Goal: Transaction & Acquisition: Purchase product/service

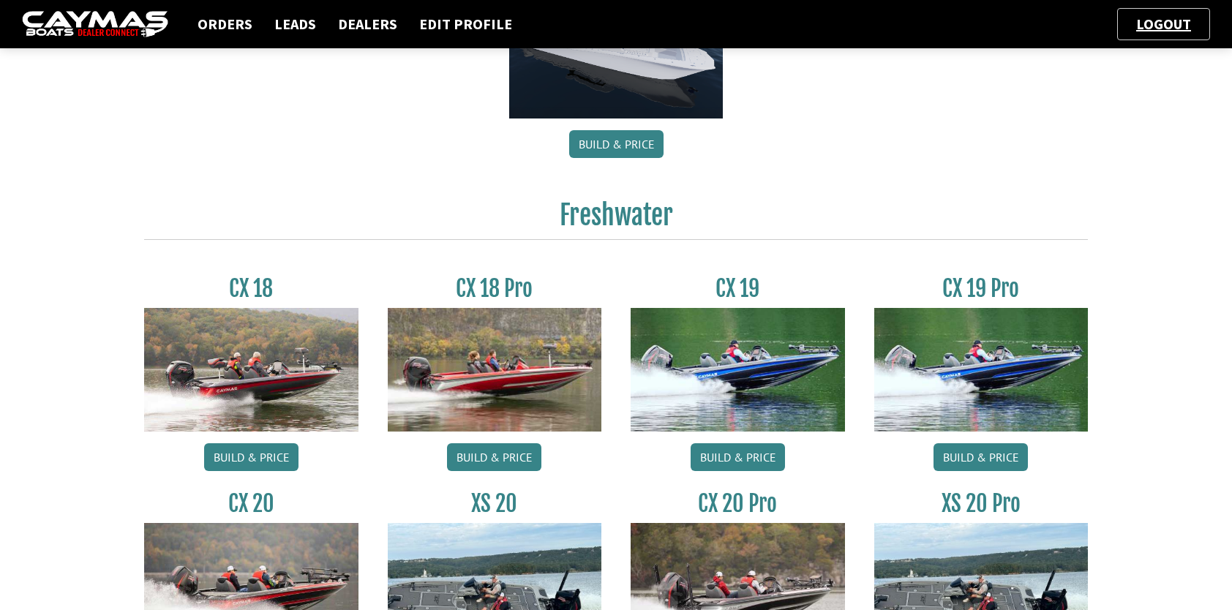
scroll to position [1170, 0]
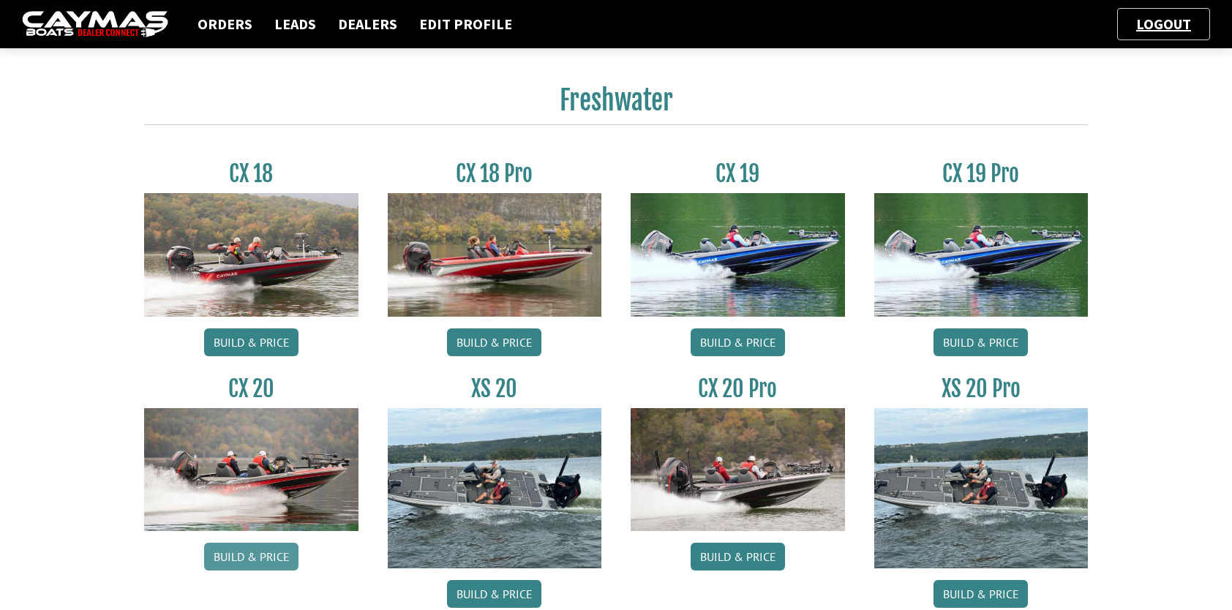
click at [265, 553] on link "Build & Price" at bounding box center [251, 557] width 94 height 28
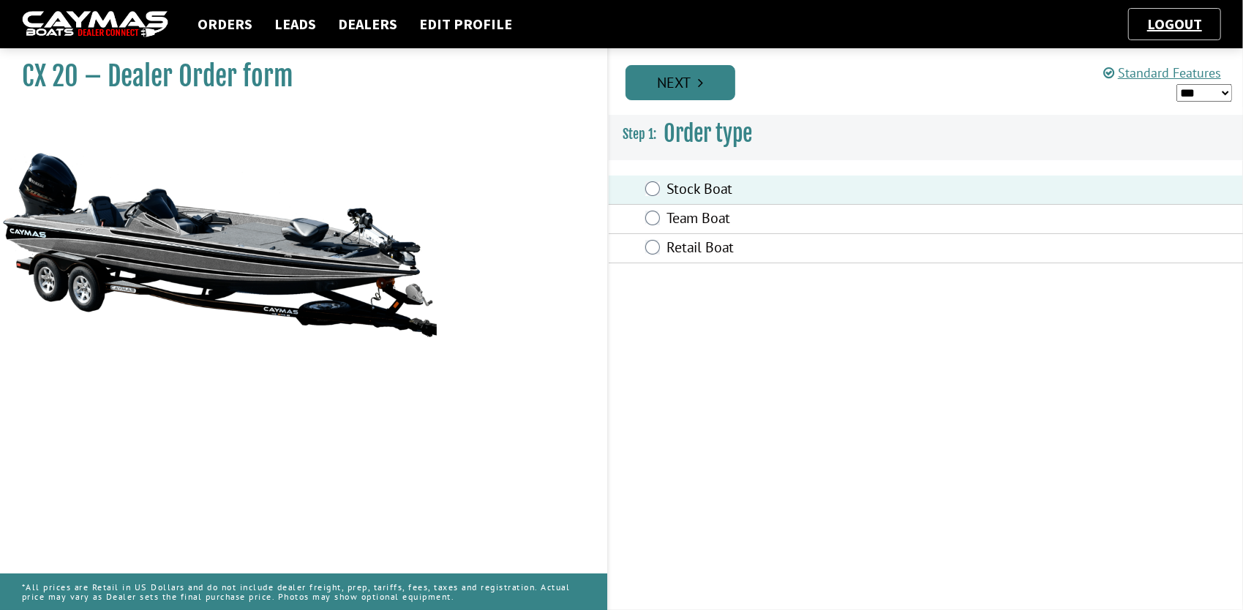
click at [683, 91] on link "Next" at bounding box center [680, 82] width 110 height 35
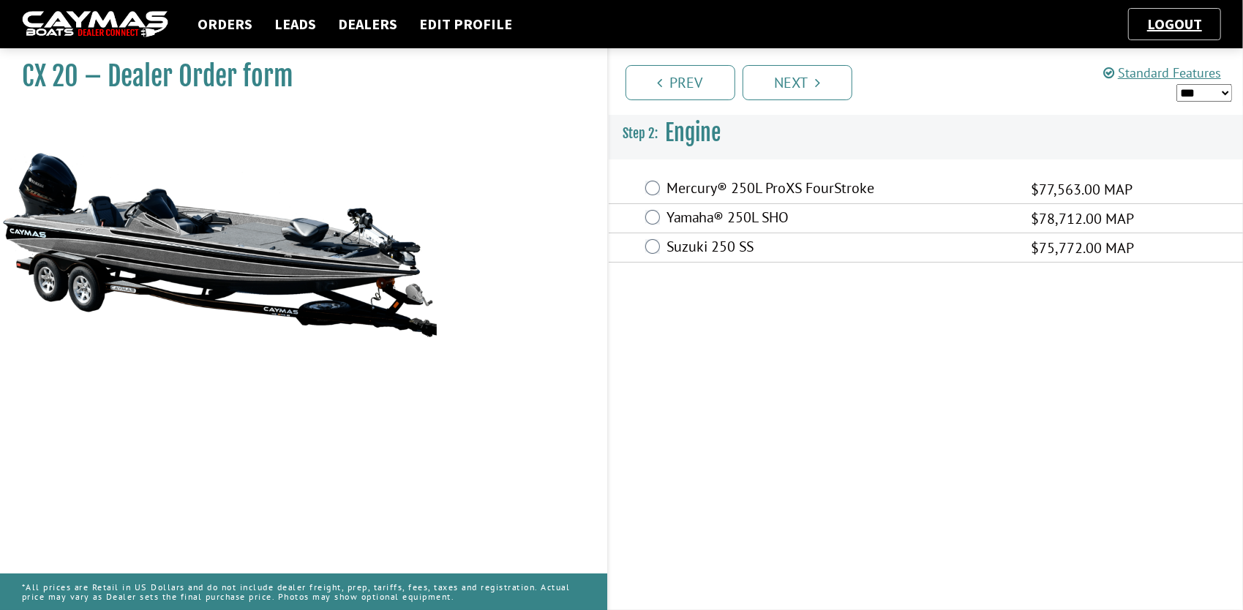
click at [677, 193] on label "Mercury® 250L ProXS FourStroke" at bounding box center [840, 189] width 346 height 21
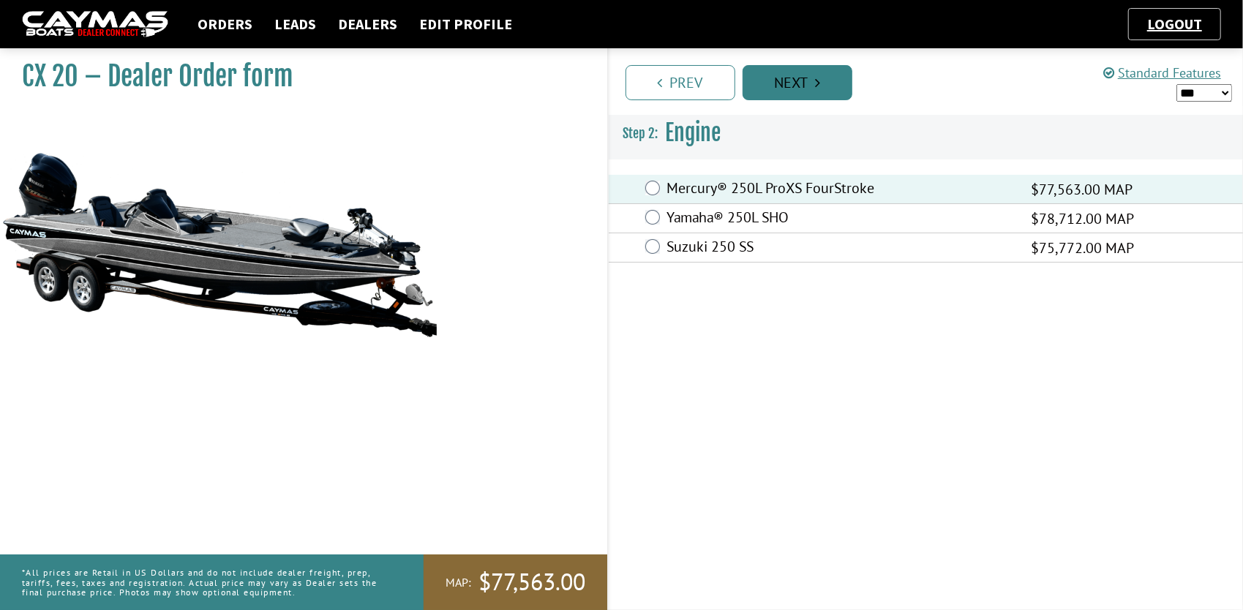
click at [796, 85] on link "Next" at bounding box center [797, 82] width 110 height 35
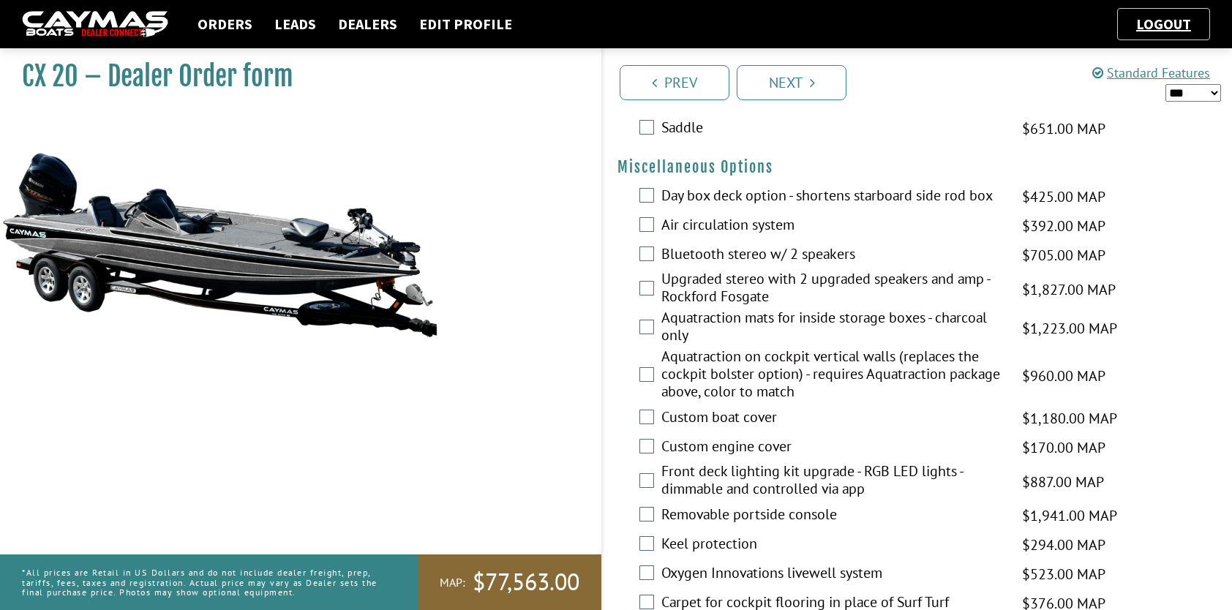
scroll to position [2121, 0]
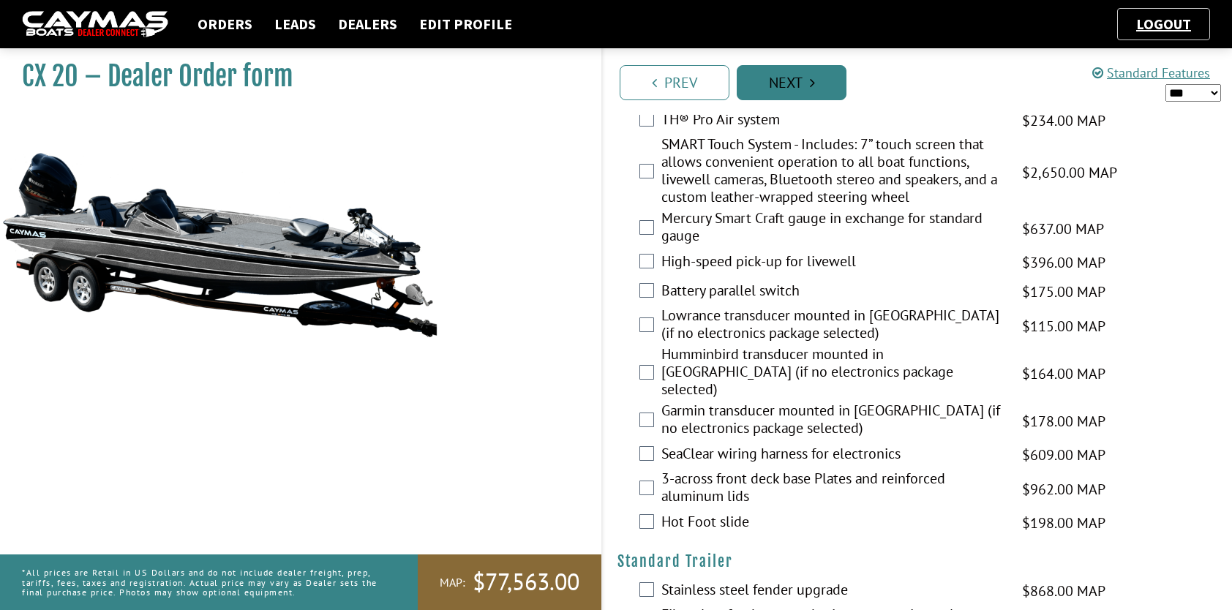
click at [831, 83] on link "Next" at bounding box center [791, 82] width 110 height 35
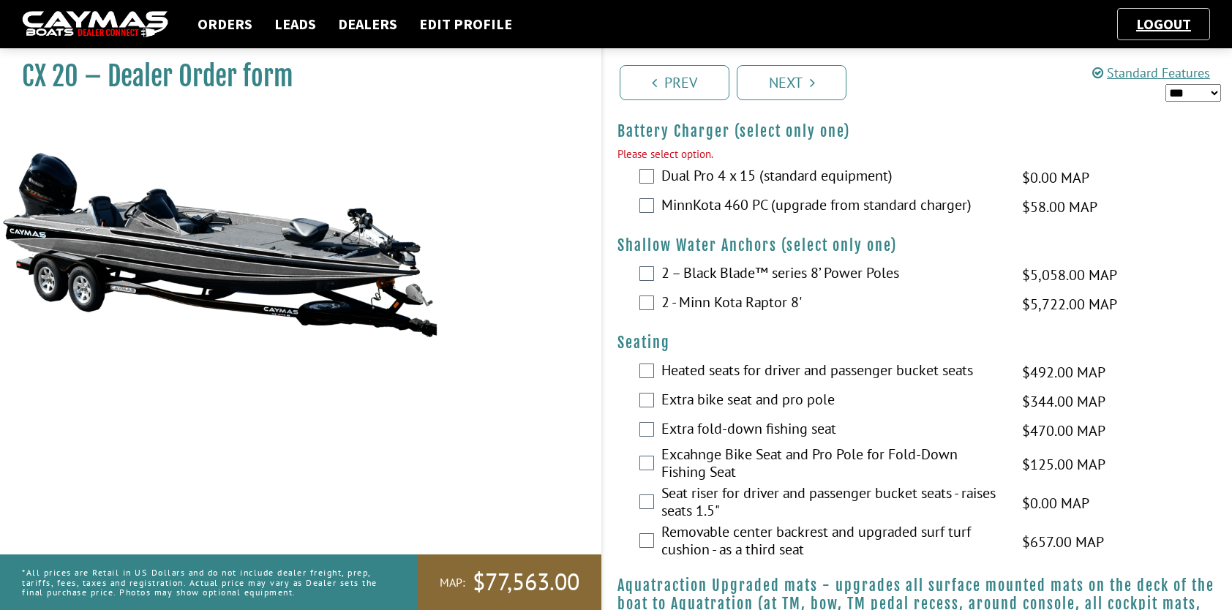
scroll to position [1043, 0]
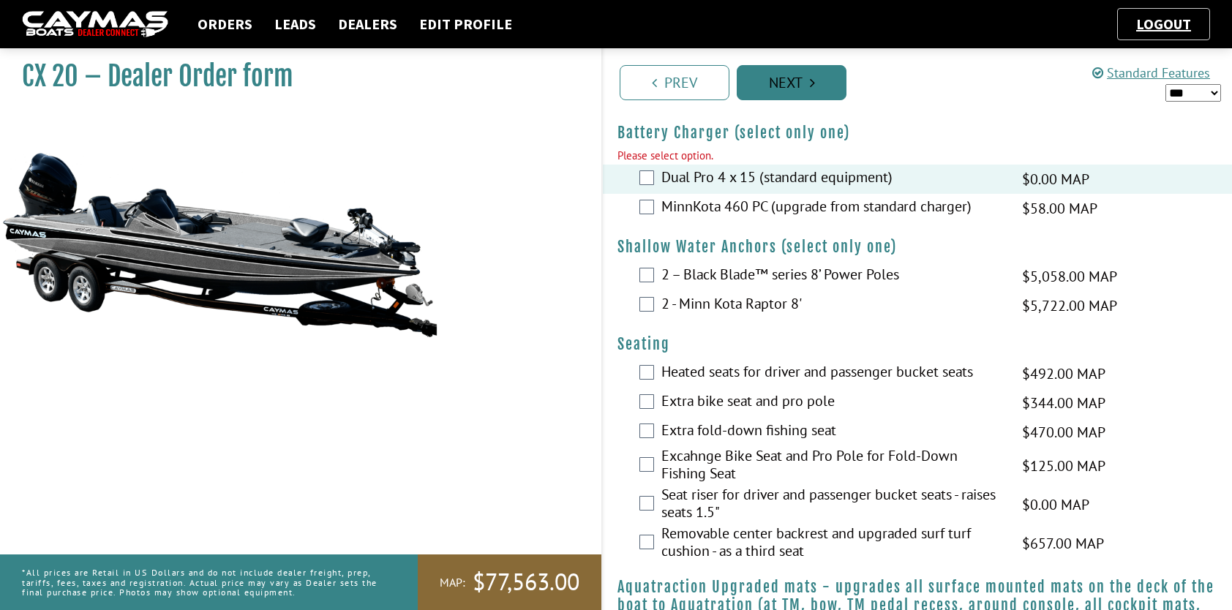
click at [802, 82] on link "Next" at bounding box center [791, 82] width 110 height 35
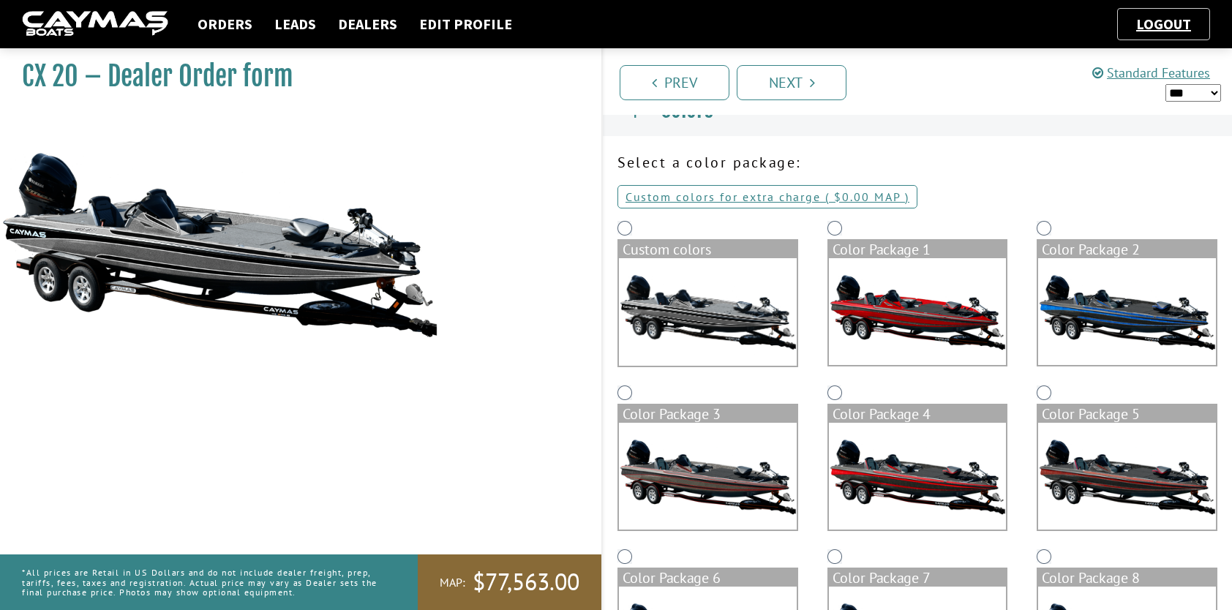
scroll to position [0, 0]
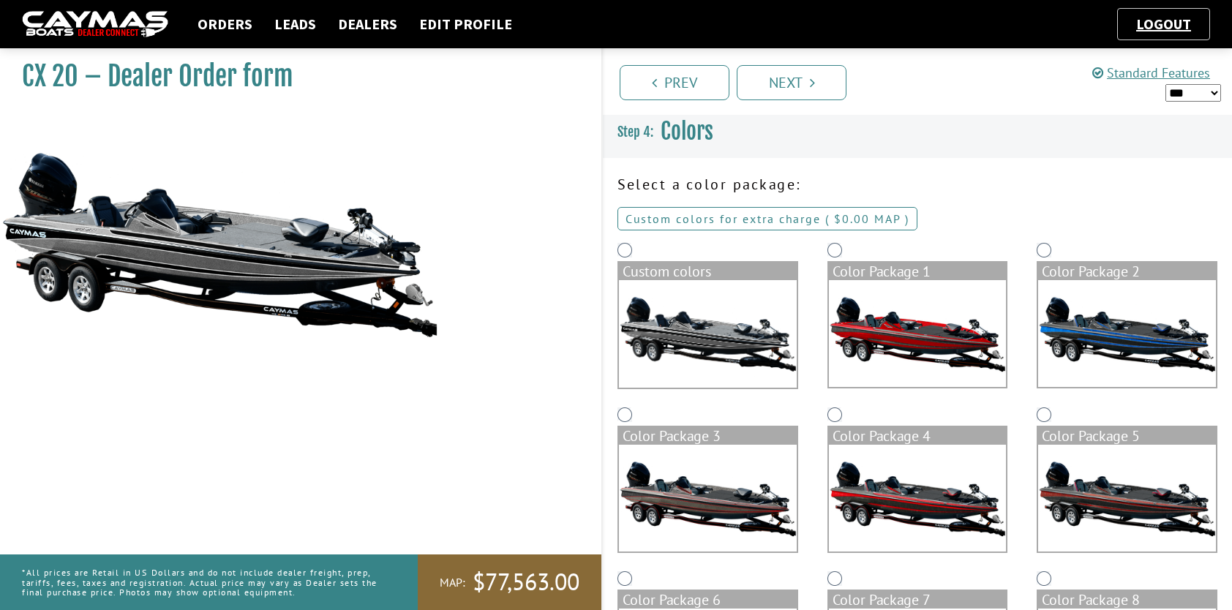
click at [790, 216] on link "Custom colors for extra charge ( $0.00 $0.00 MSRP $0.00 MAP $0.00 )" at bounding box center [767, 218] width 300 height 23
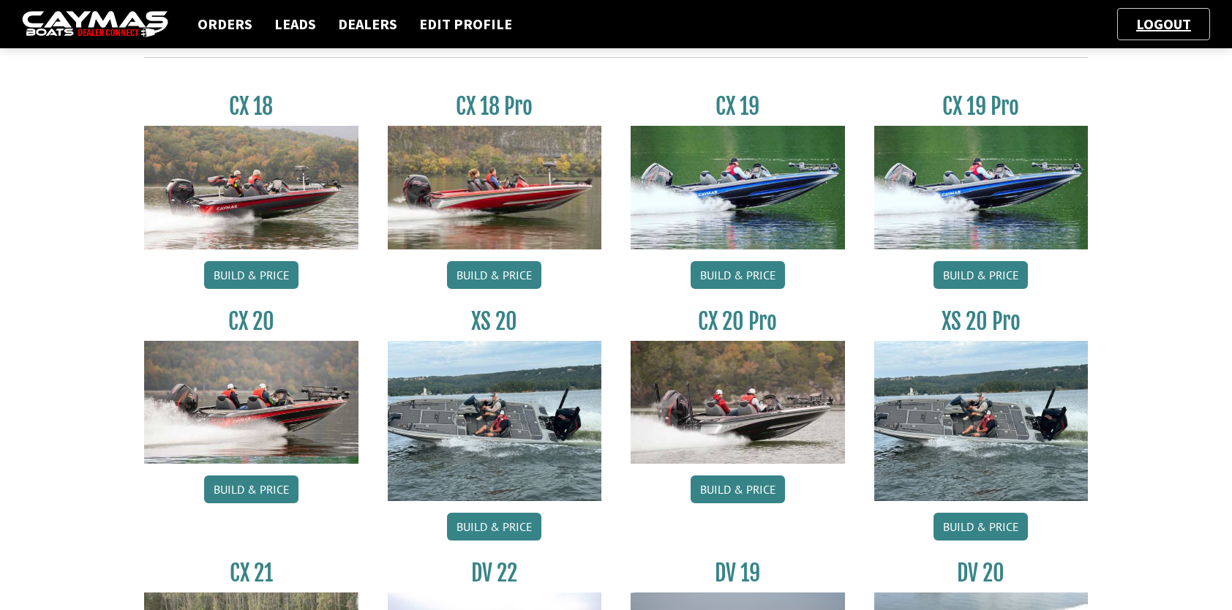
scroll to position [1316, 0]
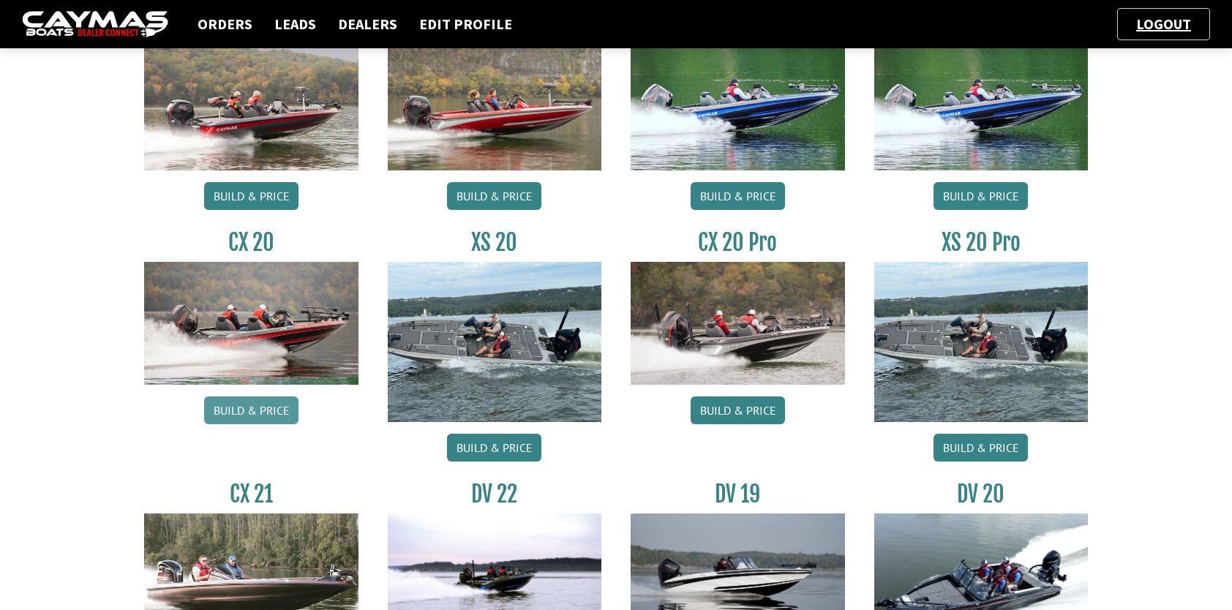
click at [228, 410] on link "Build & Price" at bounding box center [251, 410] width 94 height 28
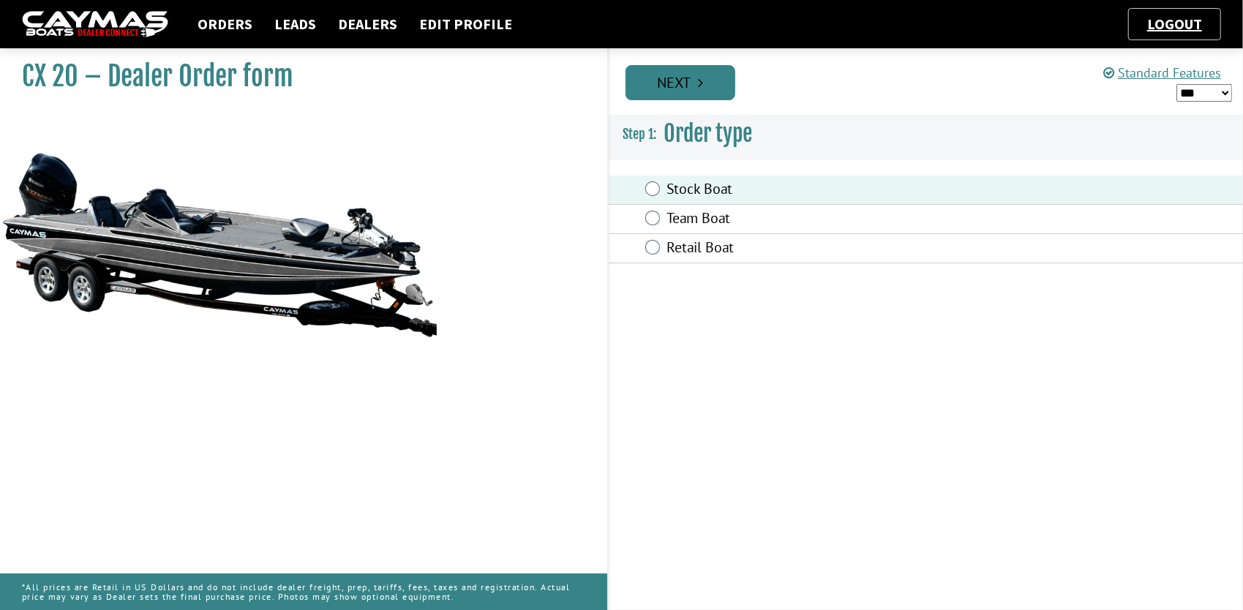
click at [702, 80] on icon "Pagination" at bounding box center [700, 82] width 5 height 15
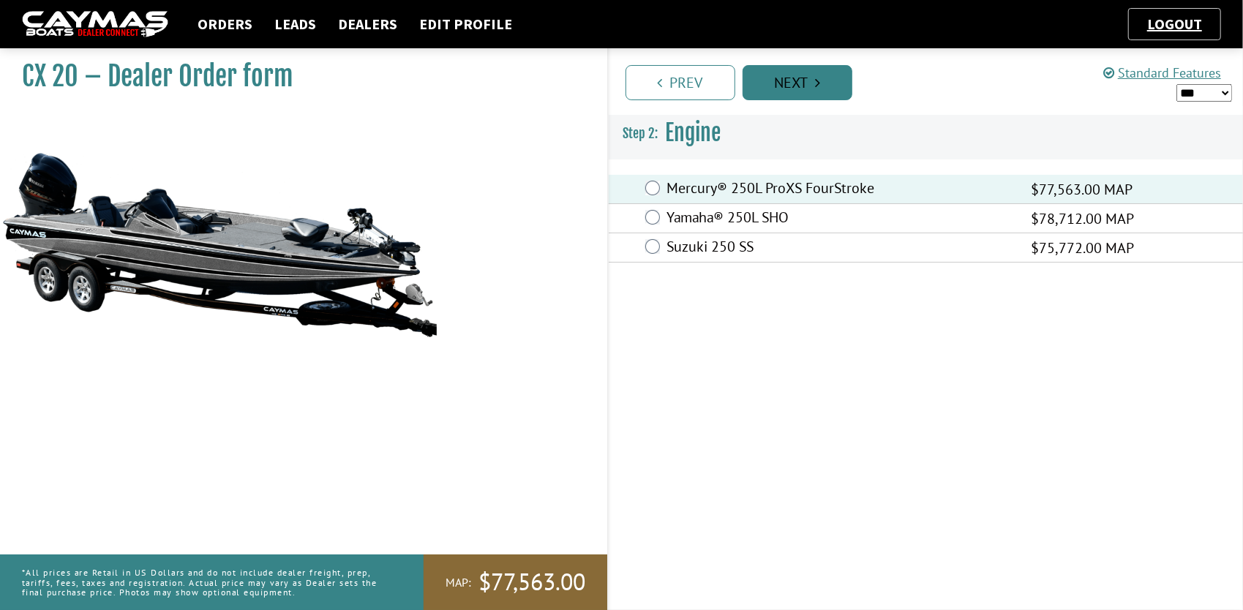
click at [800, 85] on link "Next" at bounding box center [797, 82] width 110 height 35
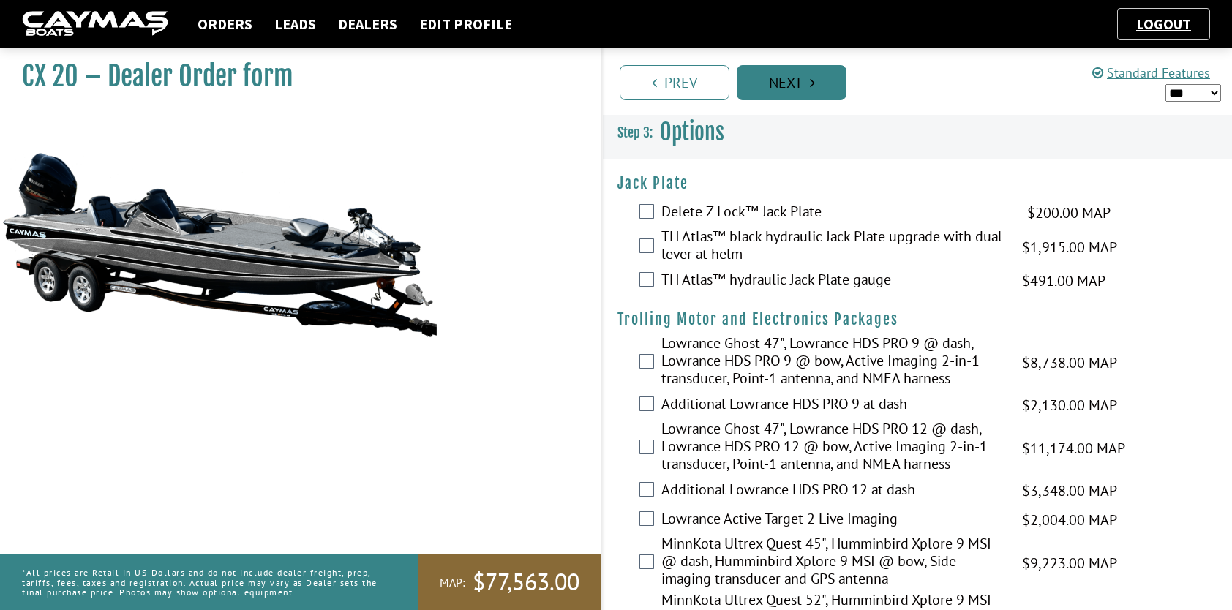
click at [793, 76] on link "Next" at bounding box center [791, 82] width 110 height 35
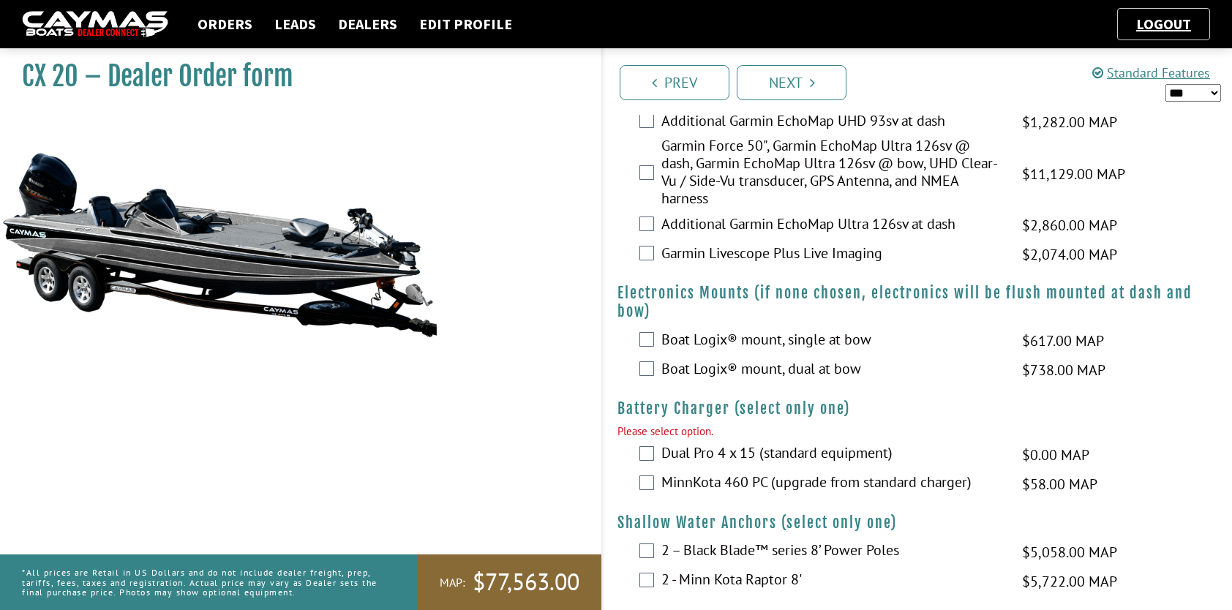
scroll to position [1043, 0]
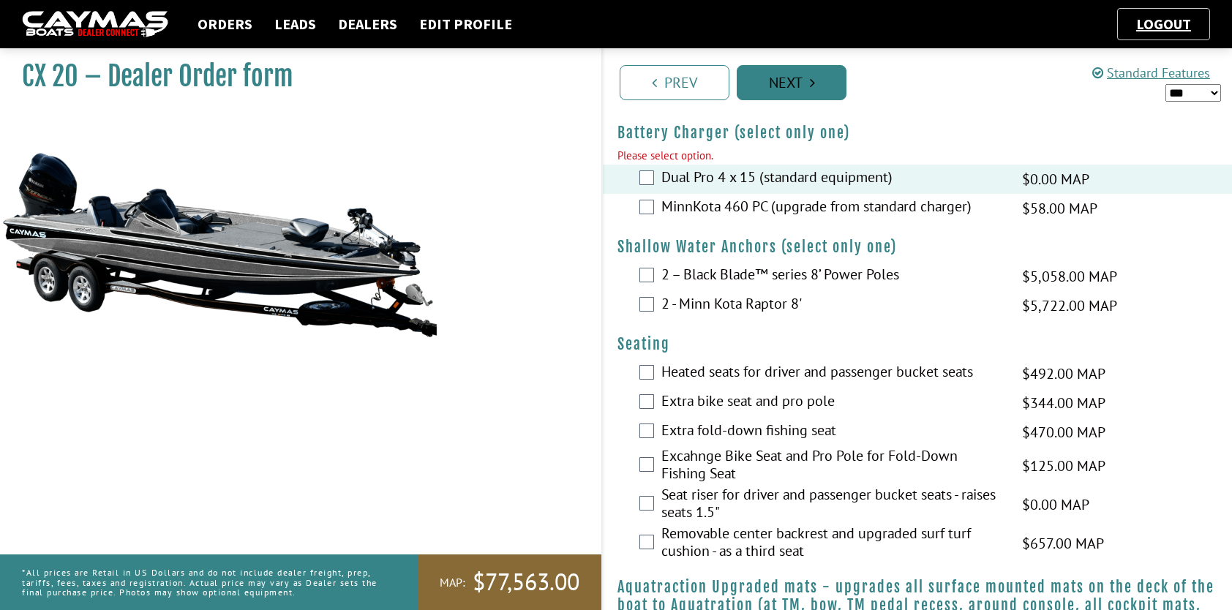
click at [790, 91] on link "Next" at bounding box center [791, 82] width 110 height 35
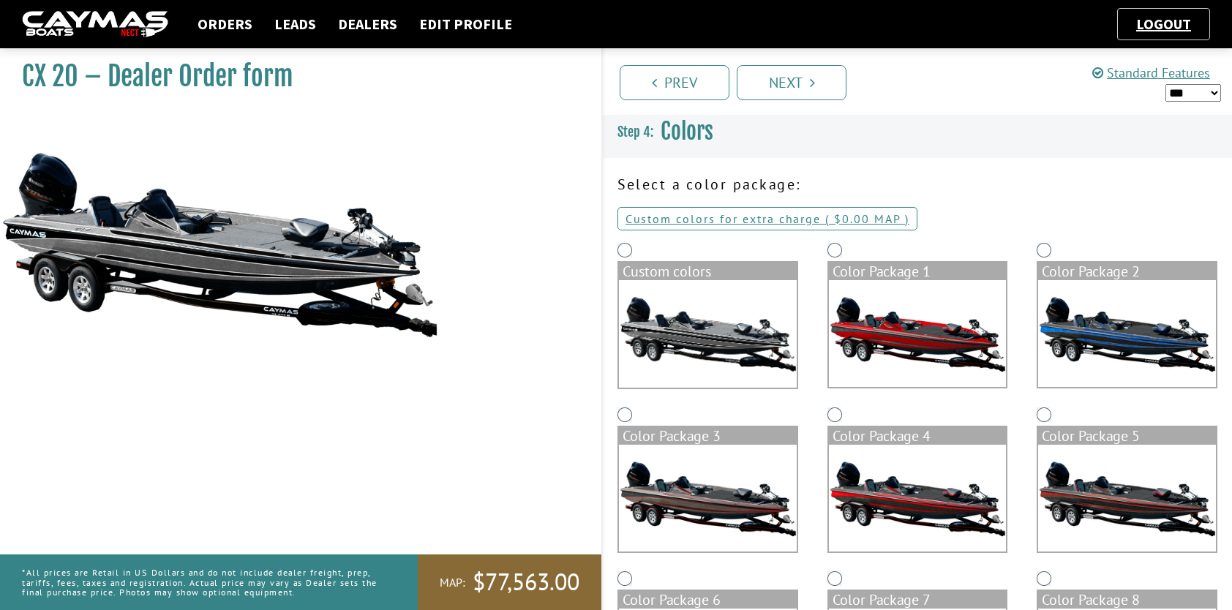
scroll to position [0, 0]
click at [789, 220] on link "Custom colors for extra charge ( $0.00 $0.00 MSRP $0.00 MAP $0.00 )" at bounding box center [767, 218] width 300 height 23
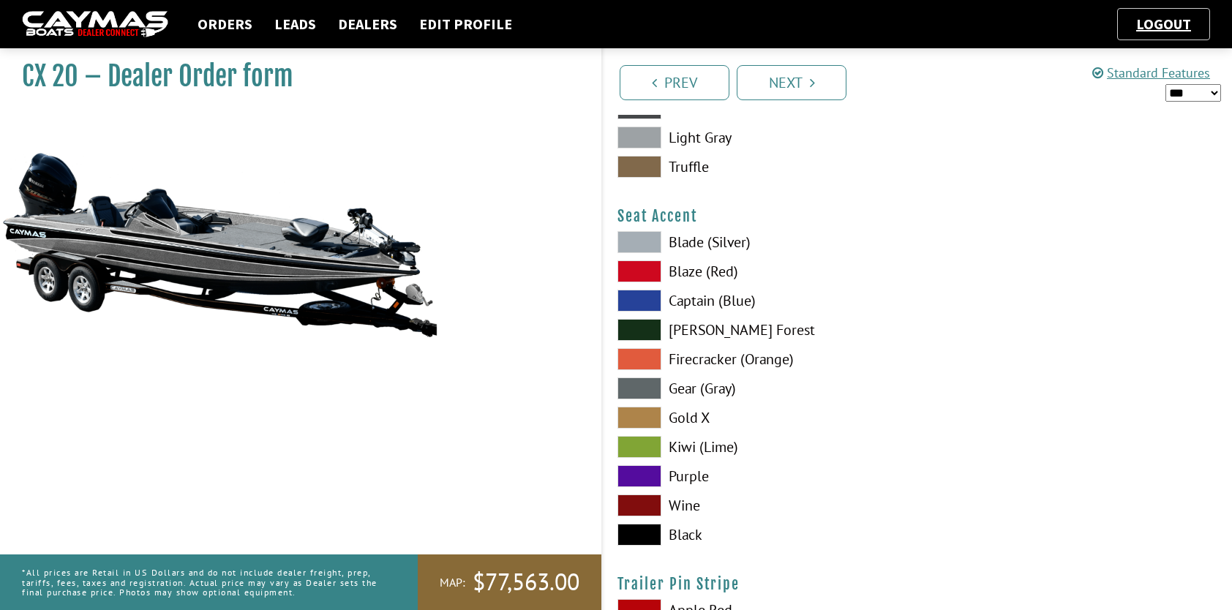
scroll to position [8528, 0]
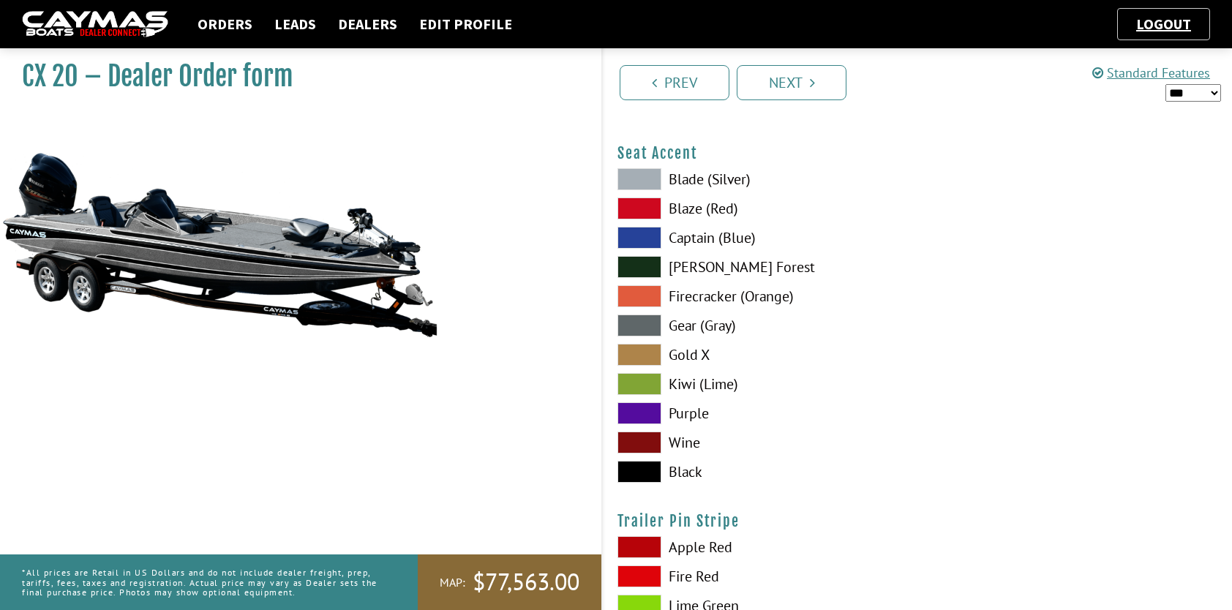
click at [147, 18] on img at bounding box center [95, 24] width 146 height 27
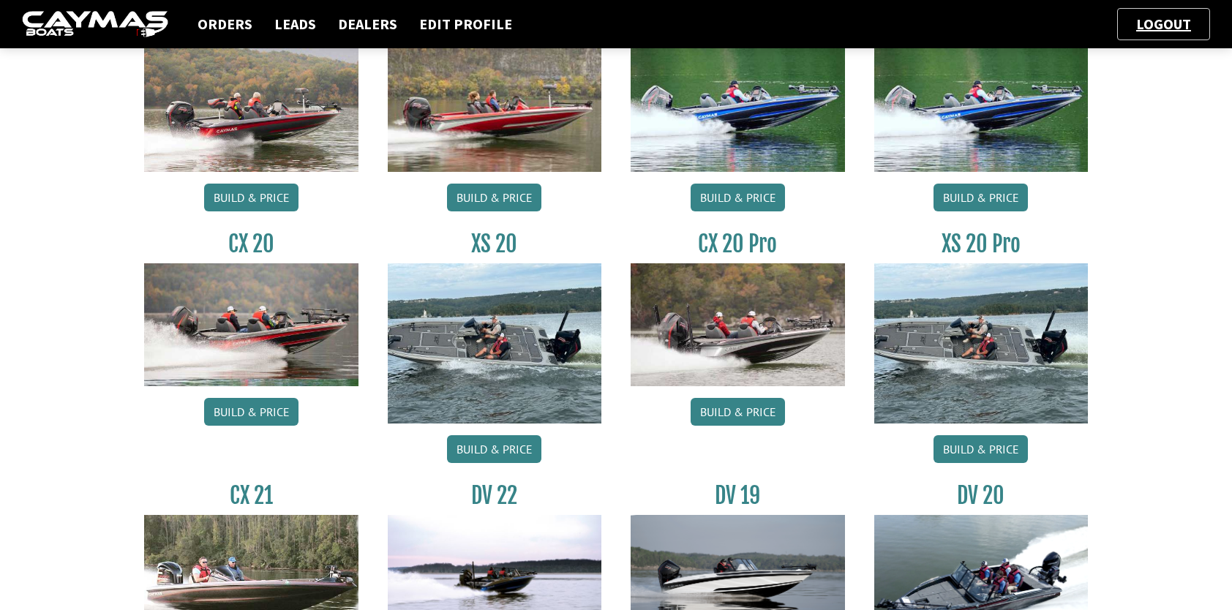
scroll to position [1316, 0]
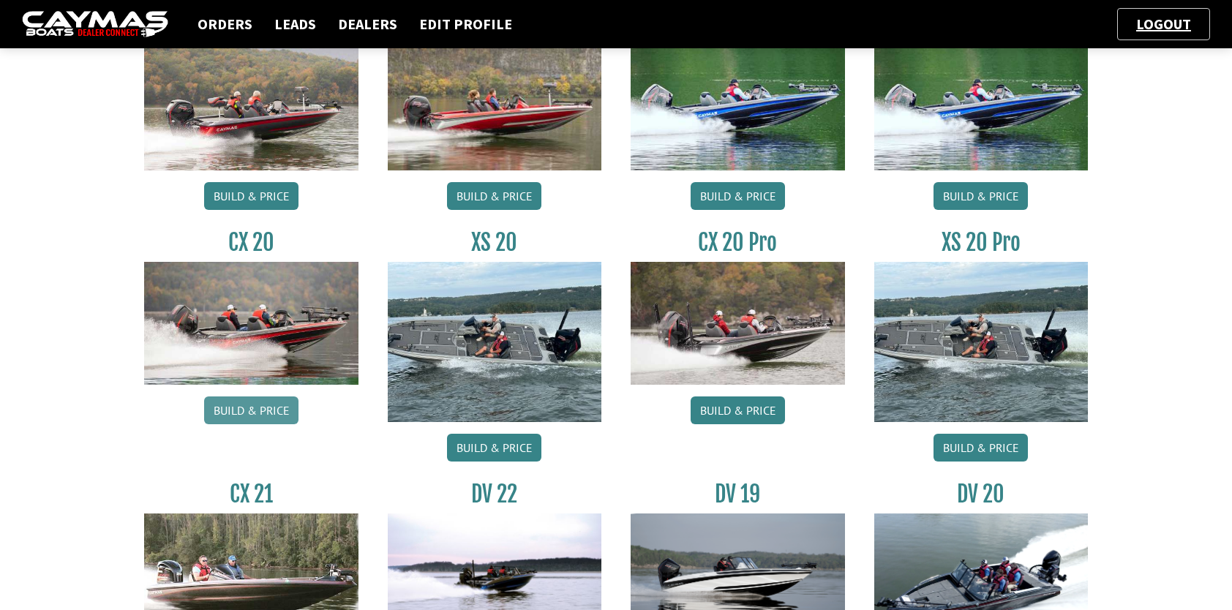
click at [219, 415] on link "Build & Price" at bounding box center [251, 410] width 94 height 28
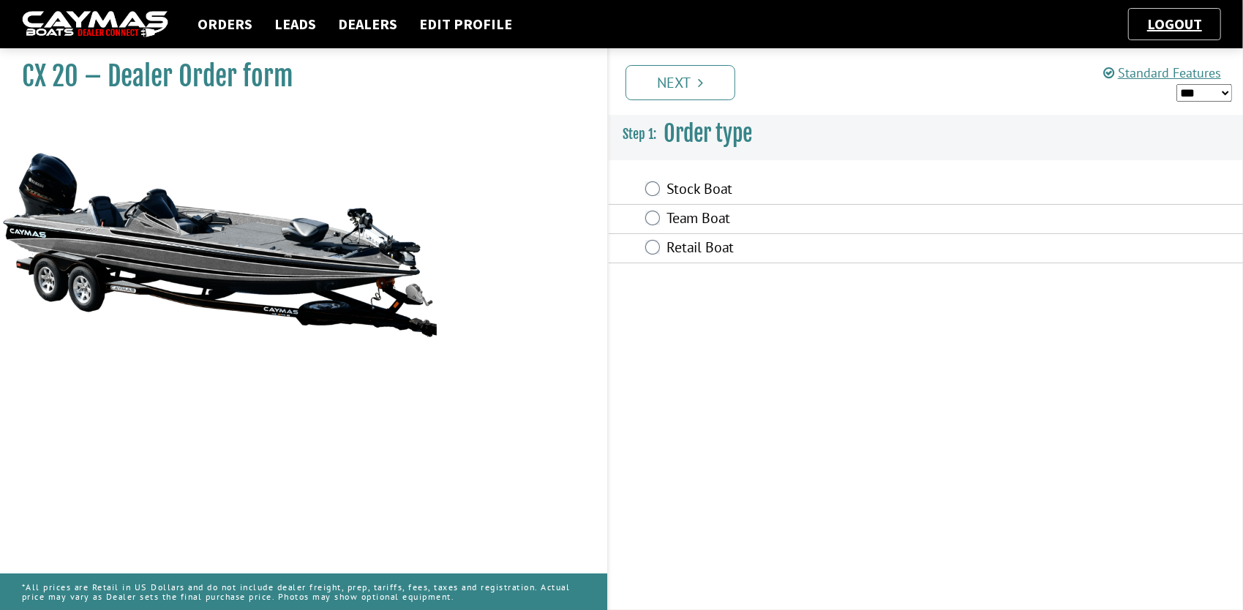
click at [698, 195] on label "Stock Boat" at bounding box center [840, 190] width 346 height 21
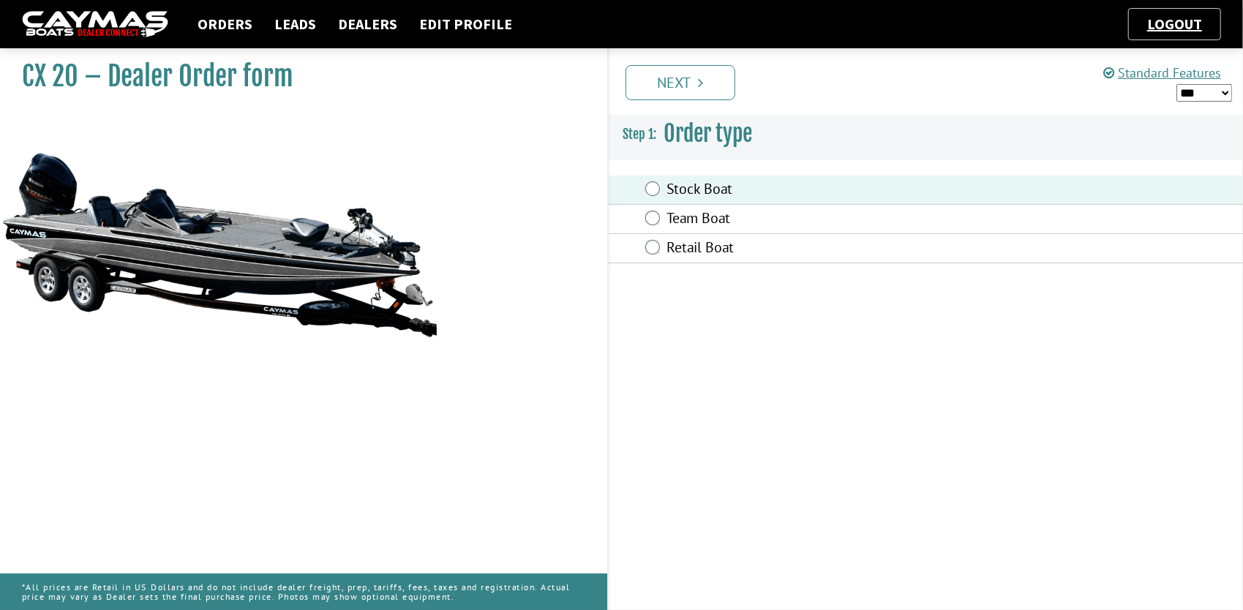
click at [699, 219] on label "Team Boat" at bounding box center [840, 219] width 346 height 21
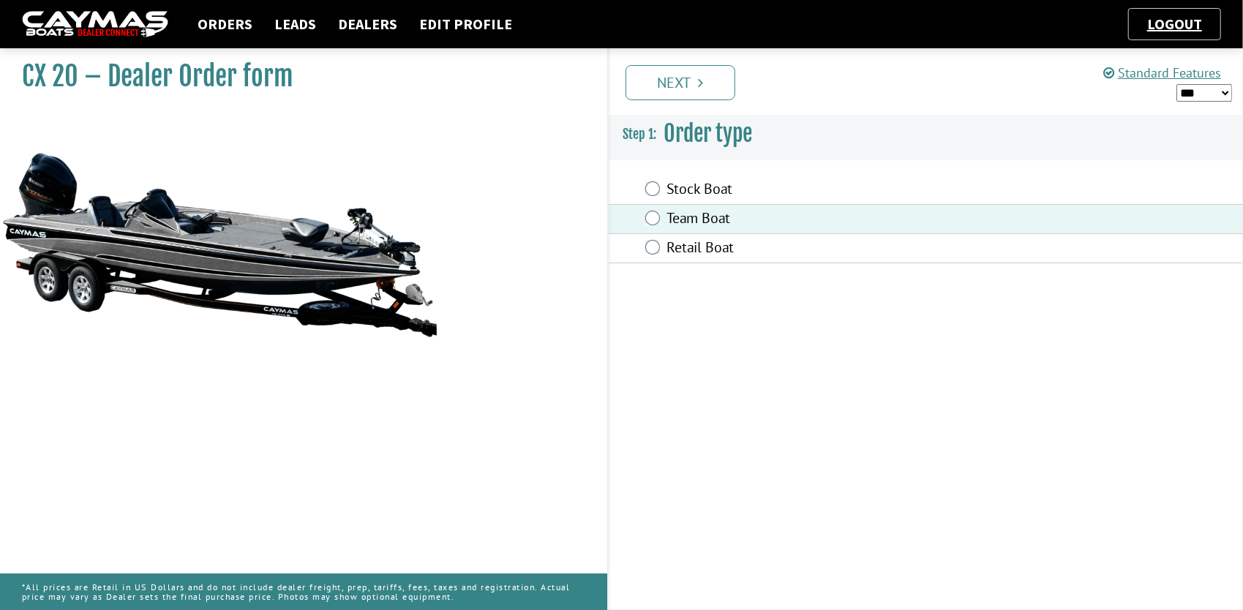
click at [693, 85] on link "Next" at bounding box center [680, 82] width 110 height 35
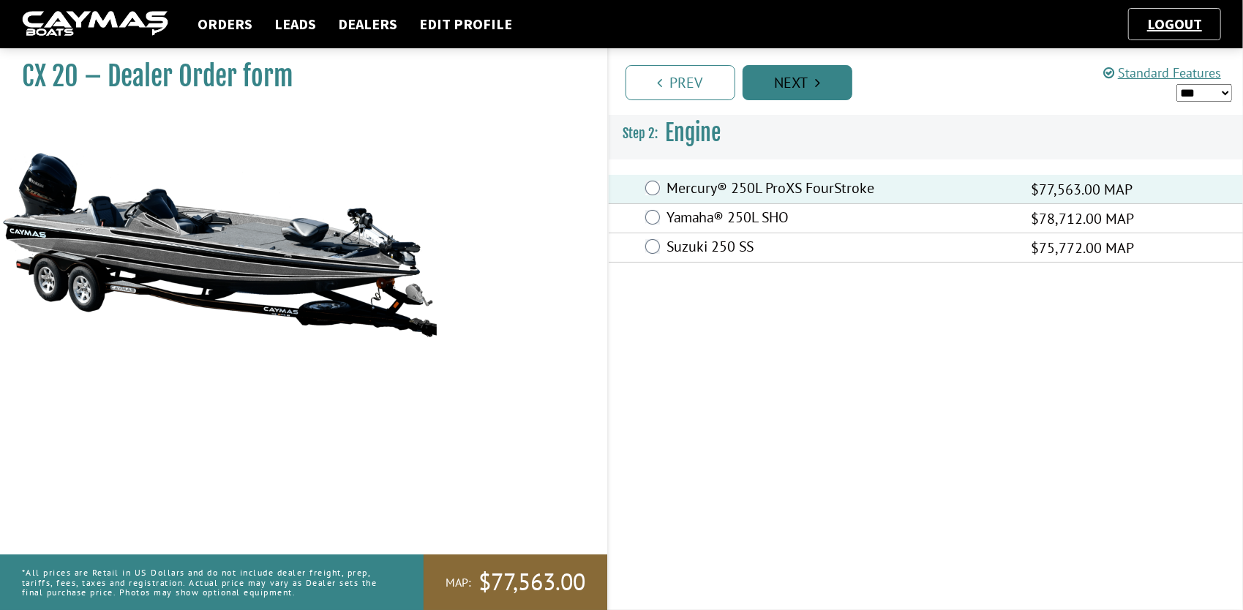
click at [810, 76] on link "Next" at bounding box center [797, 82] width 110 height 35
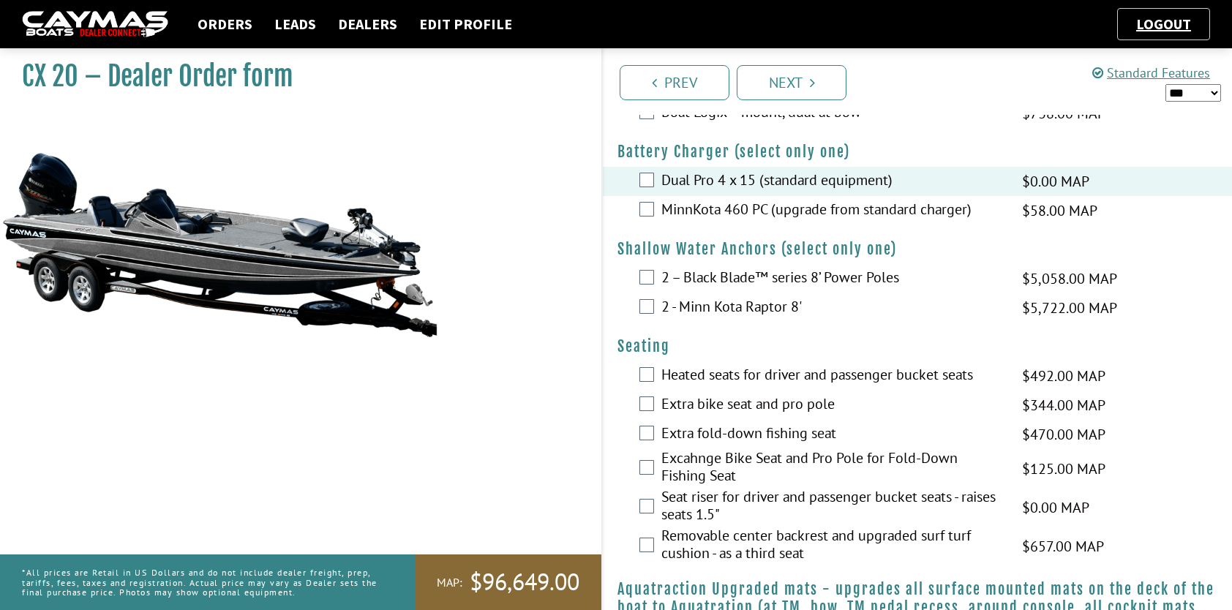
scroll to position [1097, 0]
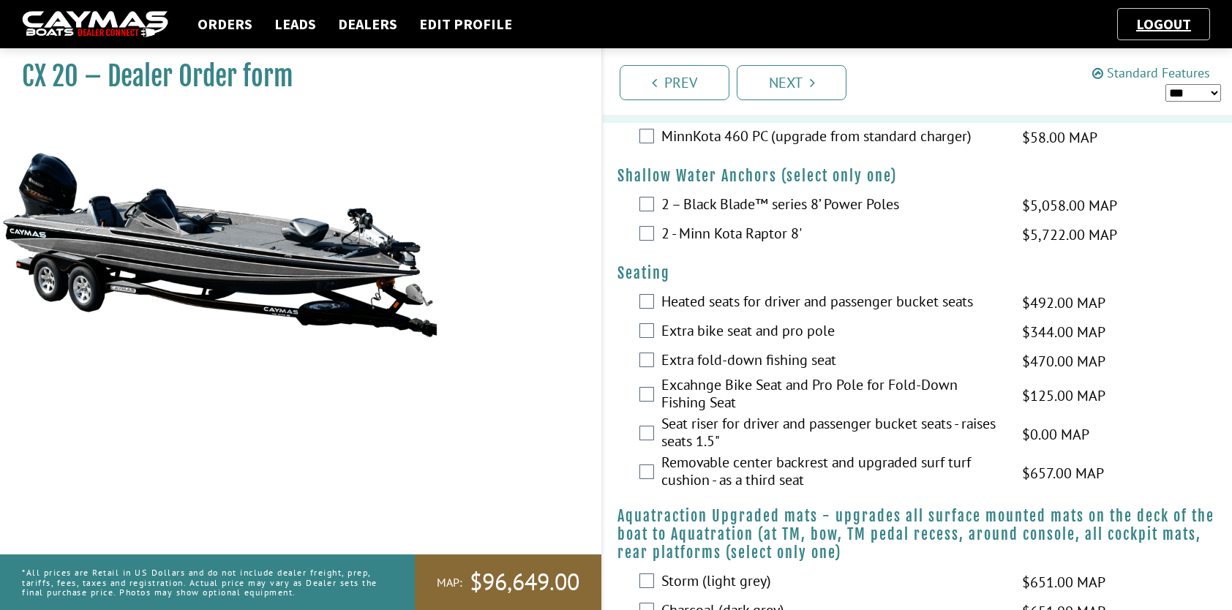
click at [1148, 72] on link "Standard Features" at bounding box center [1151, 72] width 118 height 17
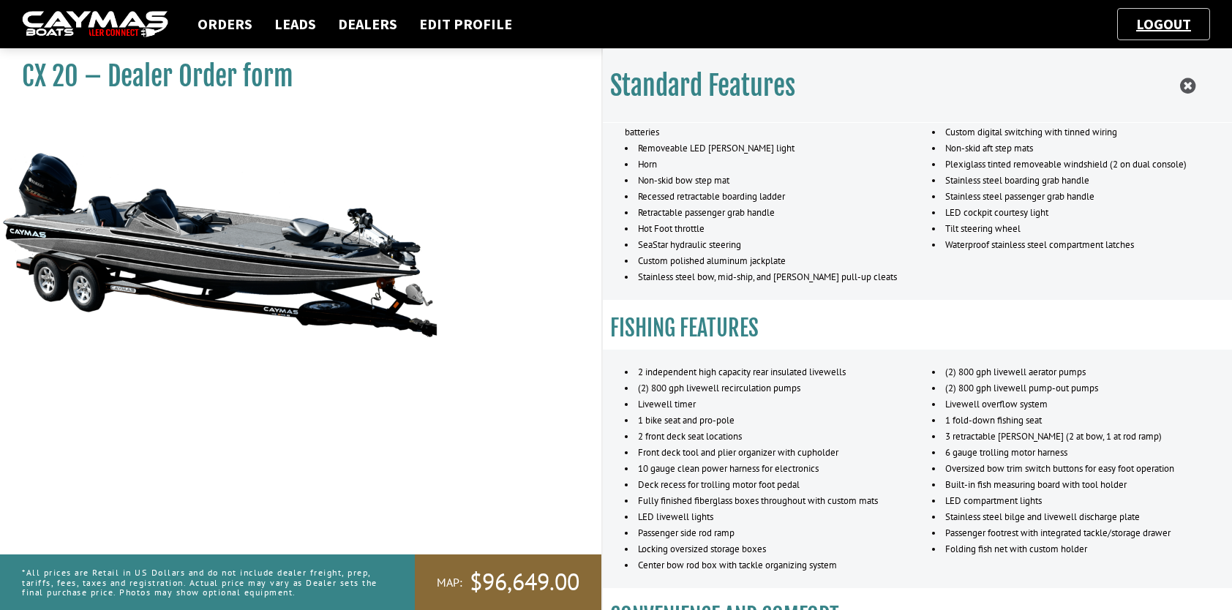
scroll to position [512, 0]
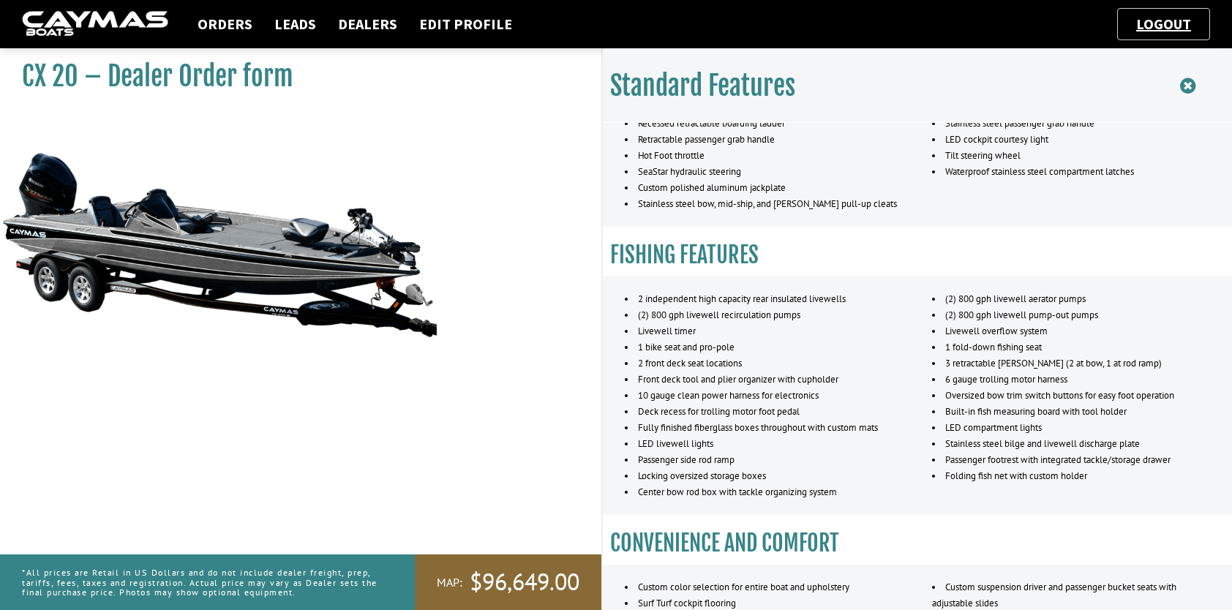
click at [1182, 85] on icon at bounding box center [1187, 86] width 15 height 18
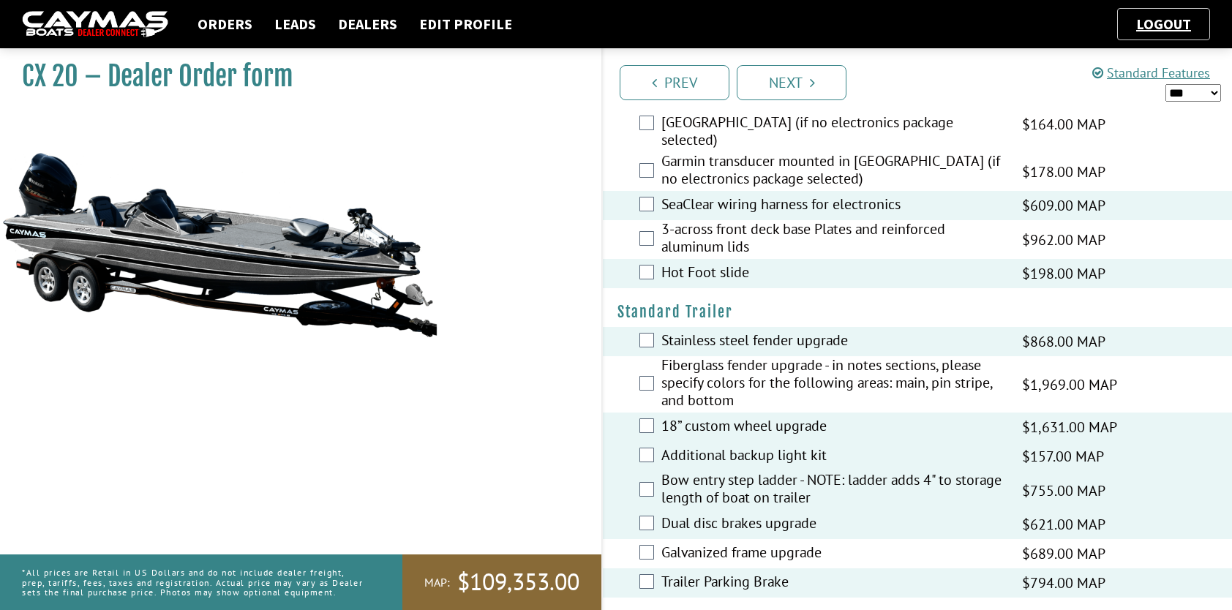
scroll to position [2460, 0]
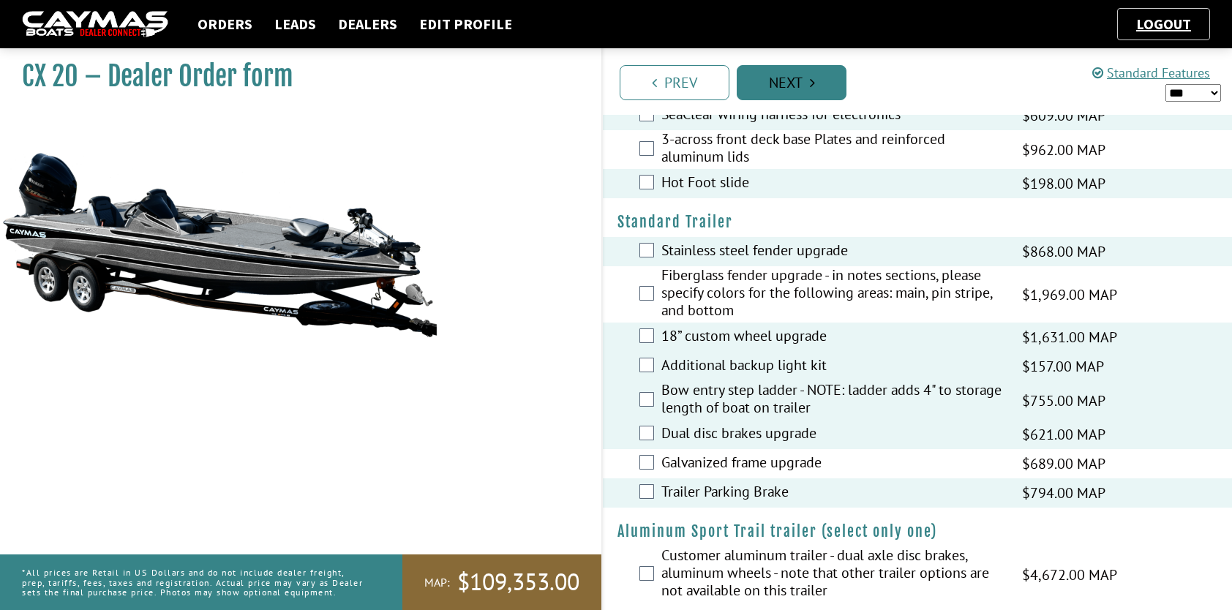
click at [785, 88] on link "Next" at bounding box center [791, 82] width 110 height 35
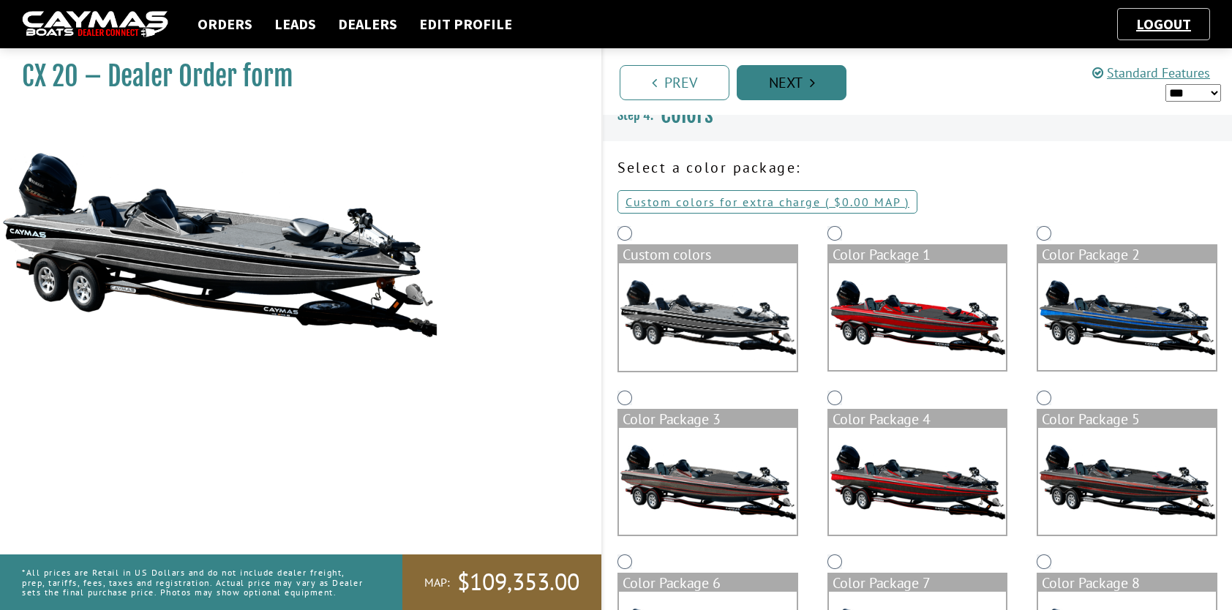
scroll to position [0, 0]
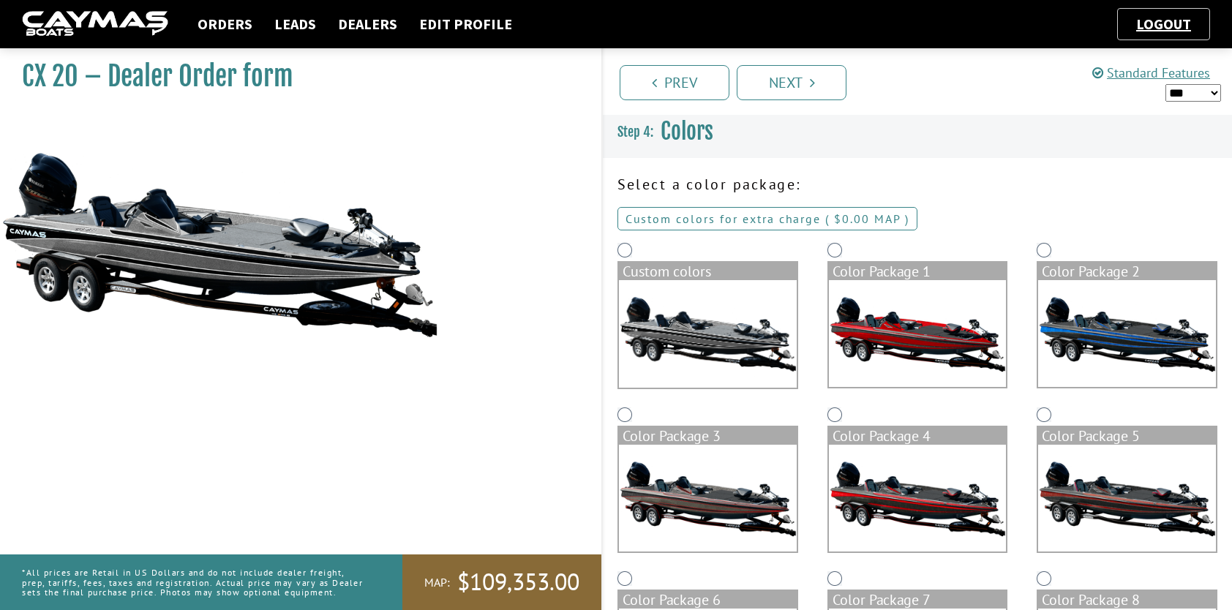
click at [809, 214] on link "Custom colors for extra charge ( $0.00 $0.00 MSRP $0.00 MAP $0.00 )" at bounding box center [767, 218] width 300 height 23
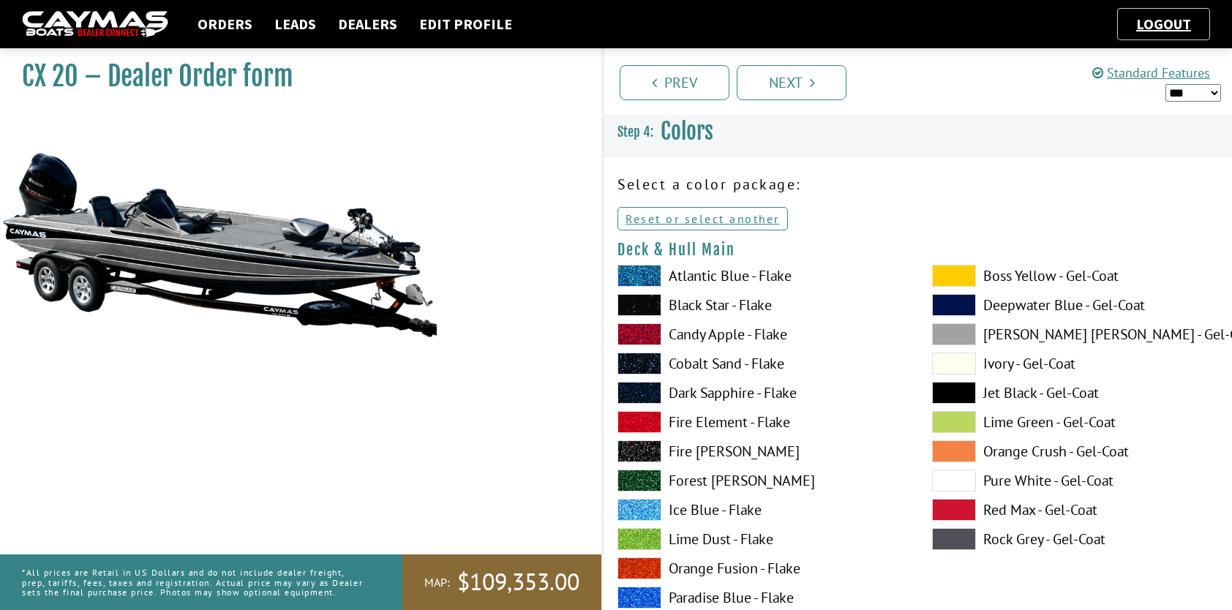
click at [993, 338] on label "[PERSON_NAME] [PERSON_NAME] - Gel-Coat" at bounding box center [1074, 334] width 285 height 22
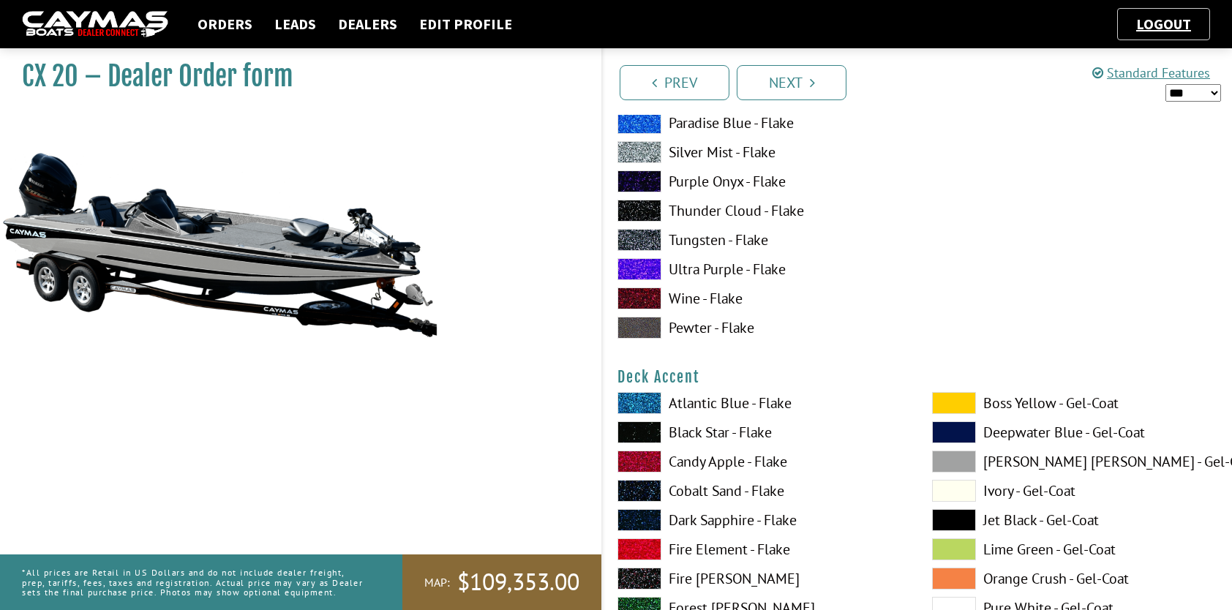
scroll to position [512, 0]
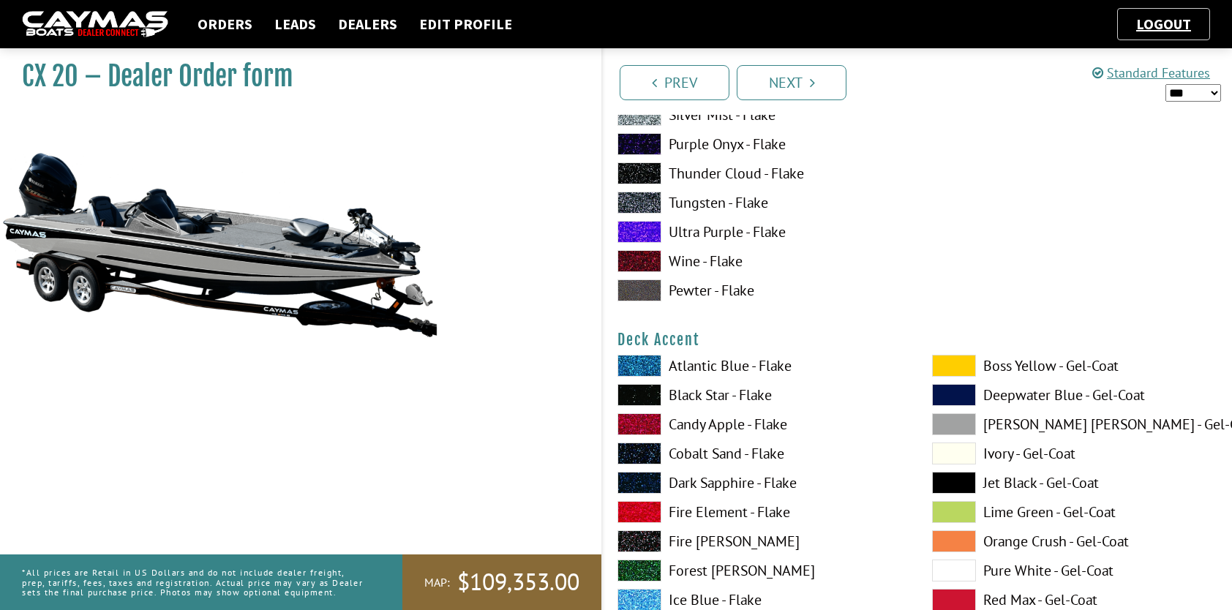
click at [958, 423] on span at bounding box center [954, 424] width 44 height 22
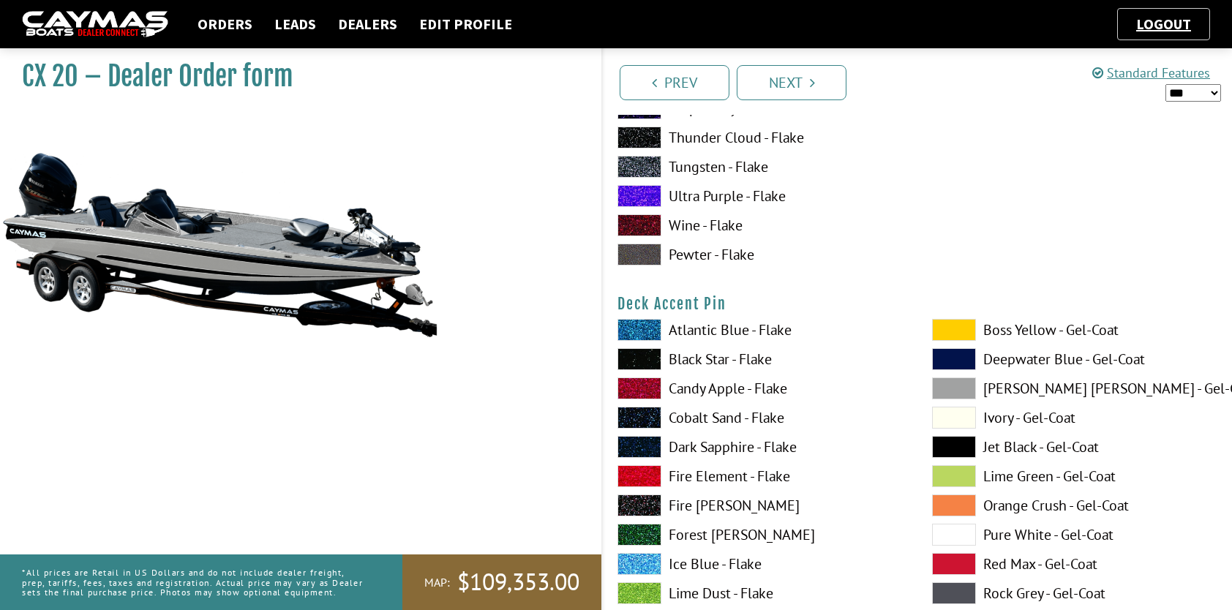
scroll to position [1170, 0]
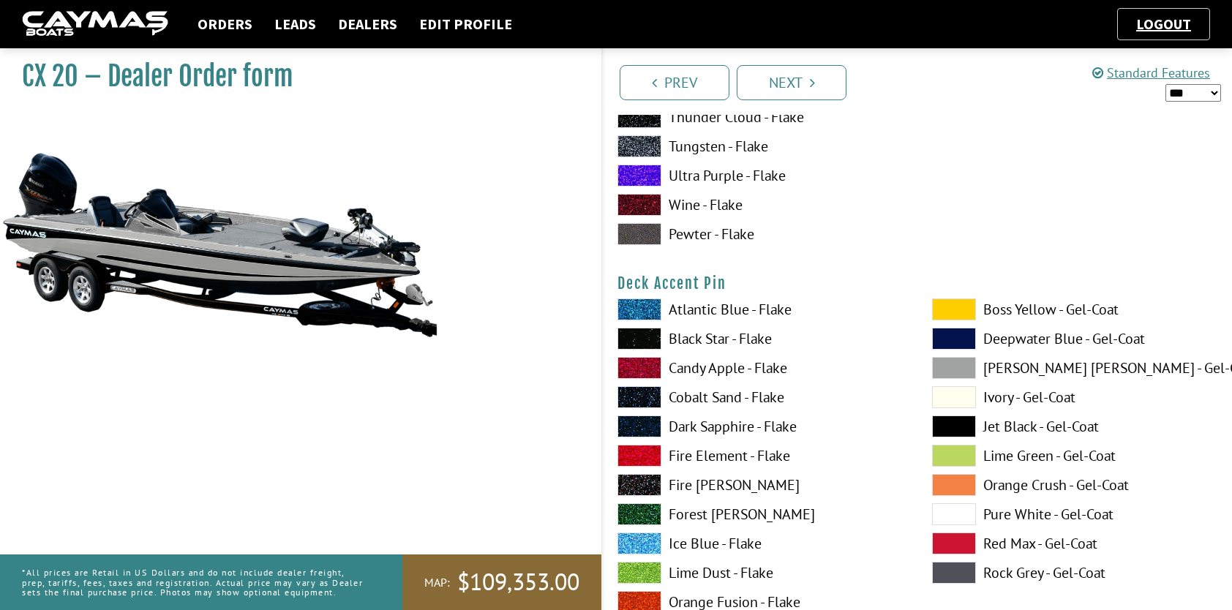
click at [650, 333] on span at bounding box center [639, 339] width 44 height 22
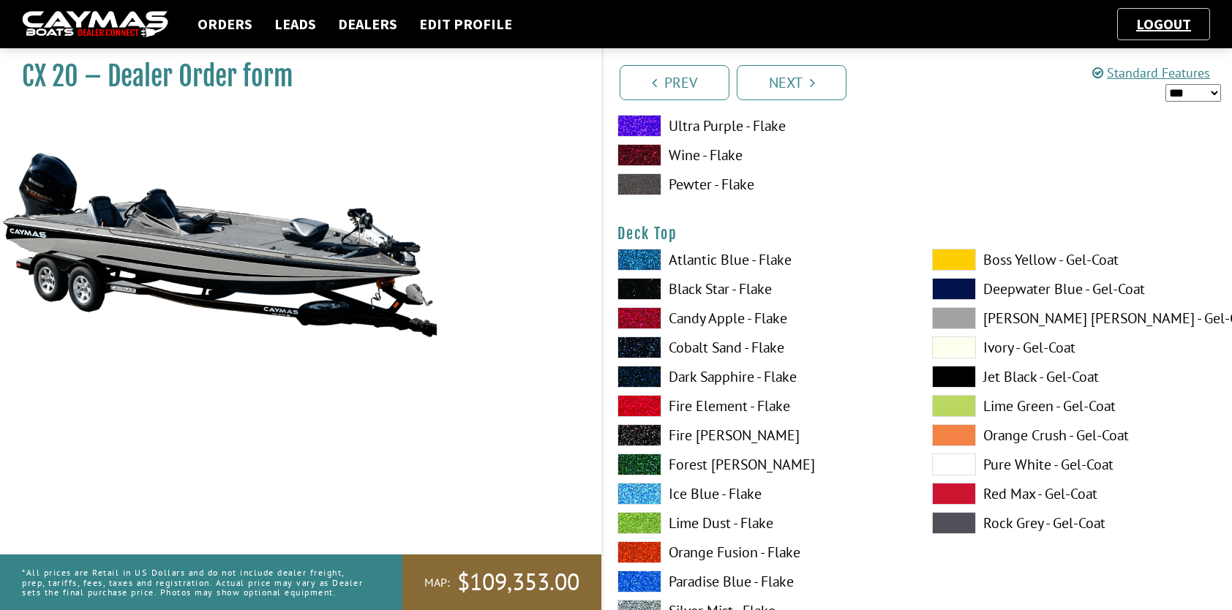
scroll to position [1828, 0]
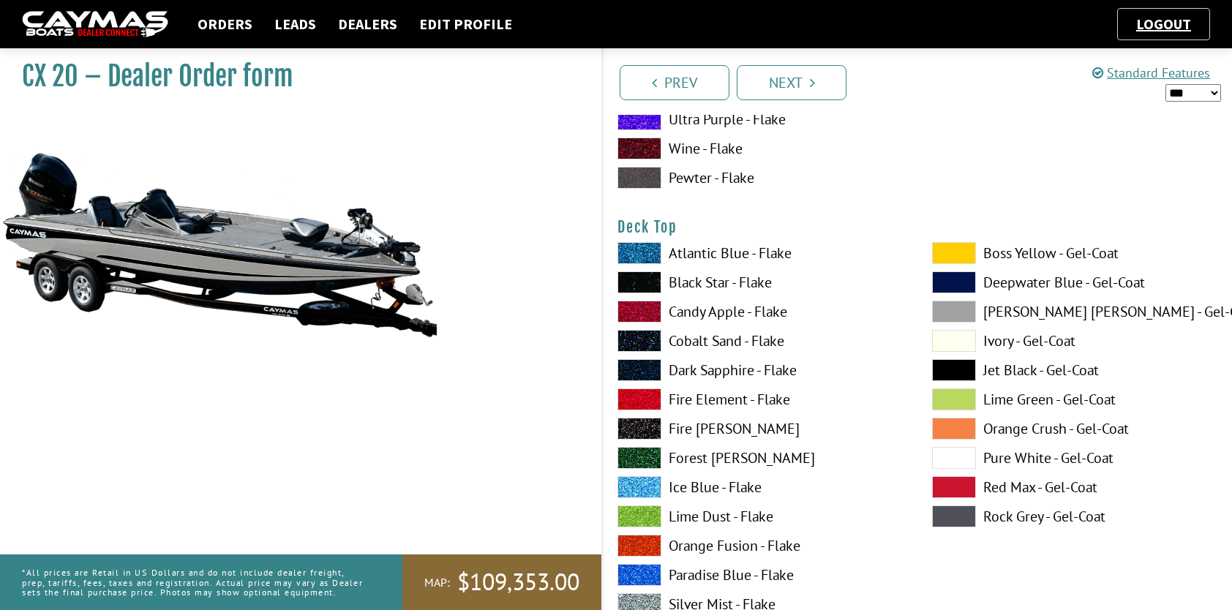
click at [957, 310] on span at bounding box center [954, 312] width 44 height 22
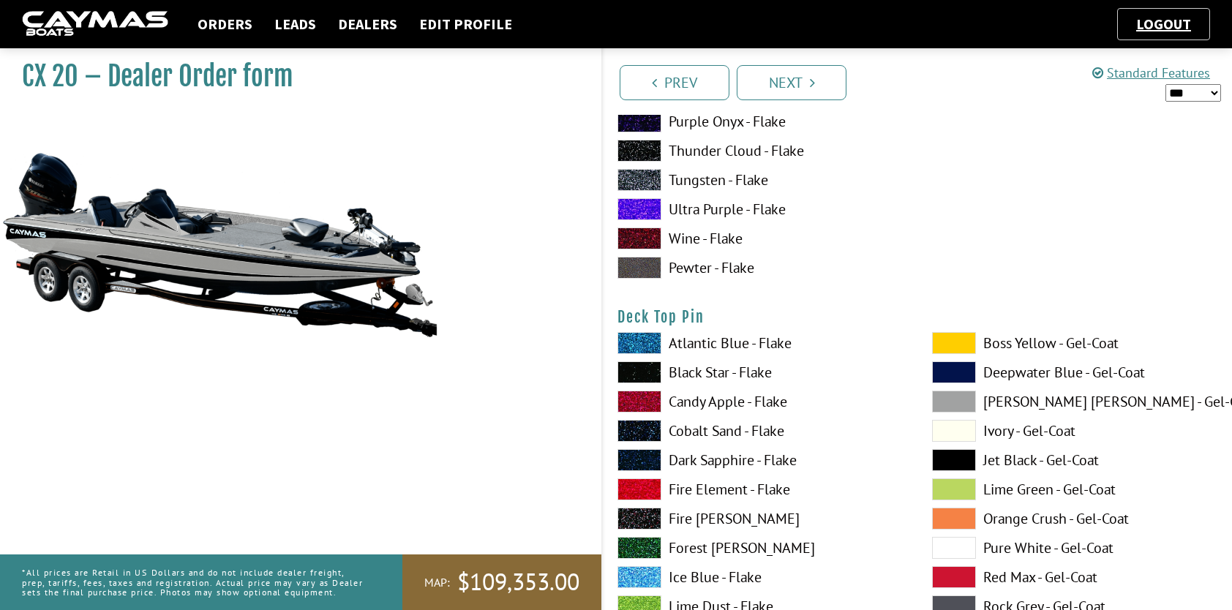
scroll to position [2413, 0]
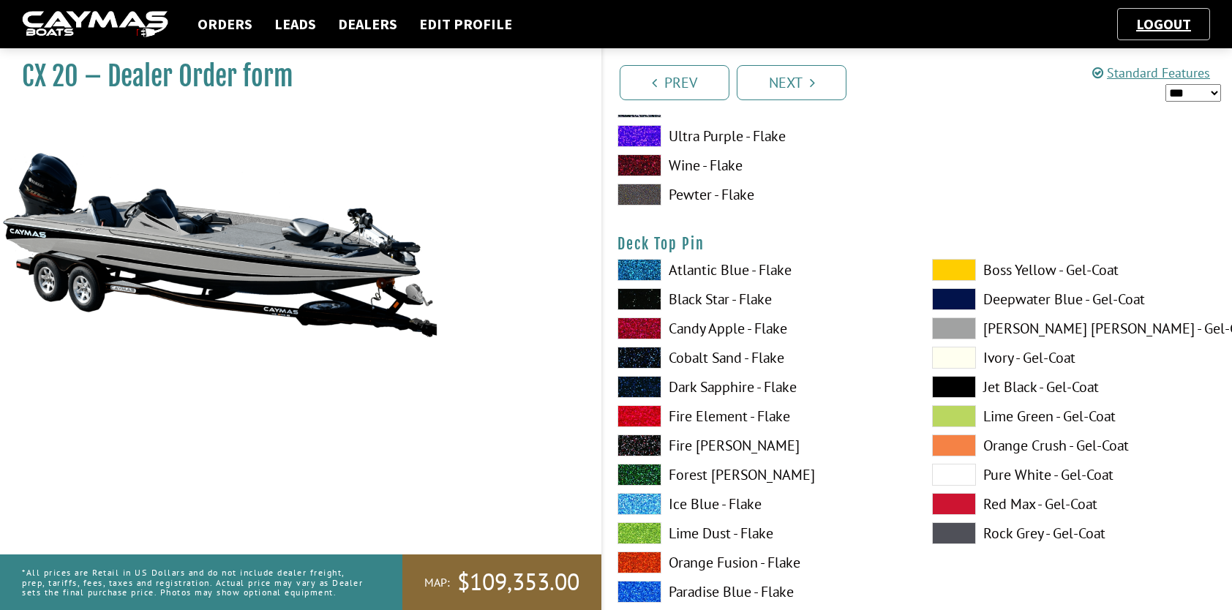
click at [649, 300] on span at bounding box center [639, 299] width 44 height 22
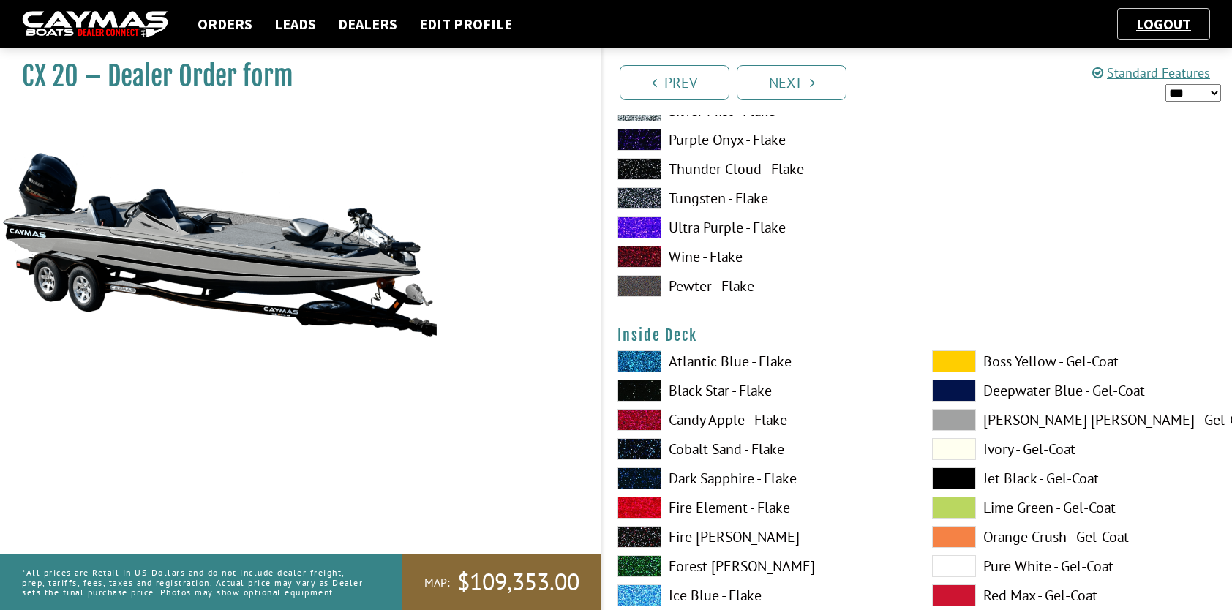
scroll to position [2925, 0]
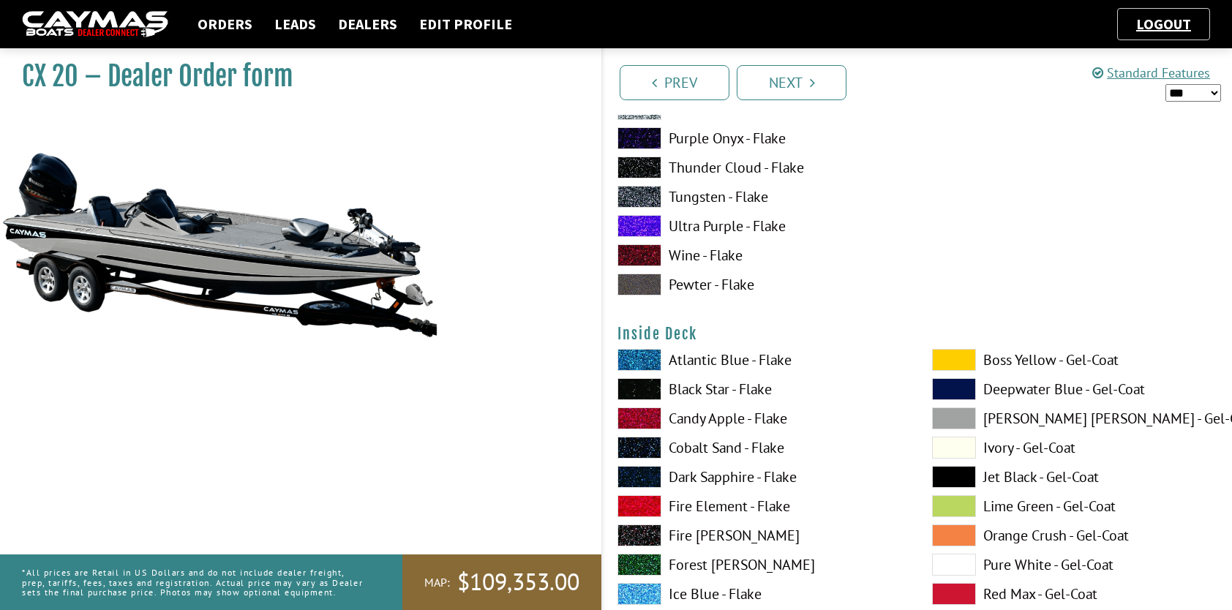
click at [958, 411] on span at bounding box center [954, 418] width 44 height 22
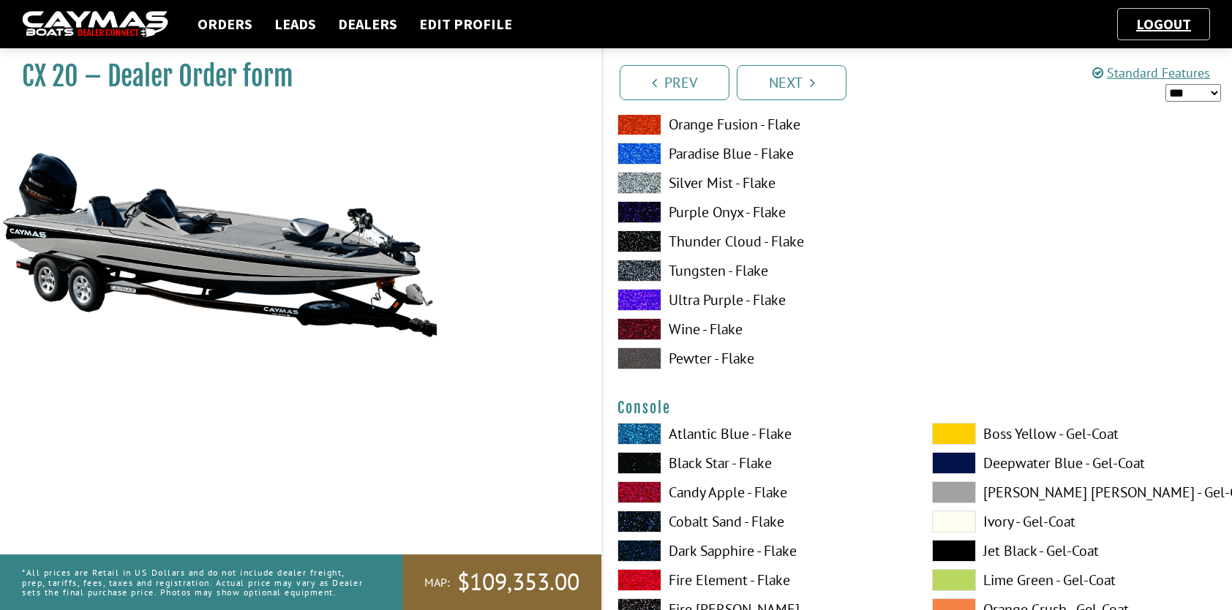
scroll to position [3510, 0]
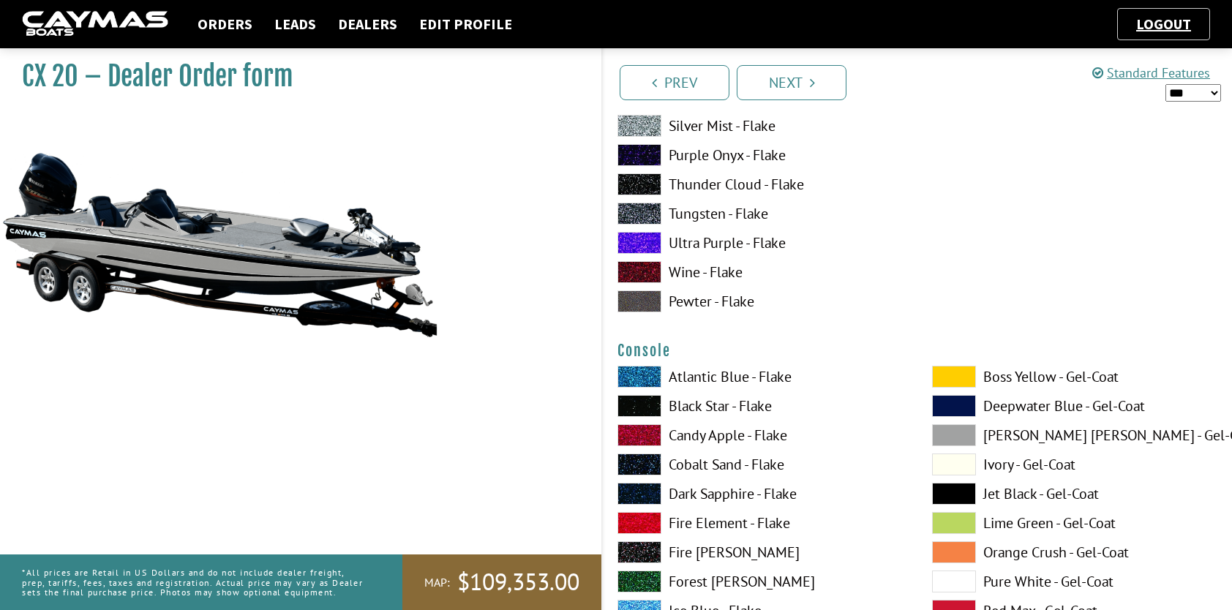
click at [967, 429] on span at bounding box center [954, 435] width 44 height 22
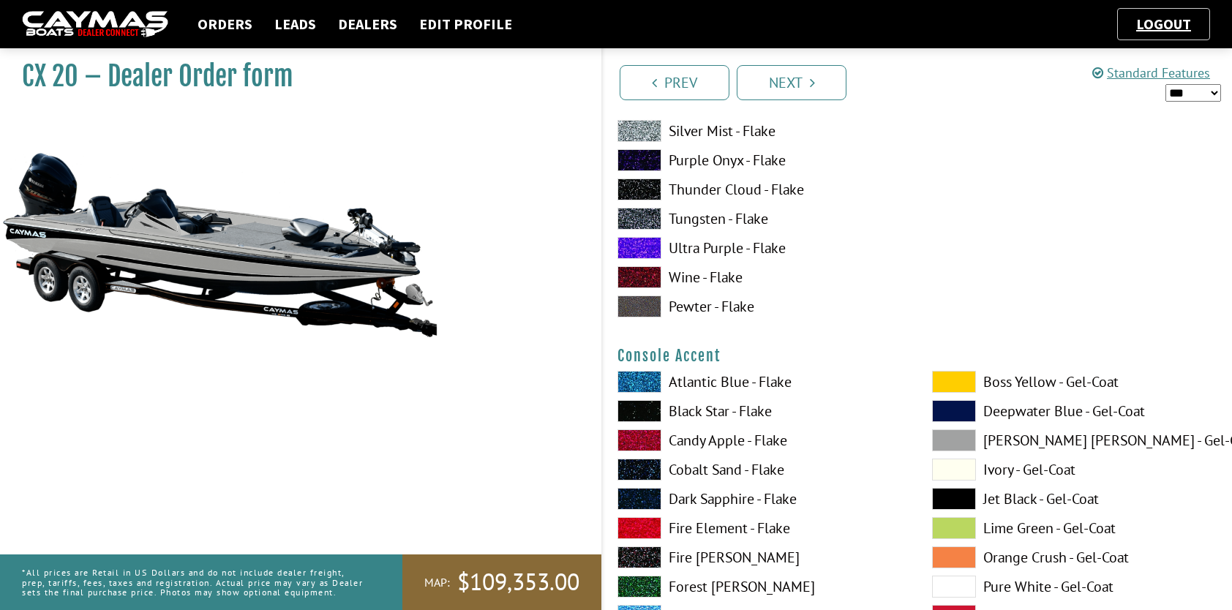
scroll to position [4242, 0]
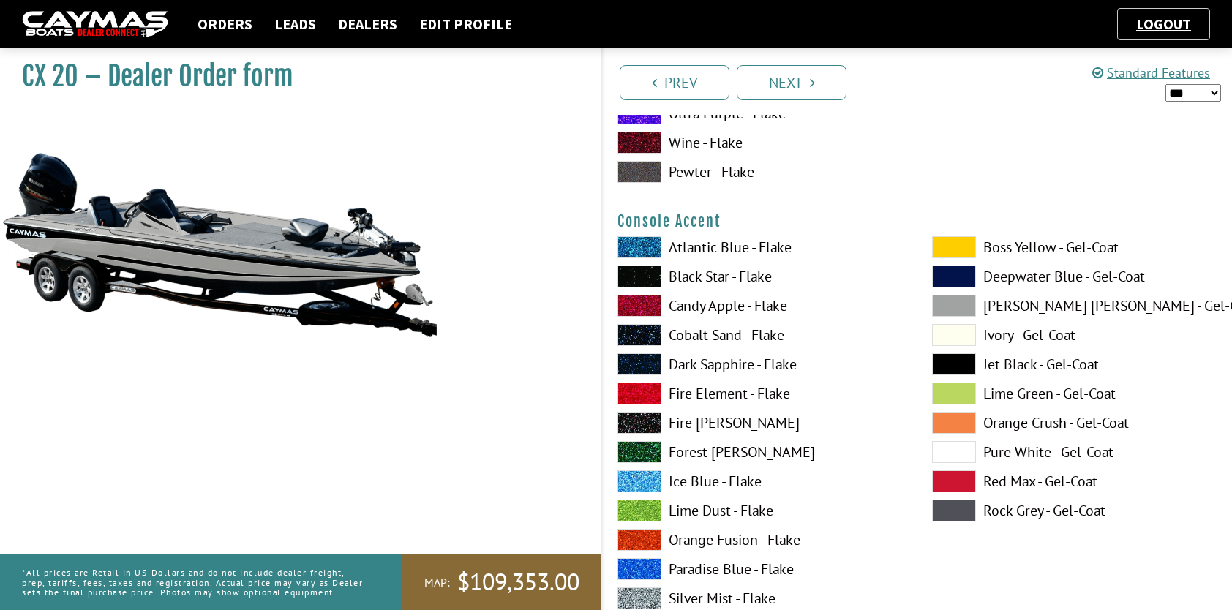
click at [952, 303] on span at bounding box center [954, 306] width 44 height 22
click at [633, 278] on span at bounding box center [639, 276] width 44 height 22
click at [951, 301] on span at bounding box center [954, 306] width 44 height 22
click at [633, 275] on span at bounding box center [639, 276] width 44 height 22
click at [966, 303] on span at bounding box center [954, 306] width 44 height 22
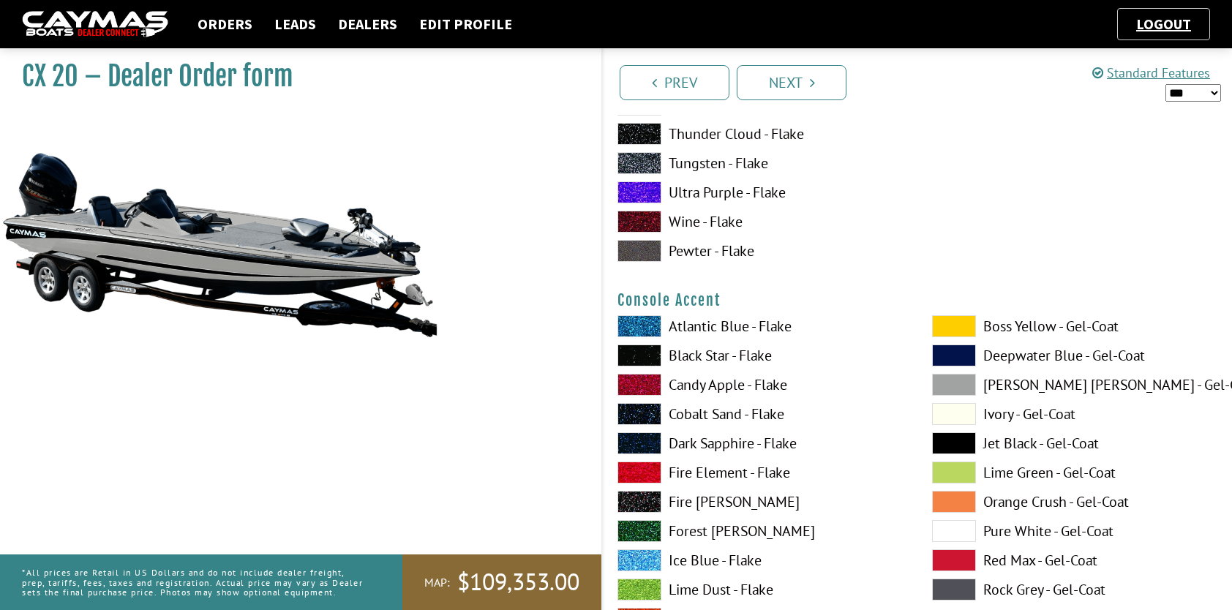
scroll to position [4169, 0]
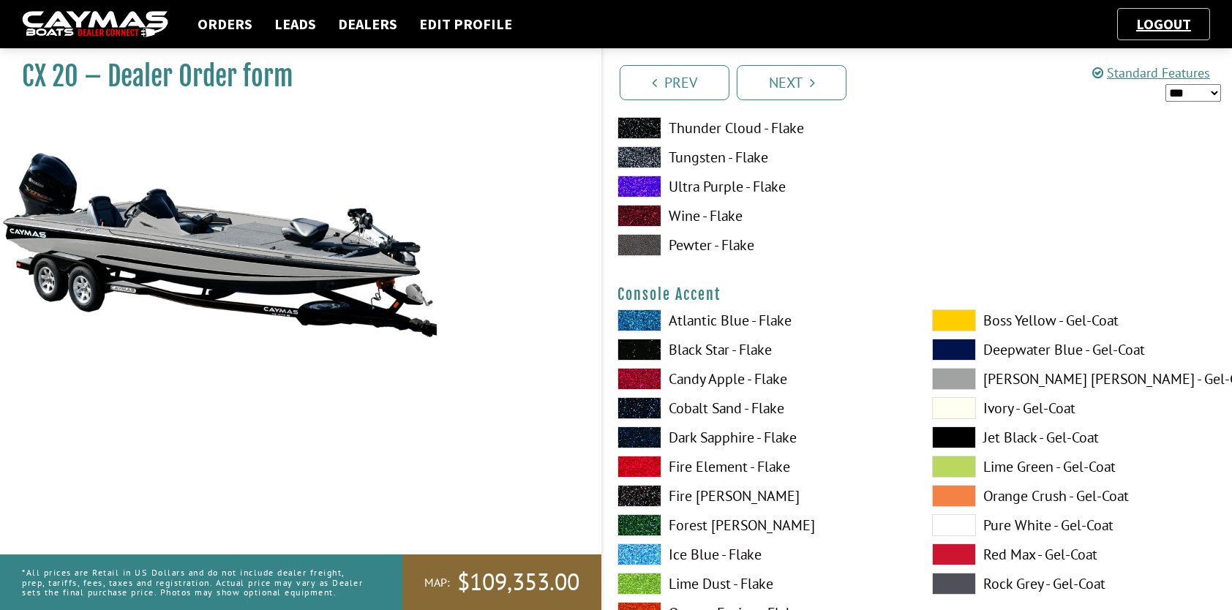
click at [640, 347] on span at bounding box center [639, 350] width 44 height 22
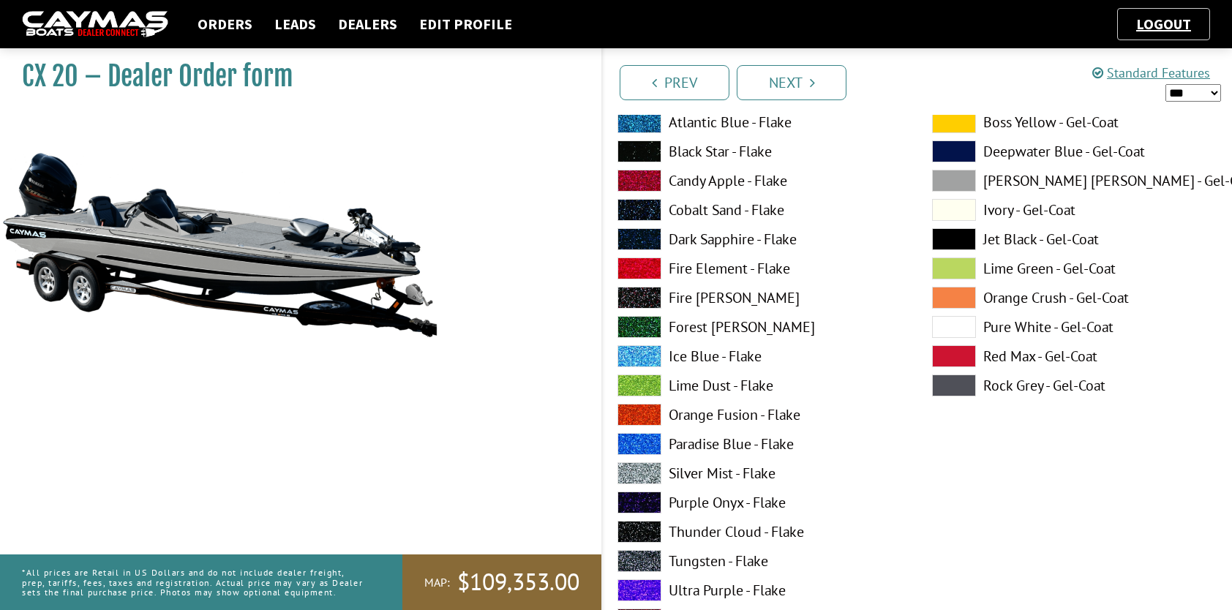
scroll to position [4315, 0]
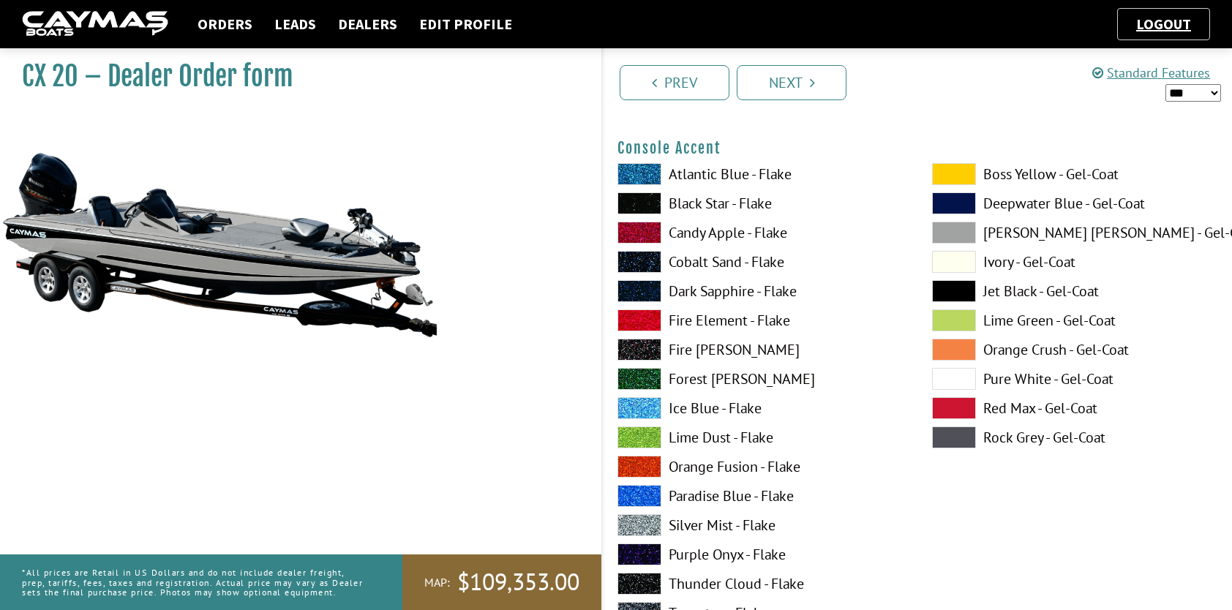
click at [958, 230] on span at bounding box center [954, 233] width 44 height 22
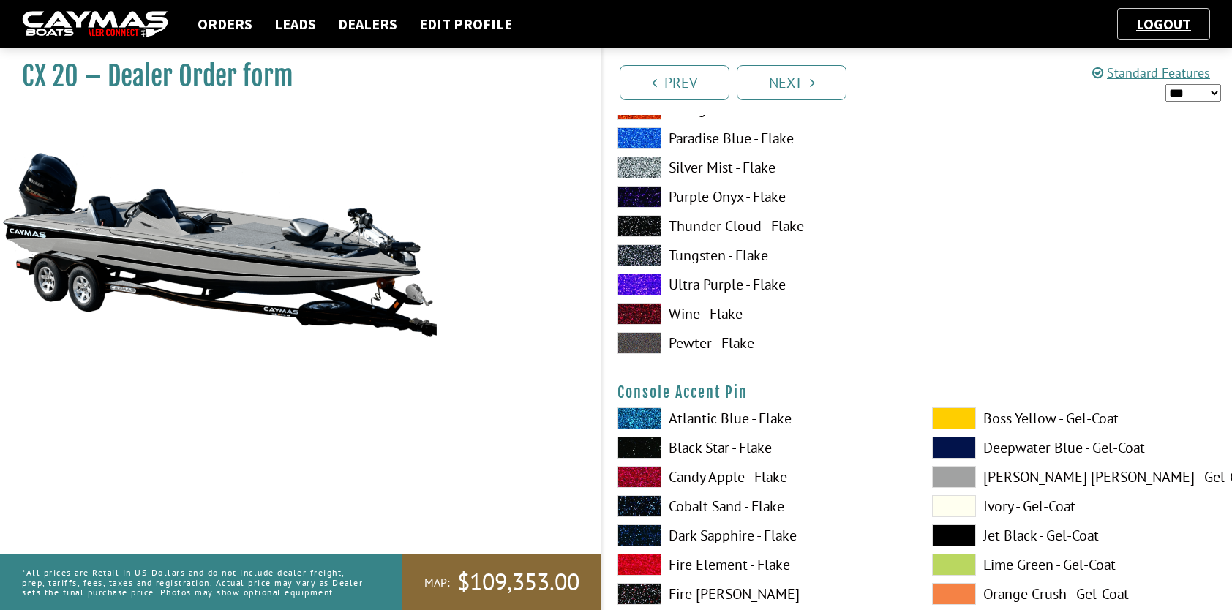
scroll to position [4754, 0]
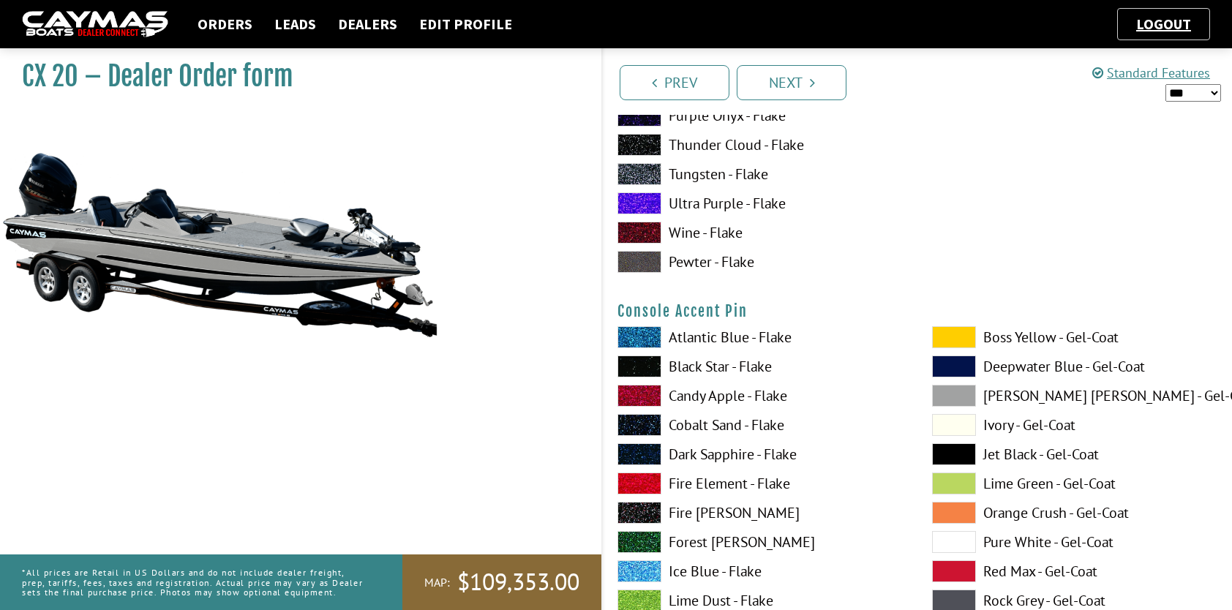
click at [641, 363] on span at bounding box center [639, 366] width 44 height 22
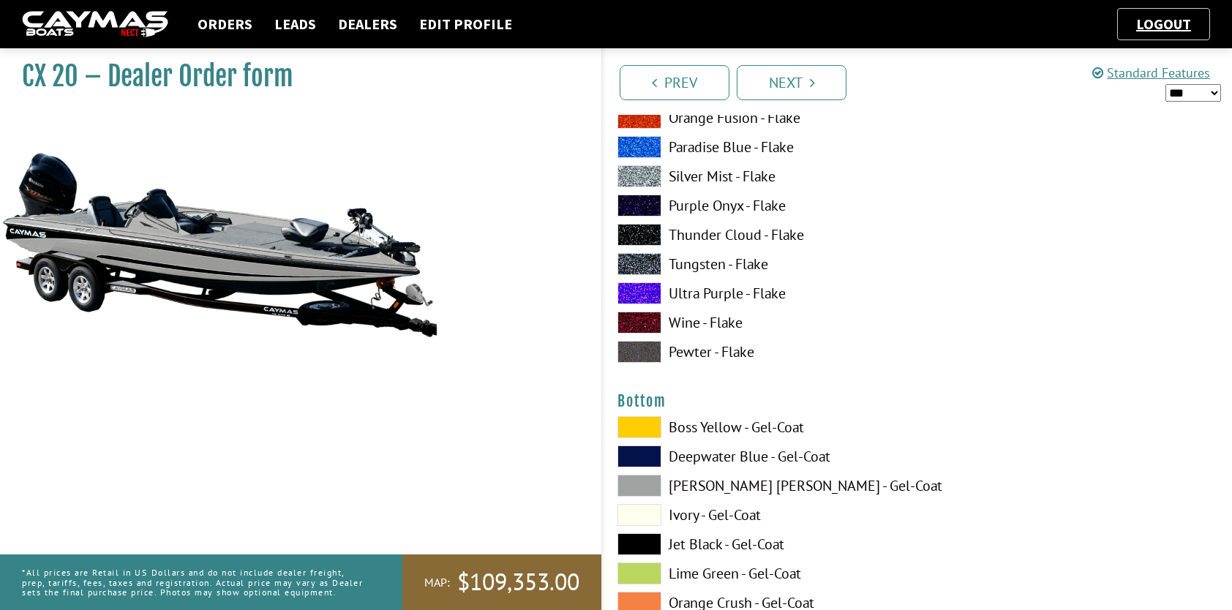
scroll to position [5339, 0]
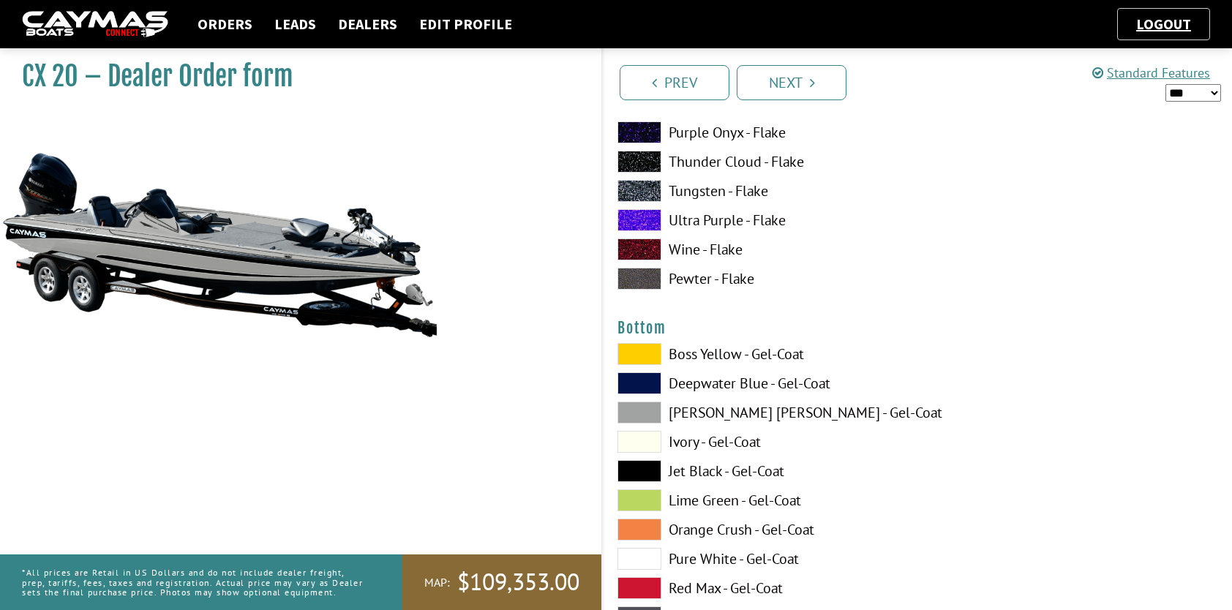
click at [712, 472] on label "Jet Black - Gel-Coat" at bounding box center [759, 471] width 285 height 22
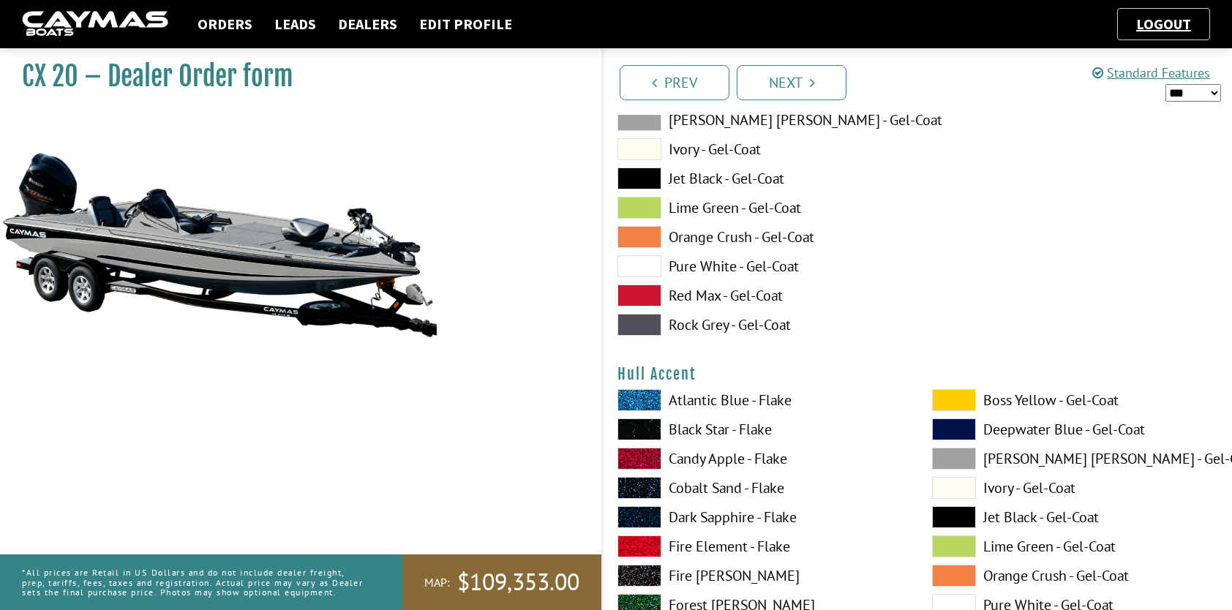
scroll to position [5705, 0]
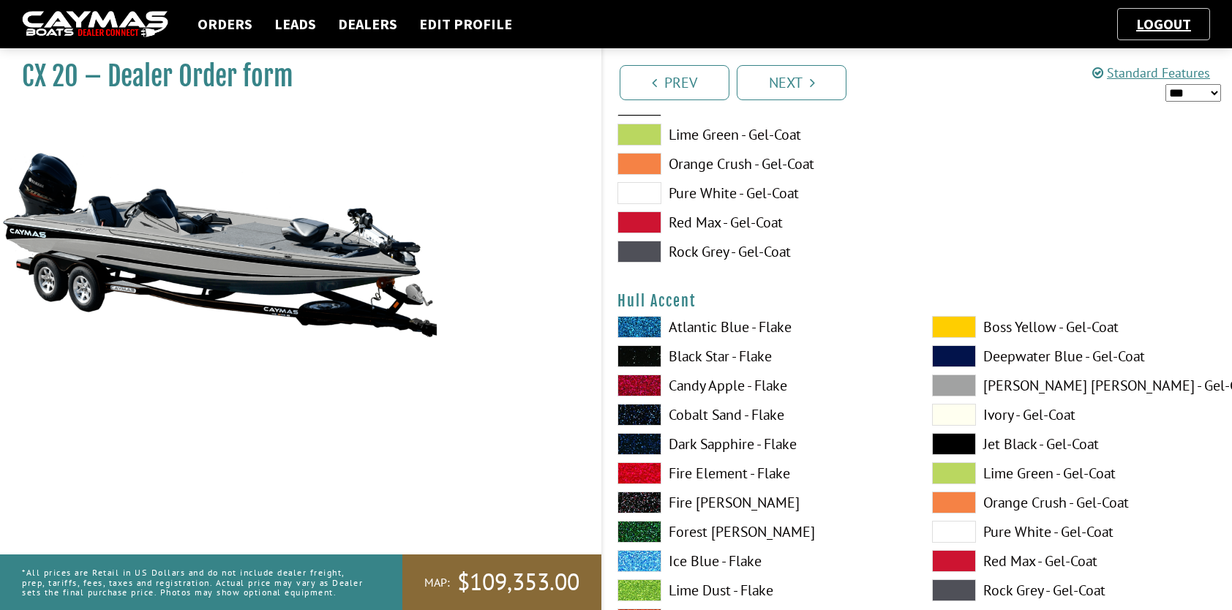
click at [945, 377] on span at bounding box center [954, 385] width 44 height 22
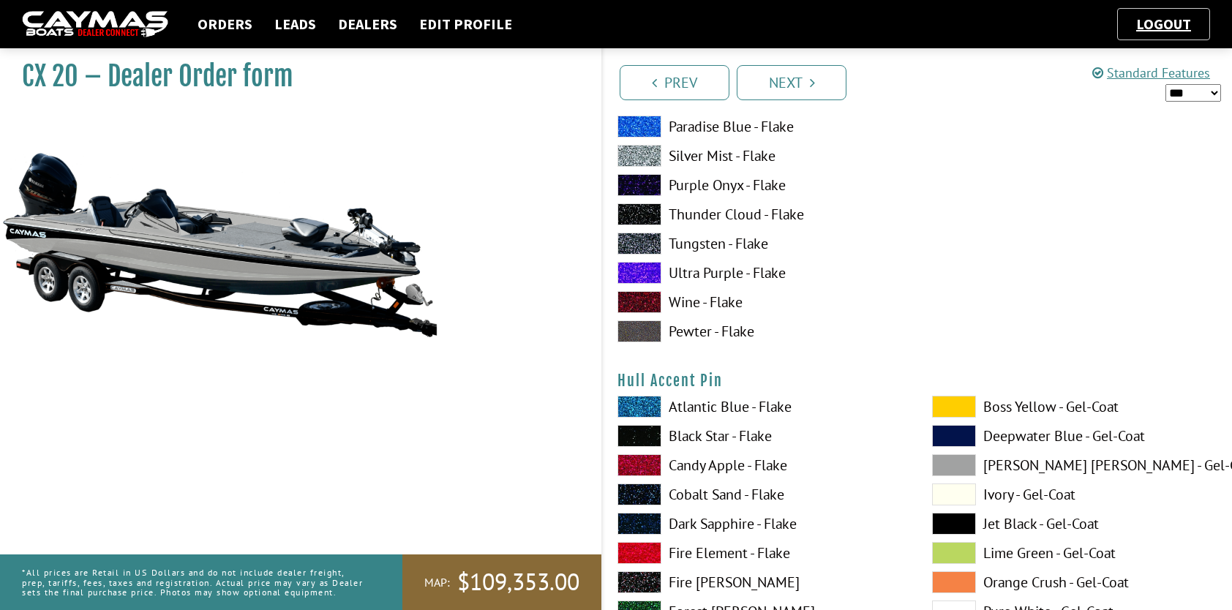
scroll to position [6290, 0]
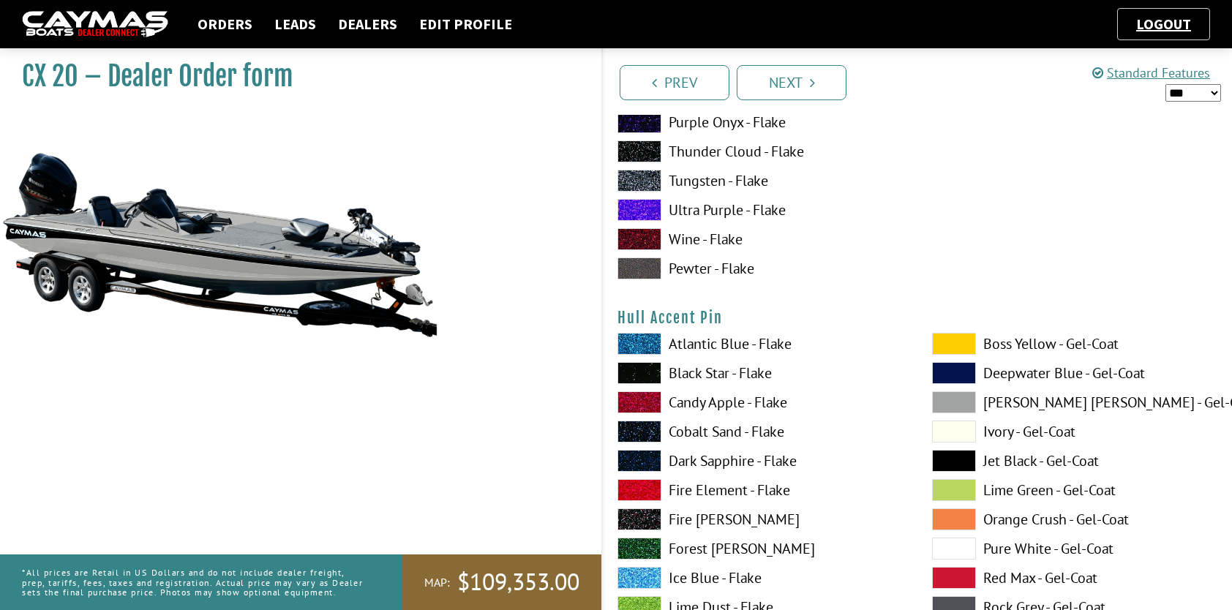
click at [636, 372] on span at bounding box center [639, 373] width 44 height 22
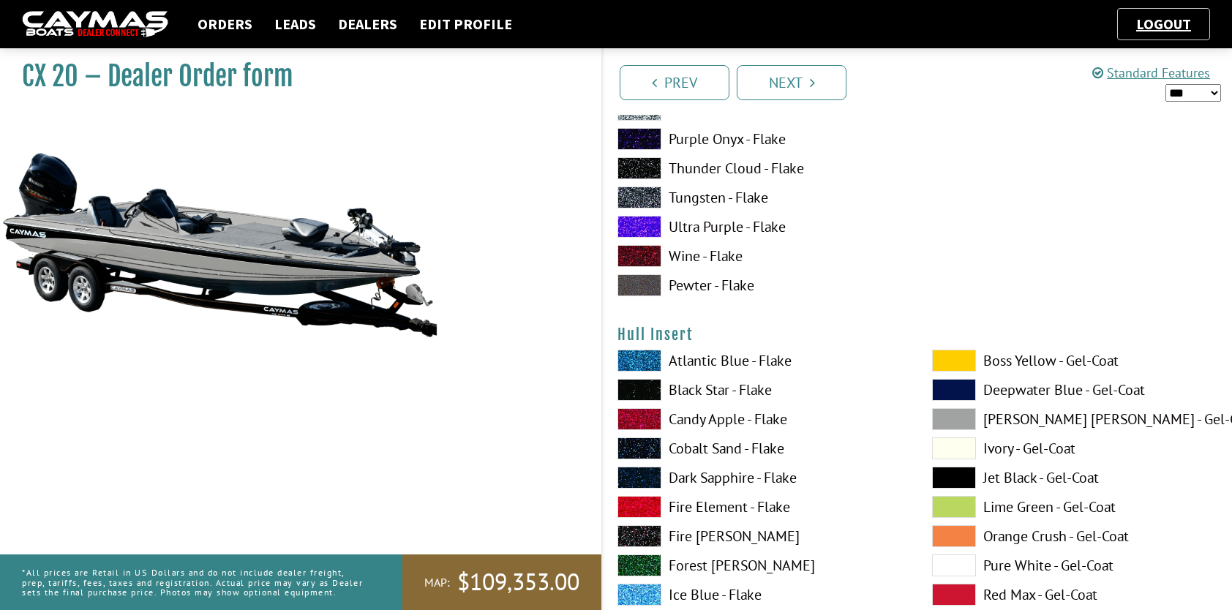
scroll to position [7021, 0]
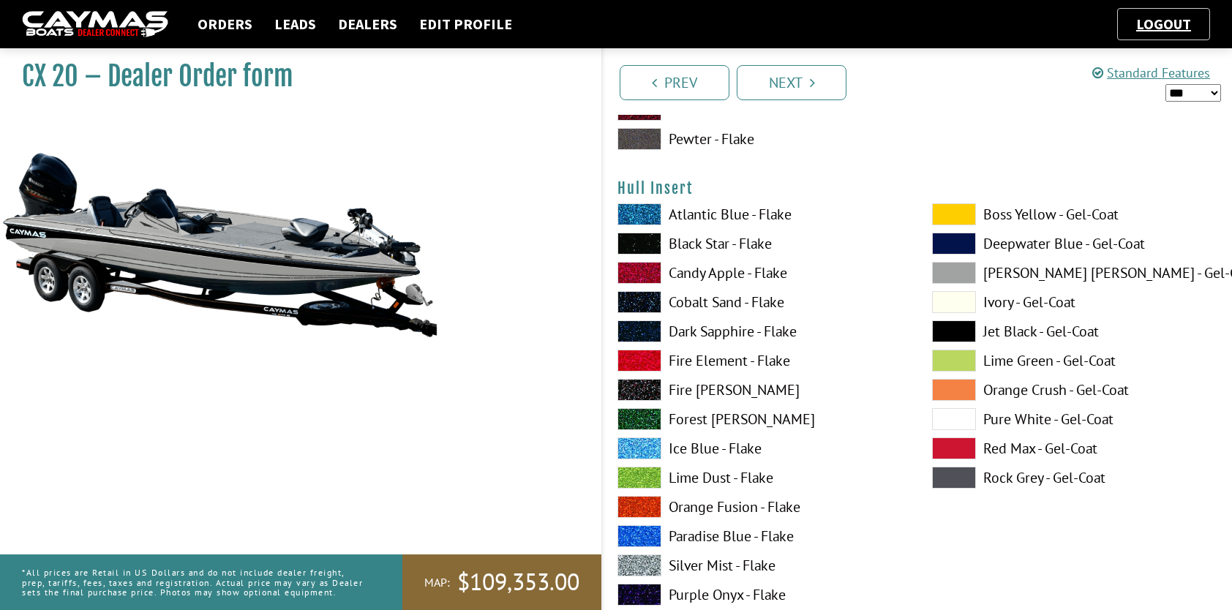
click at [954, 272] on span at bounding box center [954, 273] width 44 height 22
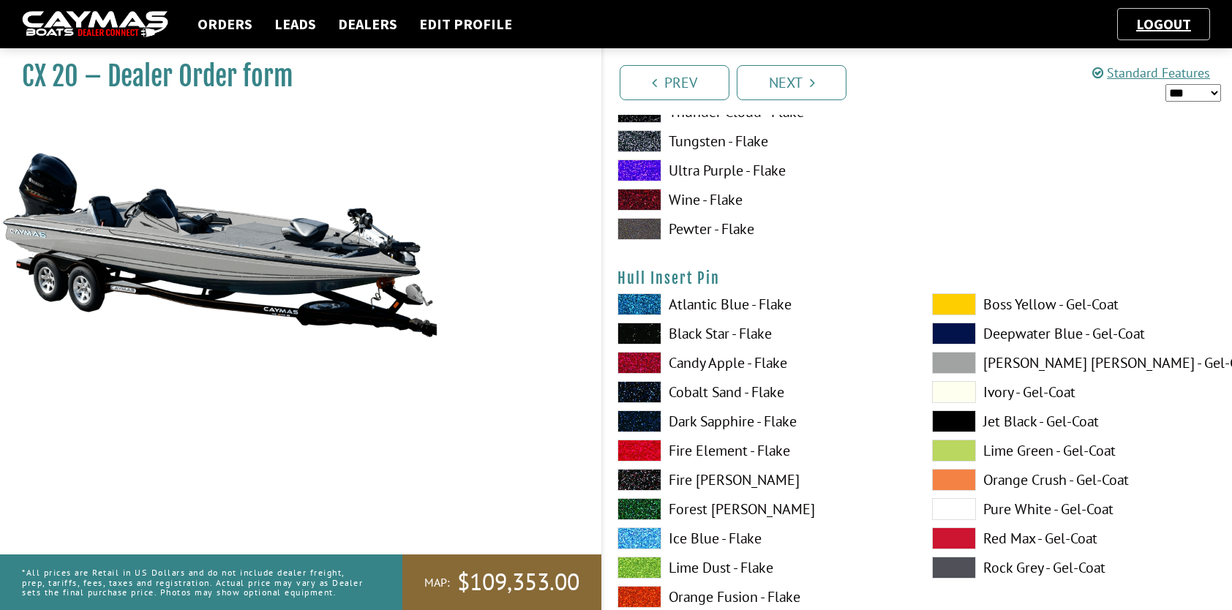
scroll to position [7606, 0]
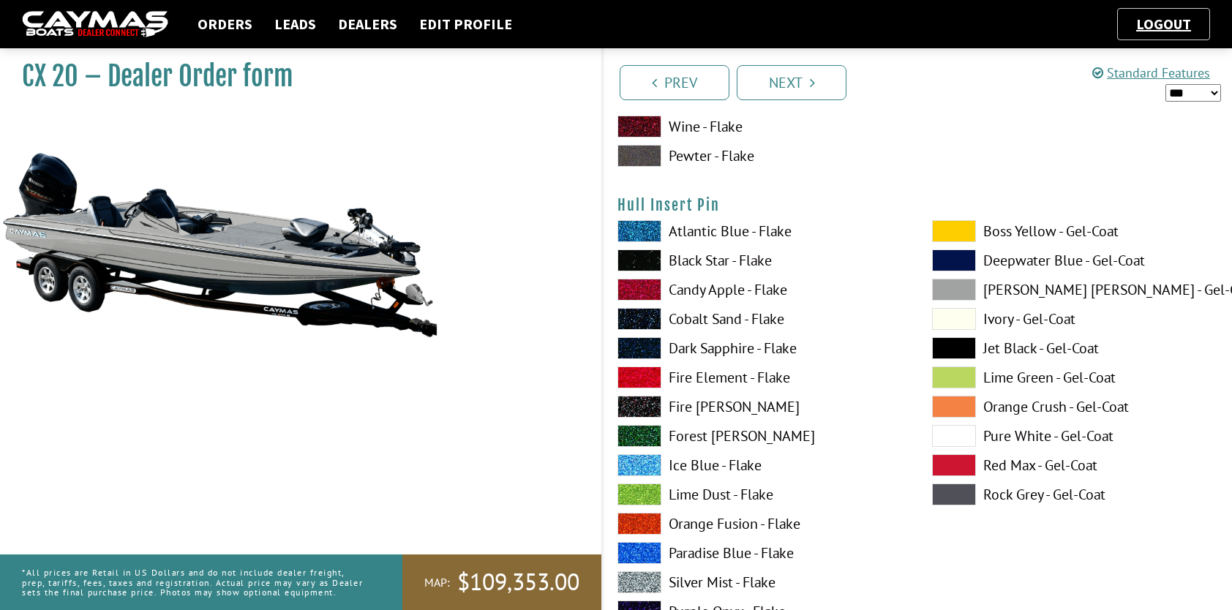
click at [649, 255] on span at bounding box center [639, 260] width 44 height 22
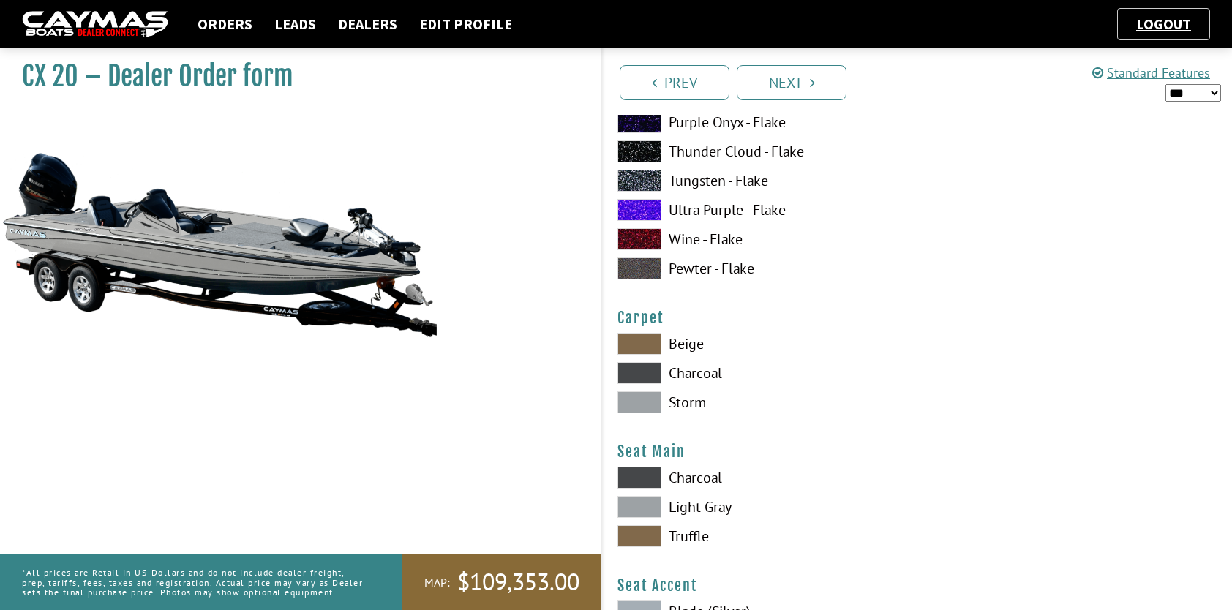
scroll to position [8118, 0]
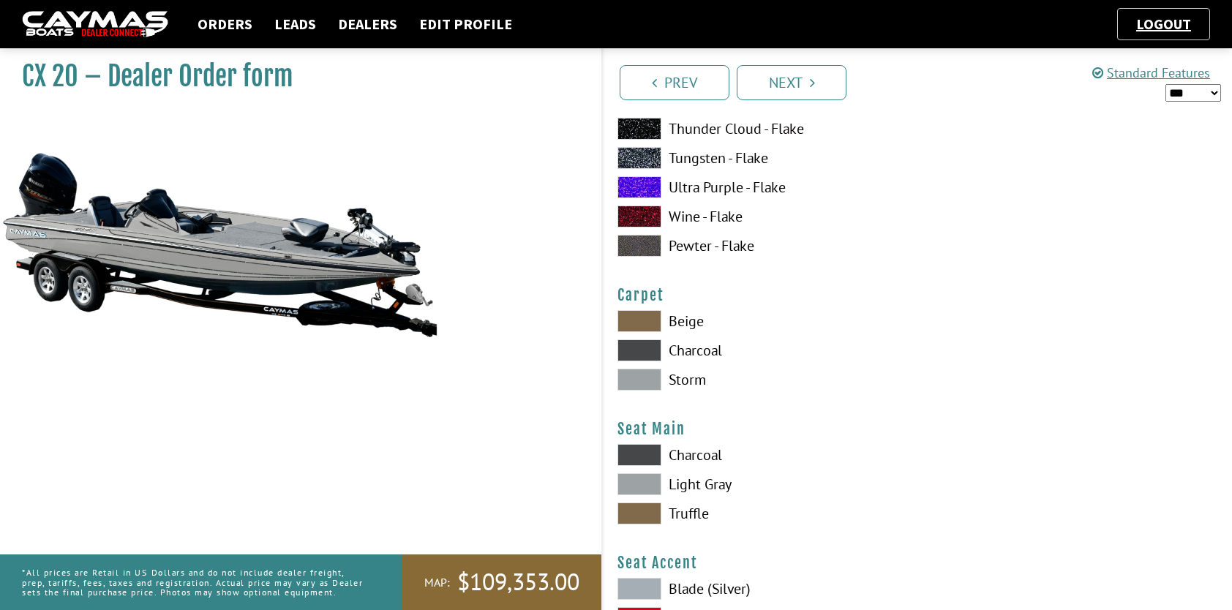
click at [647, 377] on span at bounding box center [639, 380] width 44 height 22
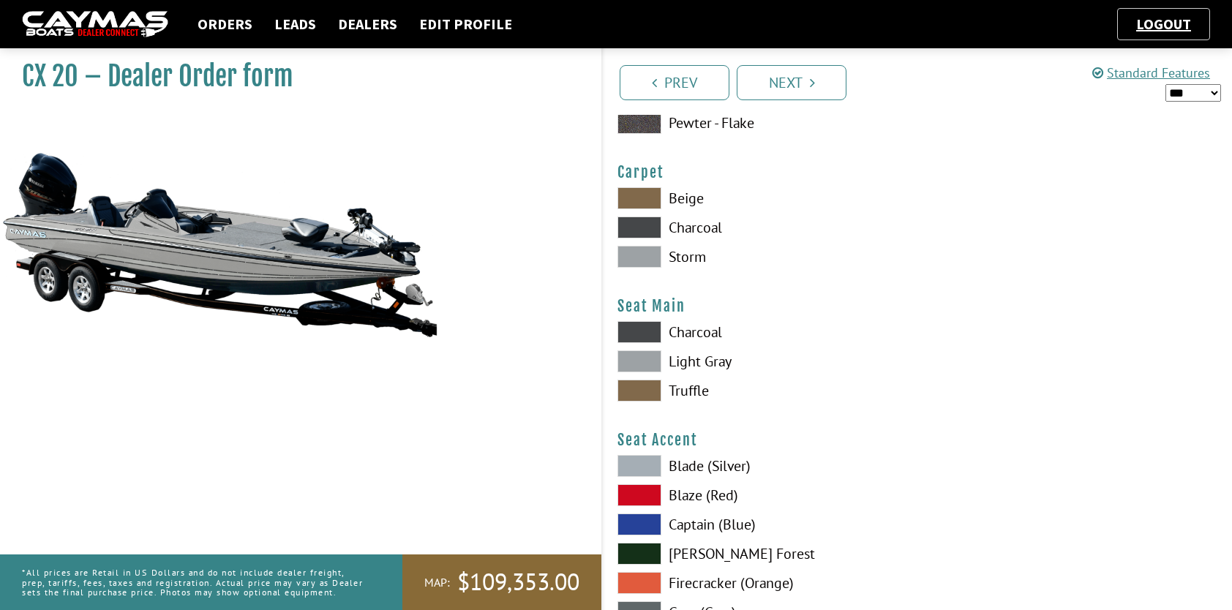
scroll to position [8264, 0]
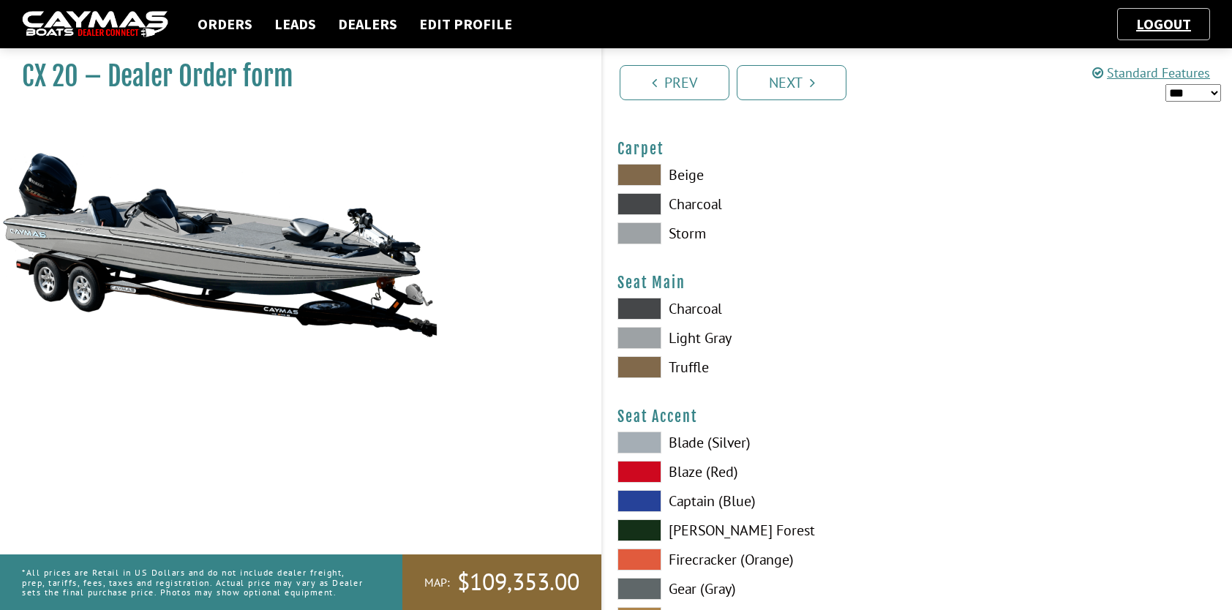
click at [649, 332] on span at bounding box center [639, 338] width 44 height 22
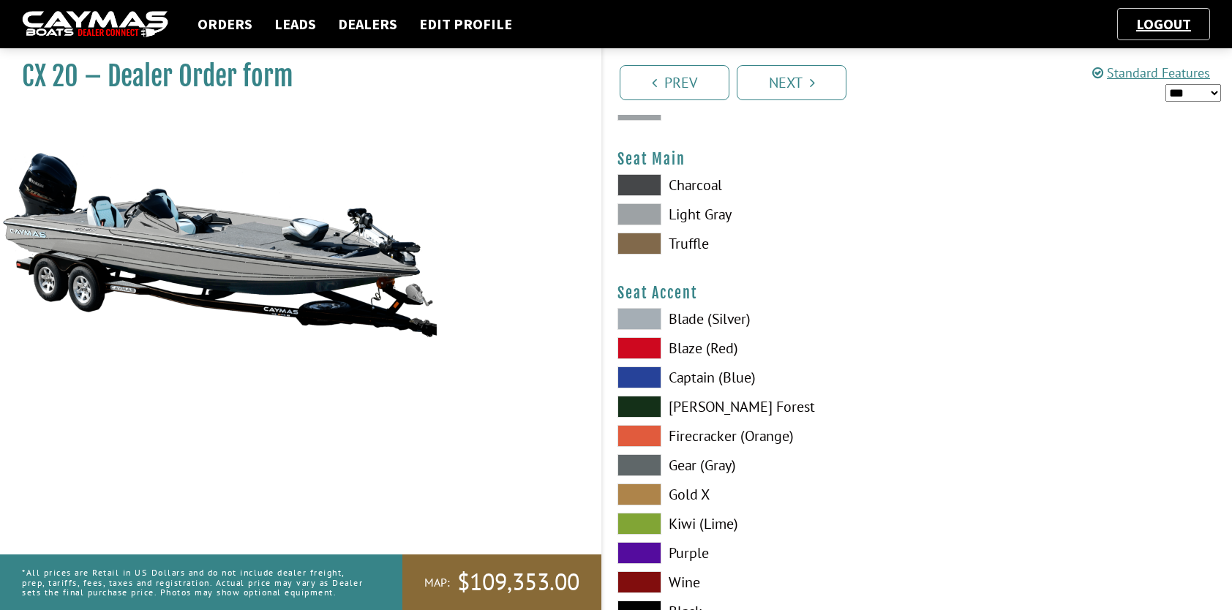
scroll to position [8411, 0]
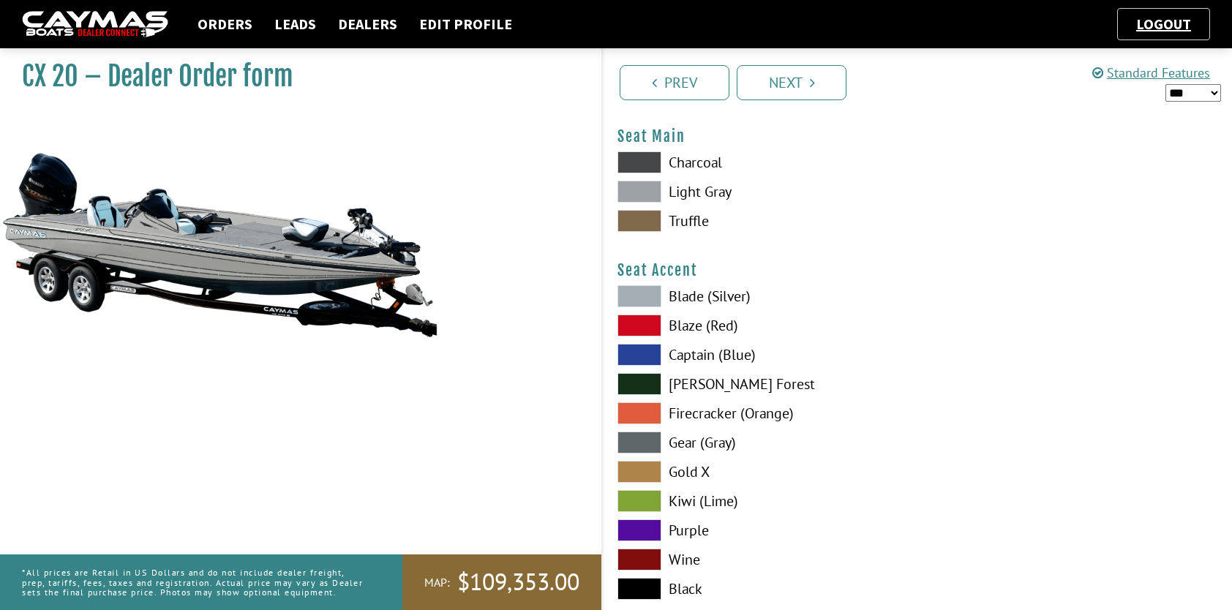
click at [651, 582] on span at bounding box center [639, 589] width 44 height 22
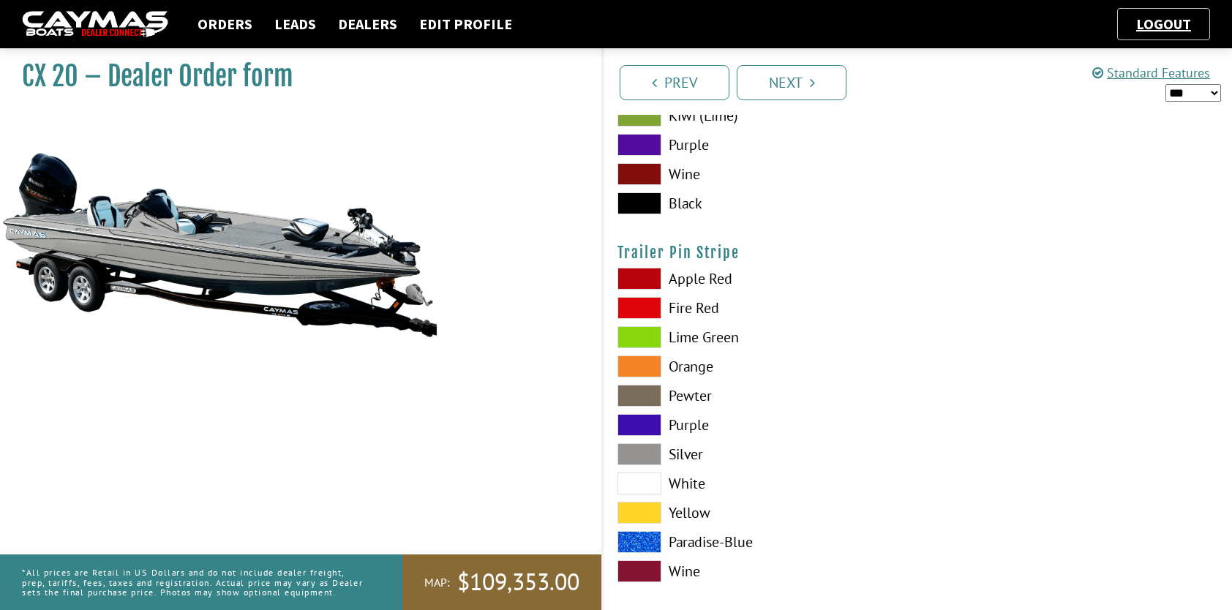
scroll to position [8807, 0]
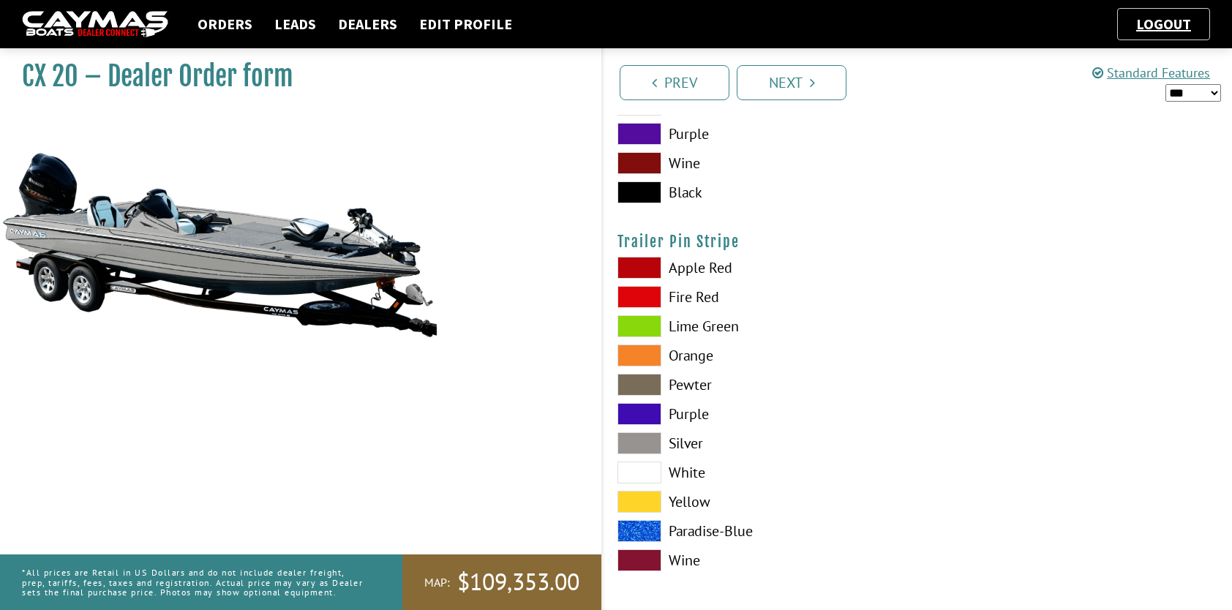
click at [630, 440] on span at bounding box center [639, 443] width 44 height 22
click at [786, 88] on link "Next" at bounding box center [791, 82] width 110 height 35
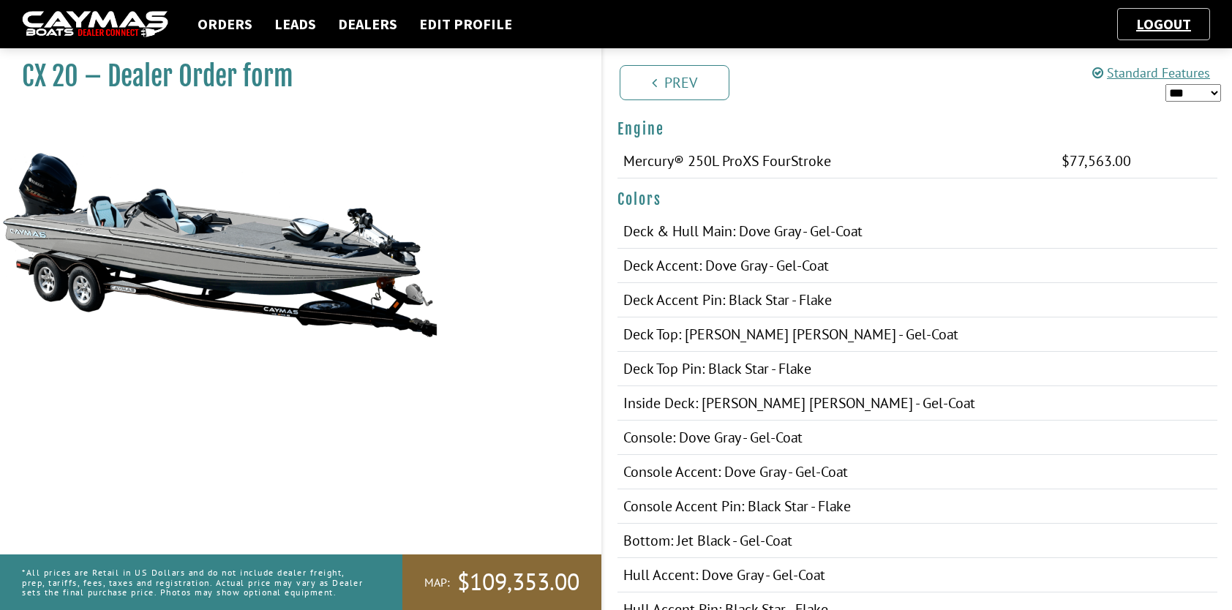
scroll to position [249, 0]
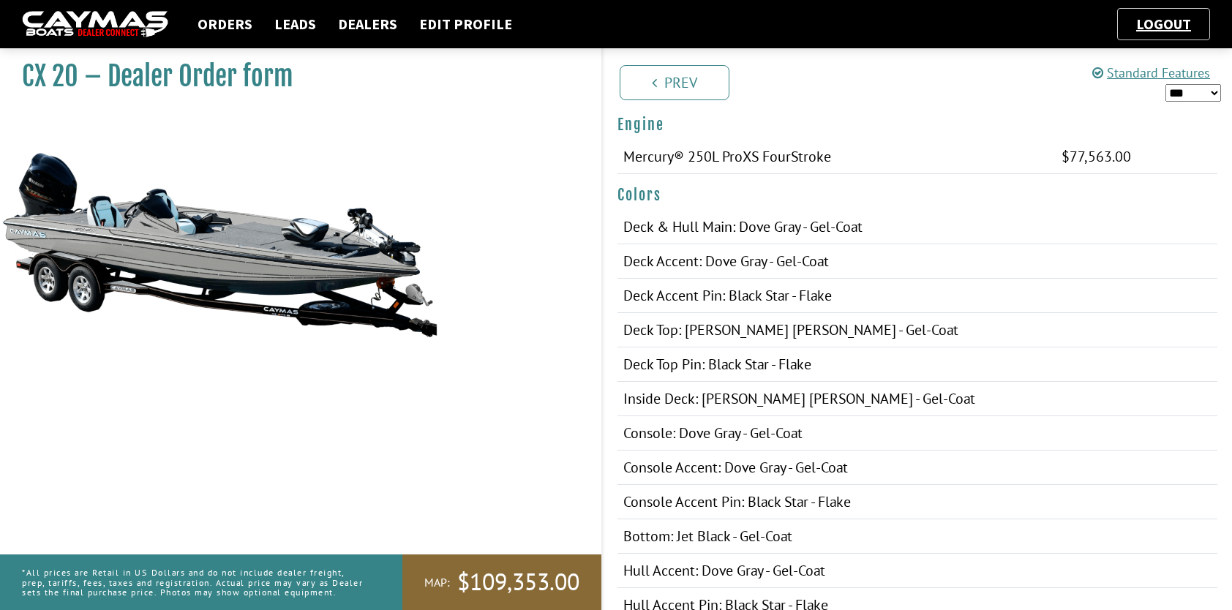
click at [1201, 91] on select "*** ****** ******" at bounding box center [1193, 93] width 56 height 18
select select "*"
click at [1165, 84] on select "*** ****** ******" at bounding box center [1193, 93] width 56 height 18
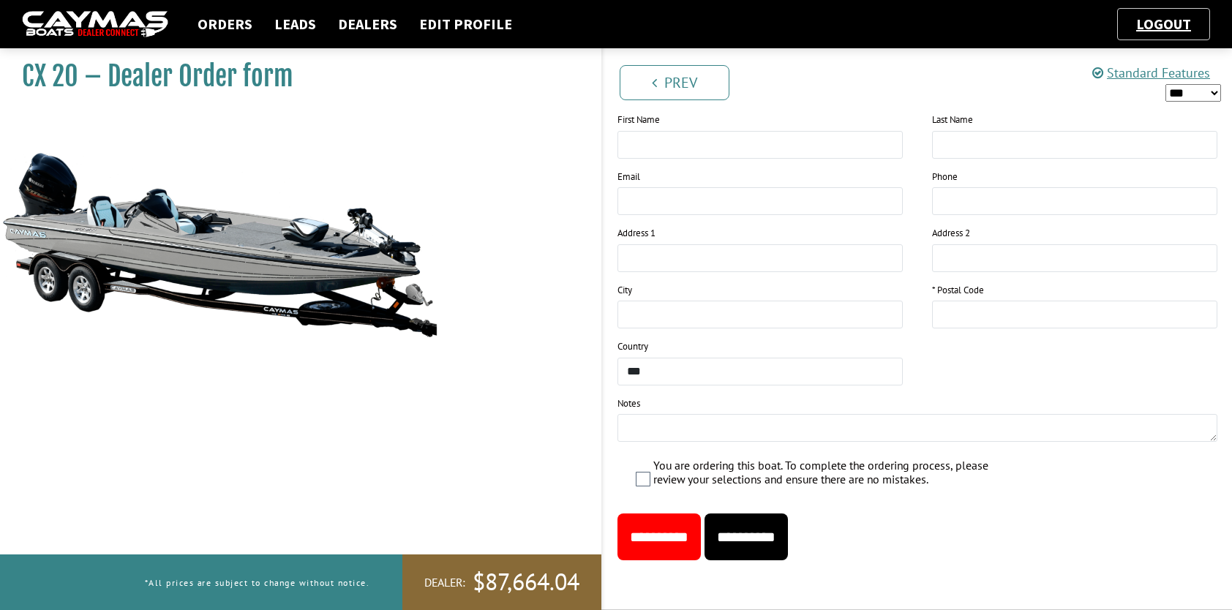
scroll to position [2178, 0]
click at [788, 530] on input "**********" at bounding box center [745, 536] width 83 height 47
type input "*****"
type textarea "**********"
click at [777, 529] on input "**********" at bounding box center [745, 536] width 83 height 47
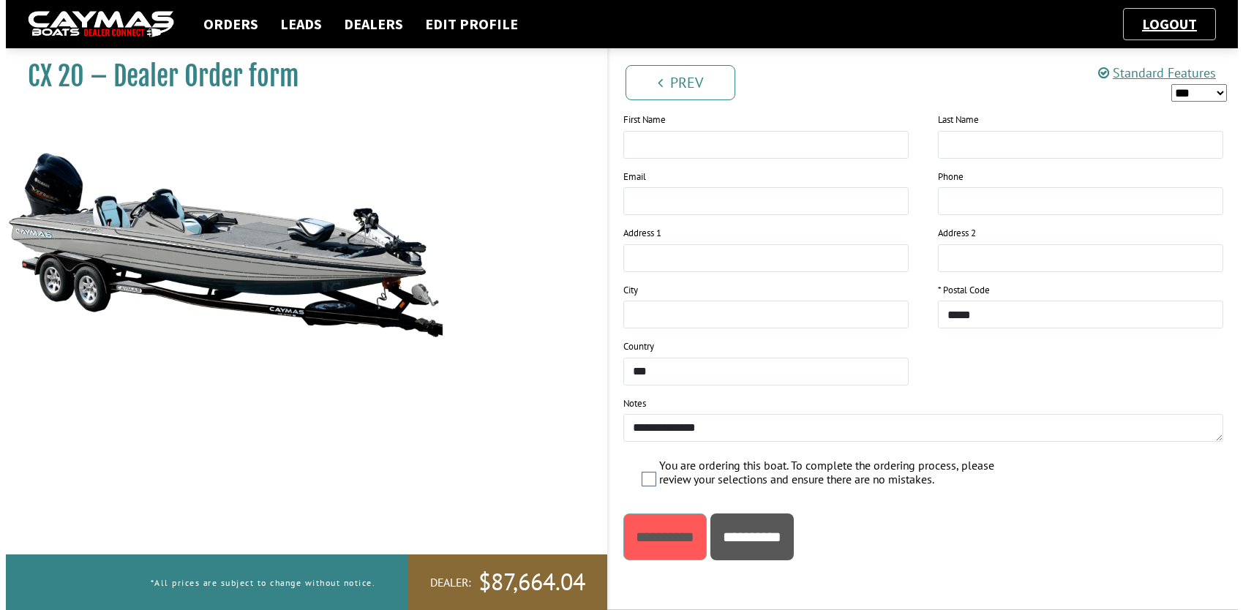
scroll to position [0, 0]
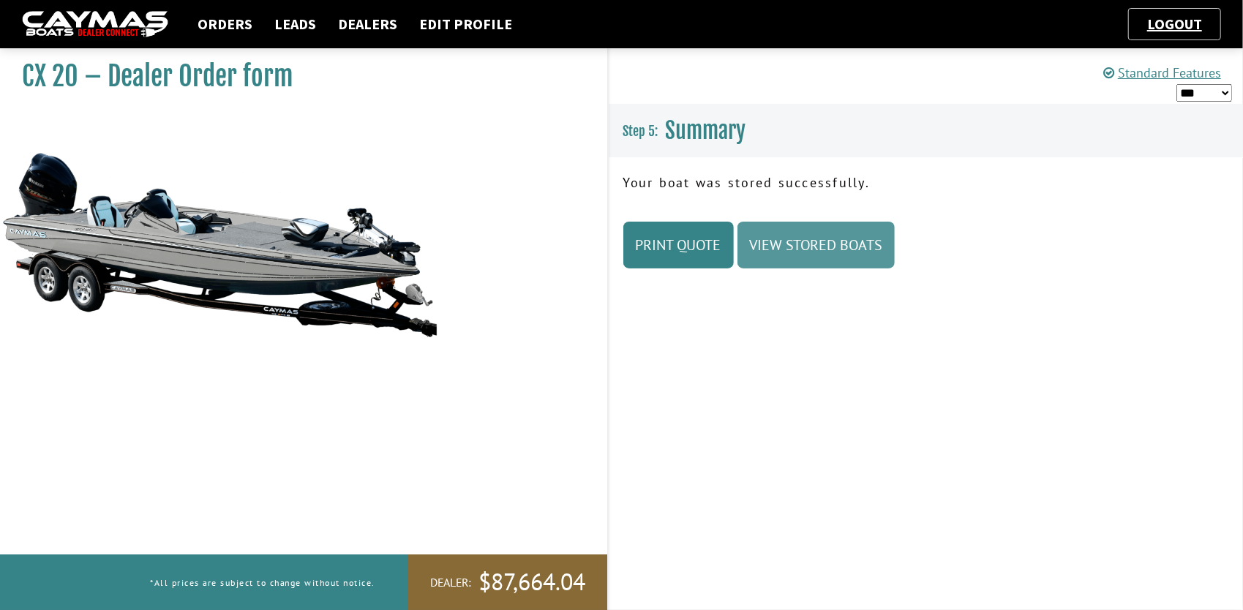
click at [844, 249] on link "View Stored Boats" at bounding box center [815, 245] width 157 height 47
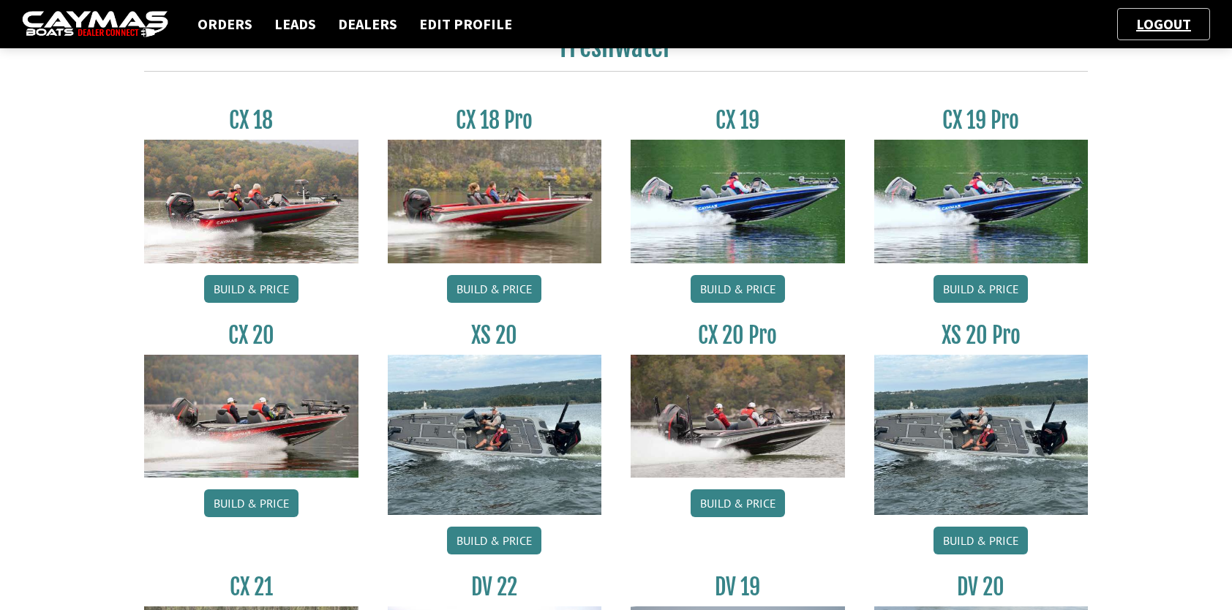
scroll to position [1390, 0]
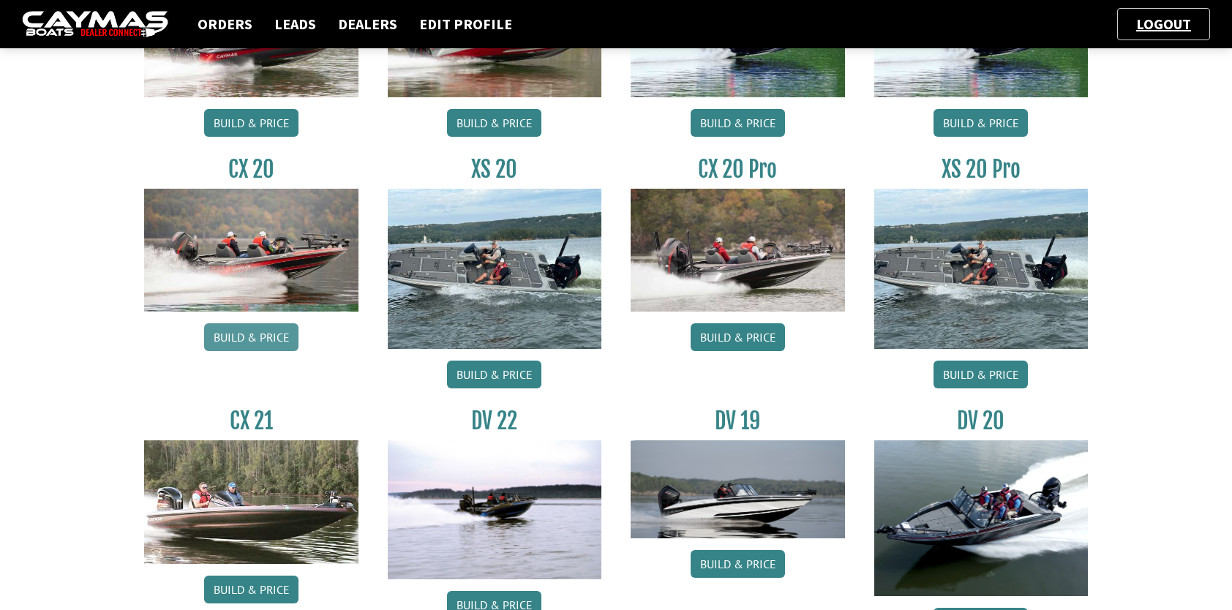
click at [264, 328] on link "Build & Price" at bounding box center [251, 337] width 94 height 28
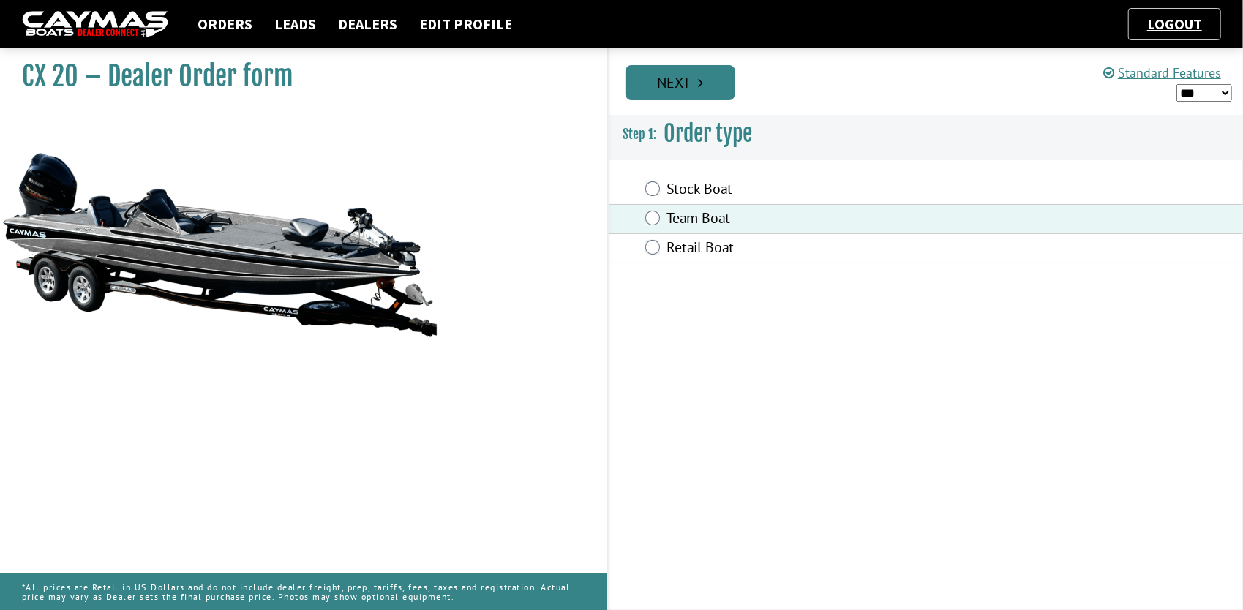
click at [682, 86] on link "Next" at bounding box center [680, 82] width 110 height 35
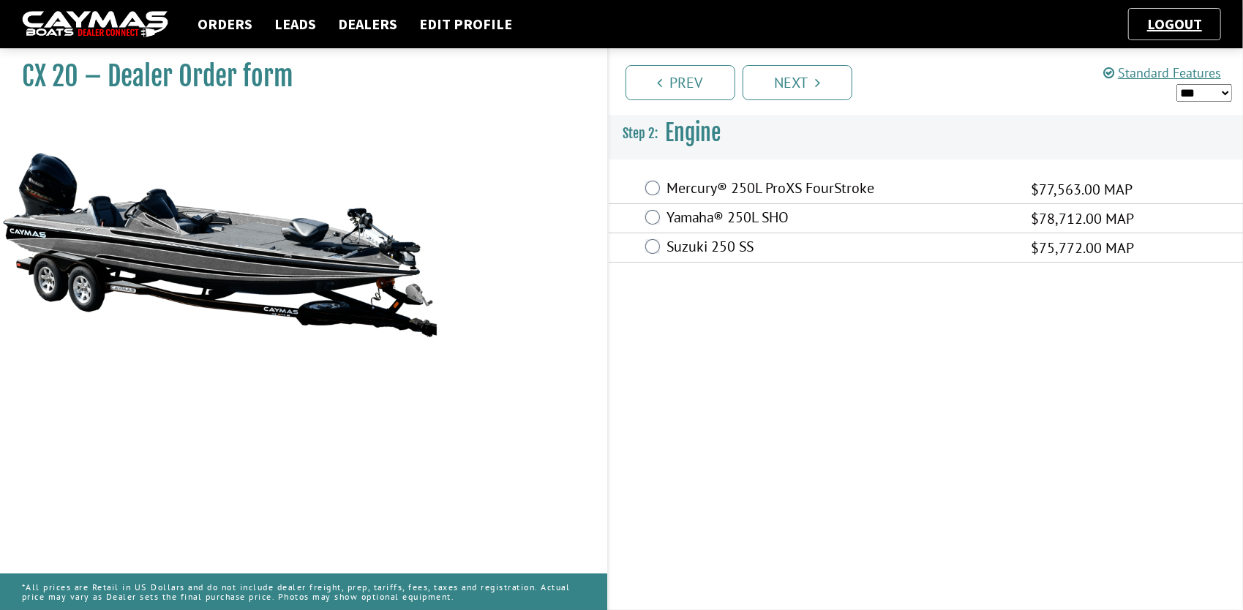
click at [647, 196] on div "Mercury® 250L ProXS FourStroke $77,563.00 MAP $68,256.00 $77,563.00" at bounding box center [925, 189] width 635 height 29
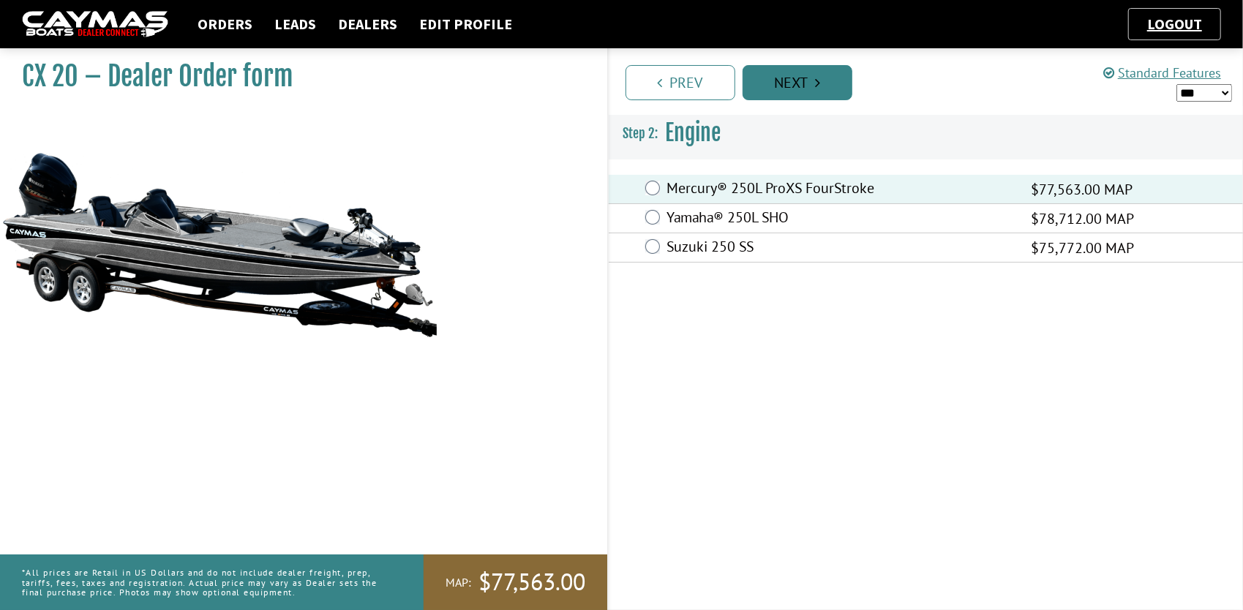
click at [792, 86] on link "Next" at bounding box center [797, 82] width 110 height 35
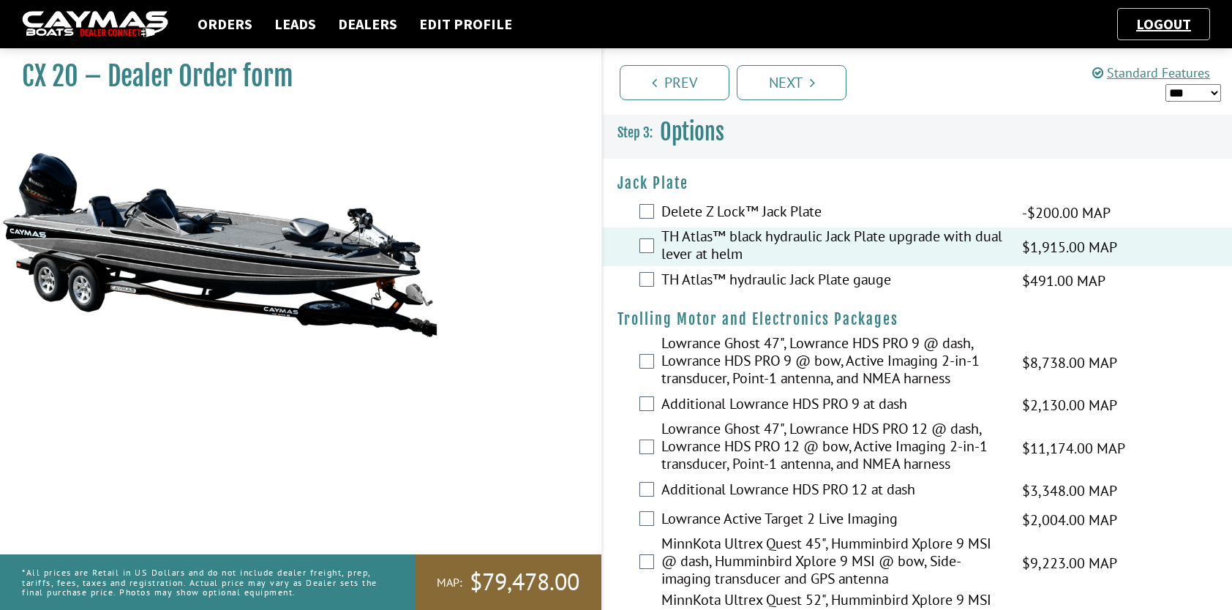
click at [643, 288] on div "TH Atlas™ hydraulic Jack Plate gauge $491.00 MAP $580.00 MSRP $418.00 $491.00" at bounding box center [917, 280] width 629 height 29
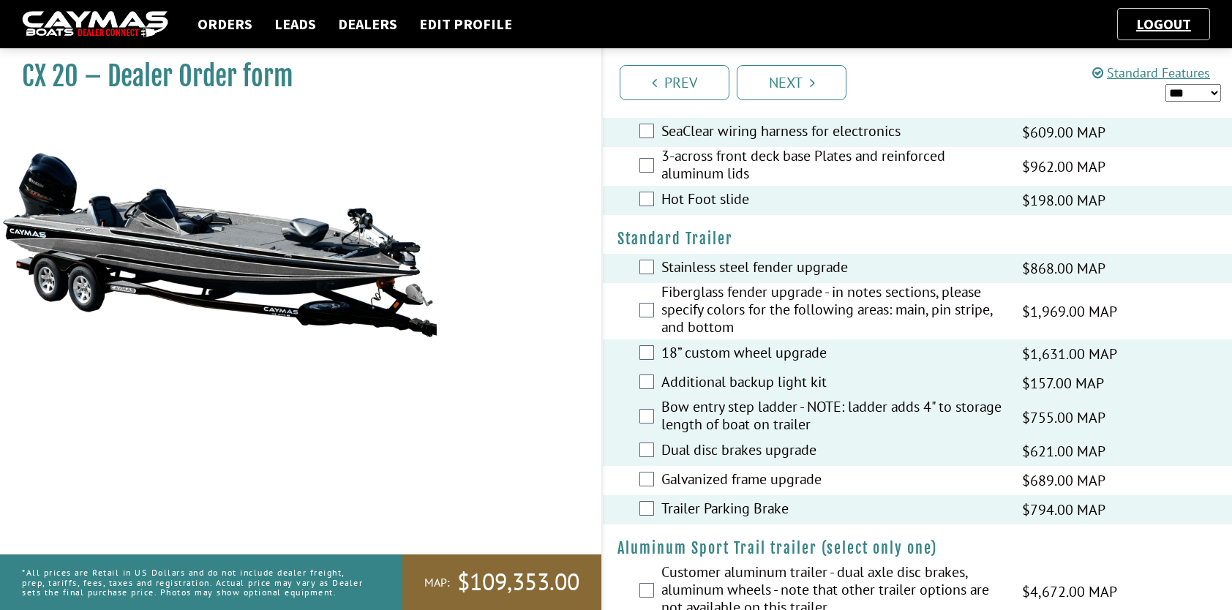
scroll to position [2460, 0]
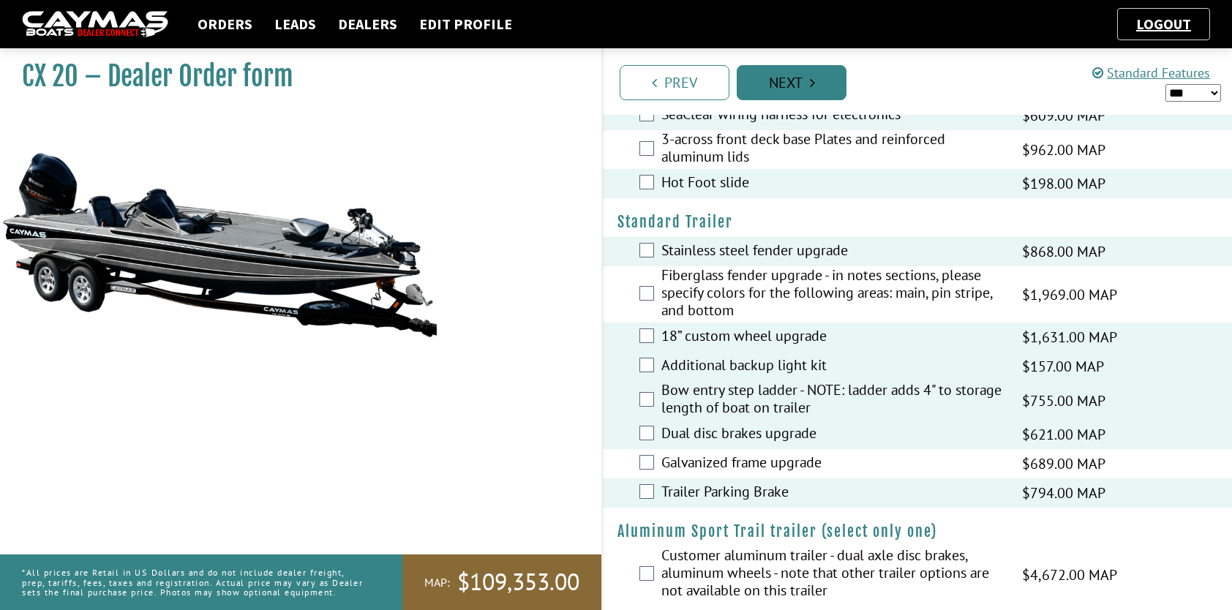
click at [806, 78] on link "Next" at bounding box center [791, 82] width 110 height 35
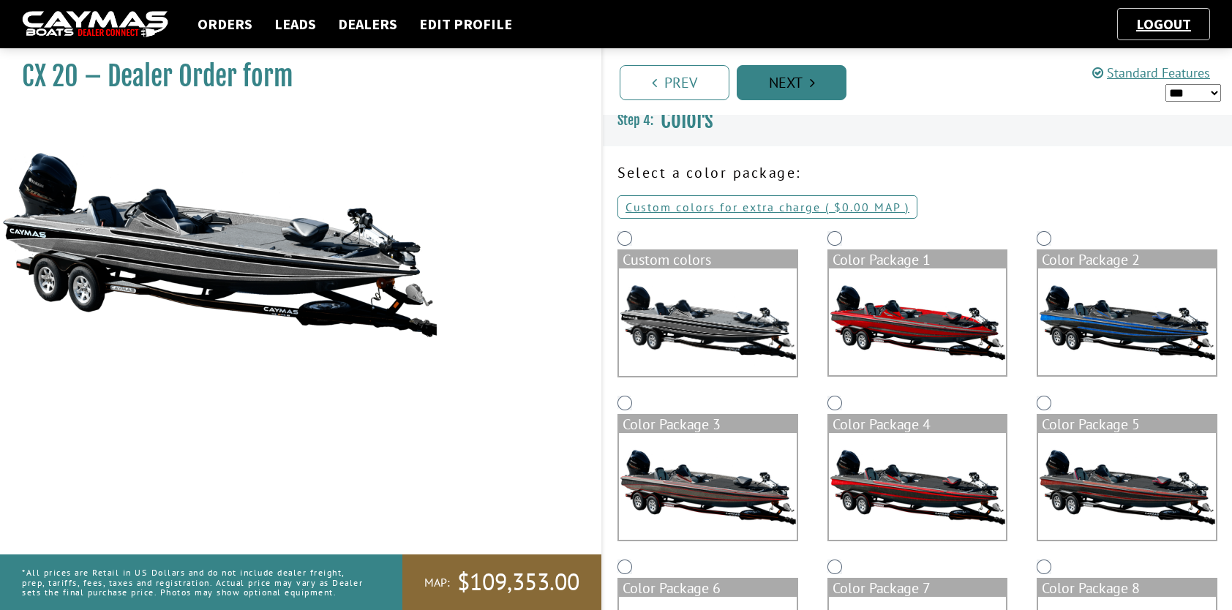
scroll to position [0, 0]
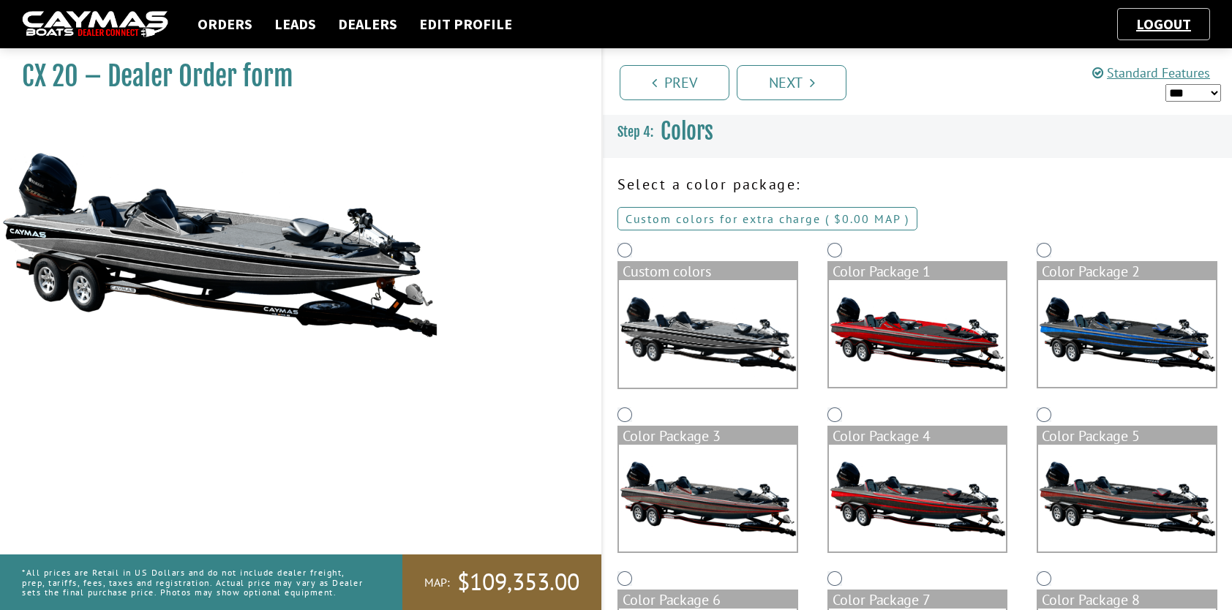
click at [883, 222] on span "$0.00 MAP" at bounding box center [867, 218] width 67 height 15
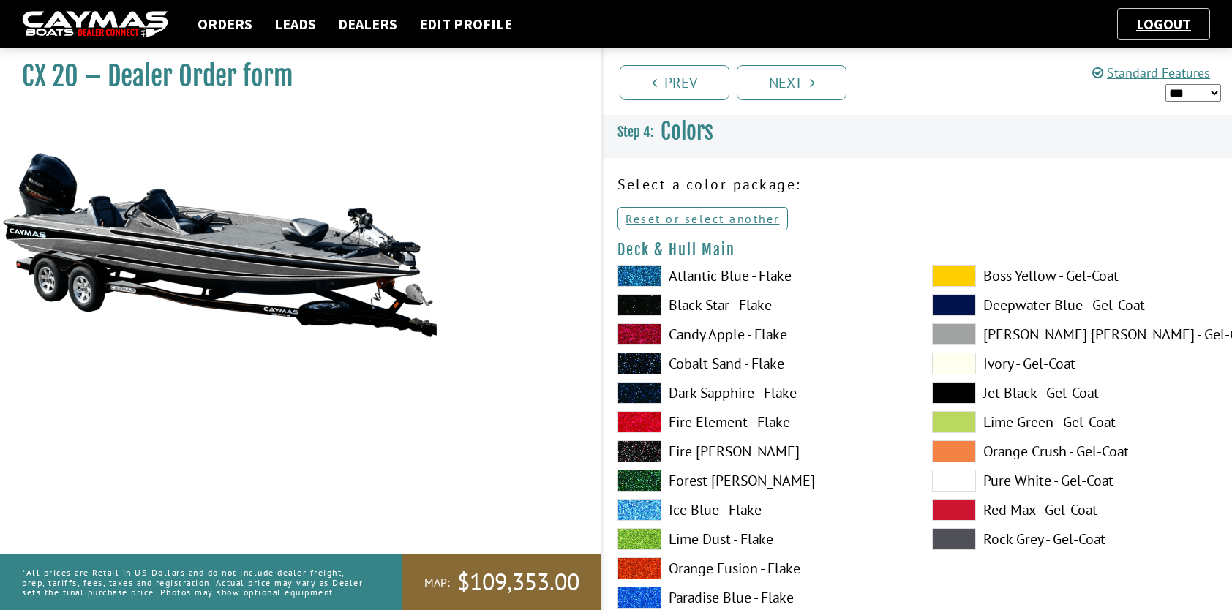
click at [967, 333] on span at bounding box center [954, 334] width 44 height 22
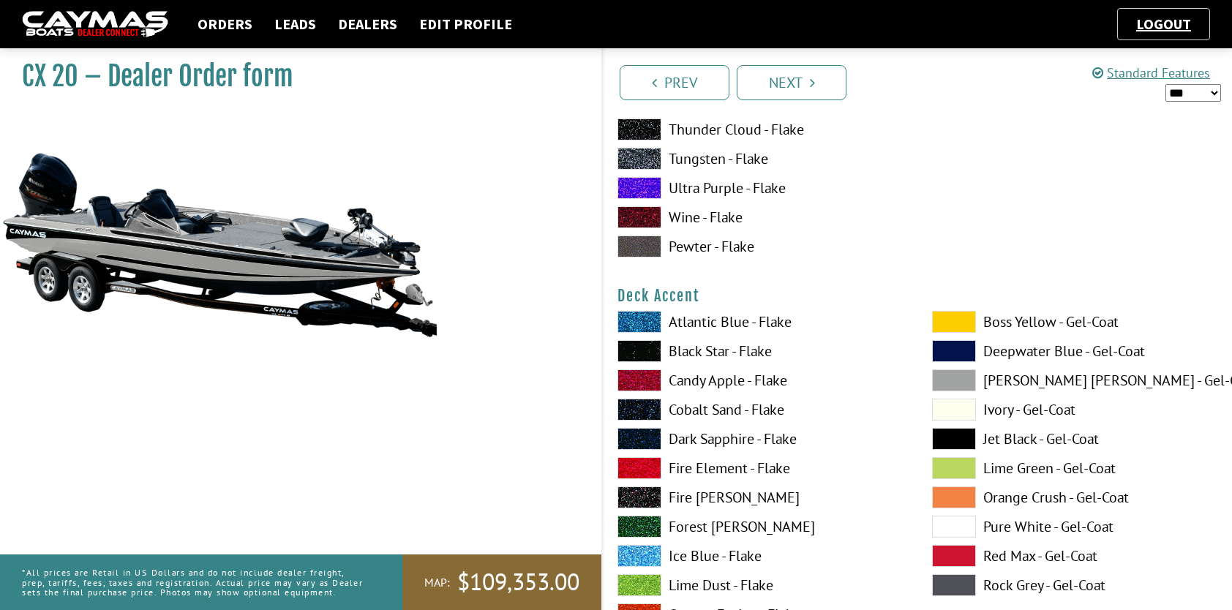
scroll to position [585, 0]
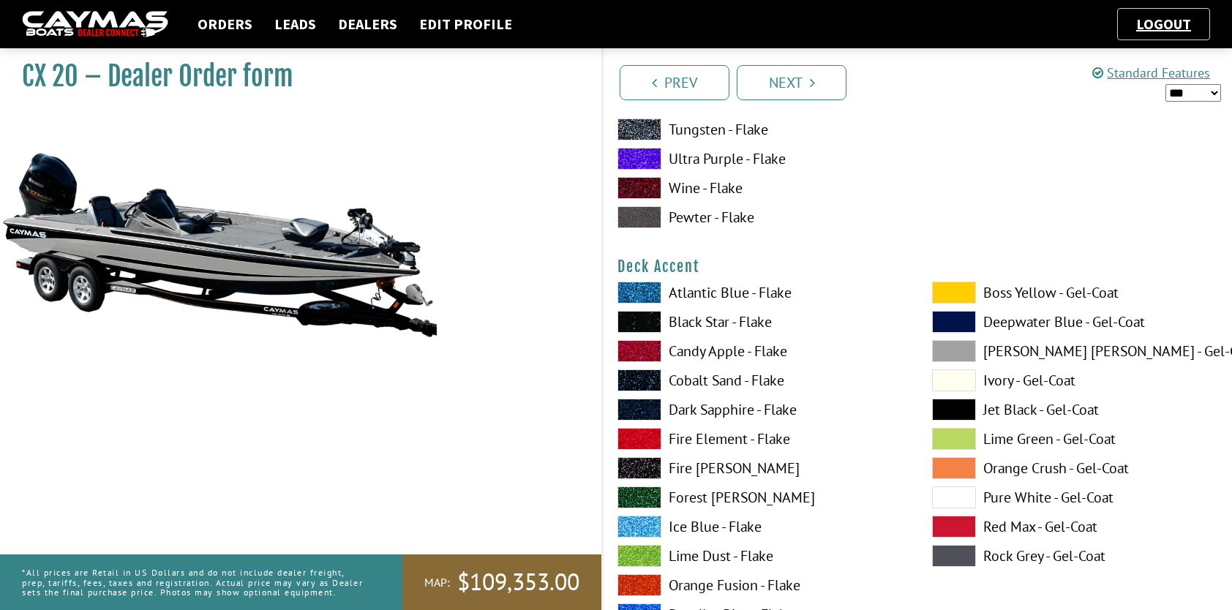
click at [956, 350] on span at bounding box center [954, 351] width 44 height 22
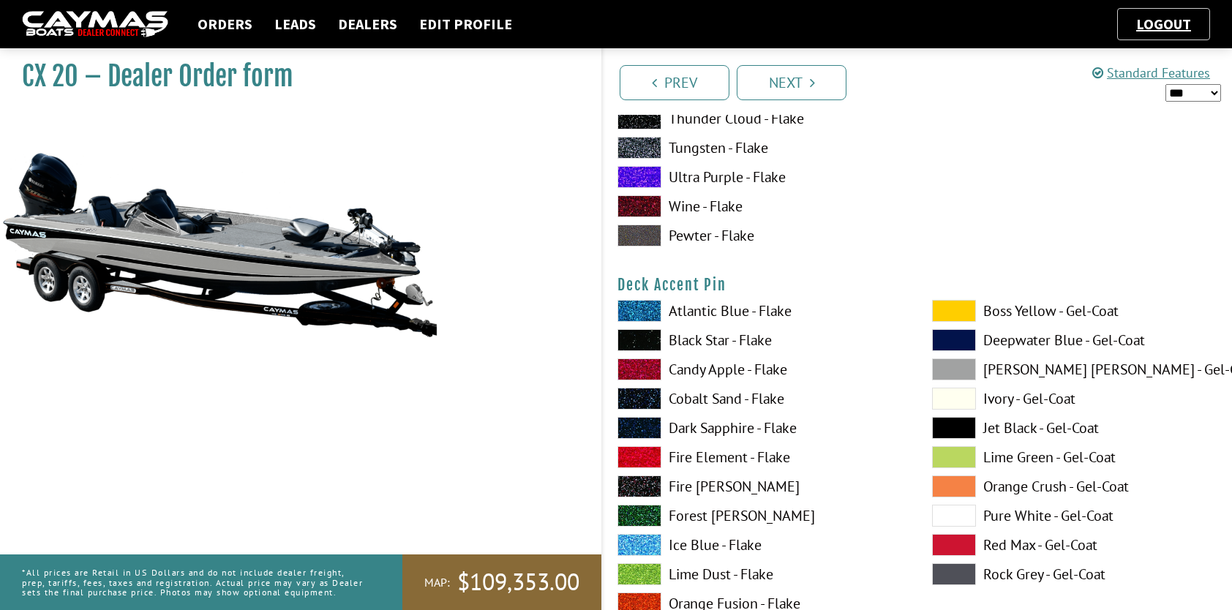
scroll to position [1170, 0]
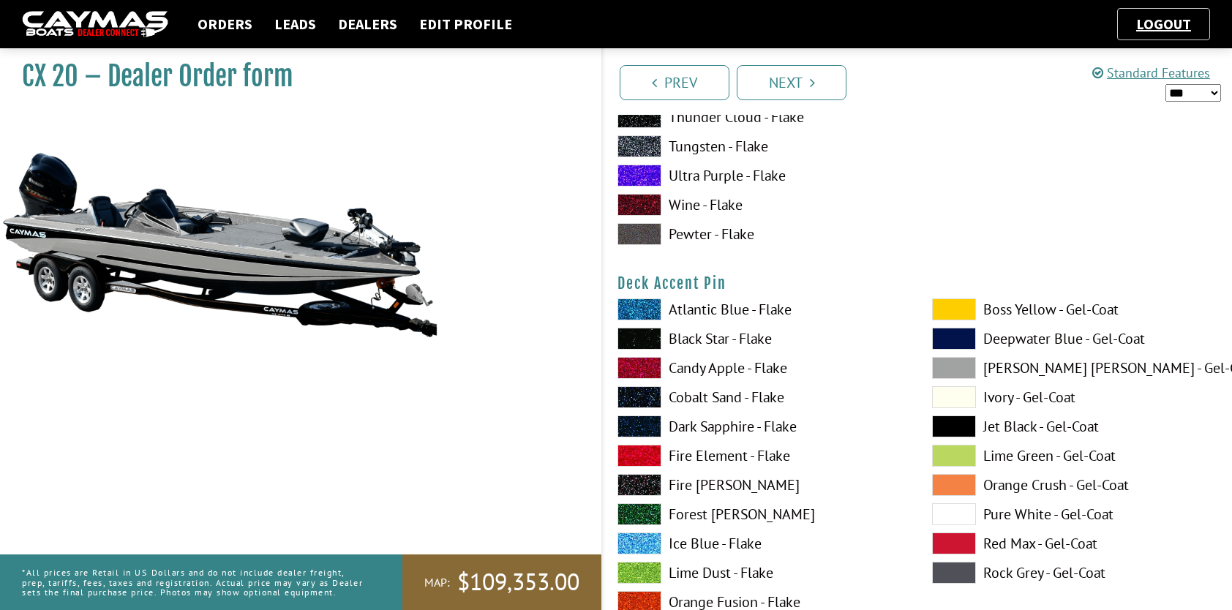
click at [763, 336] on label "Black Star - Flake" at bounding box center [759, 339] width 285 height 22
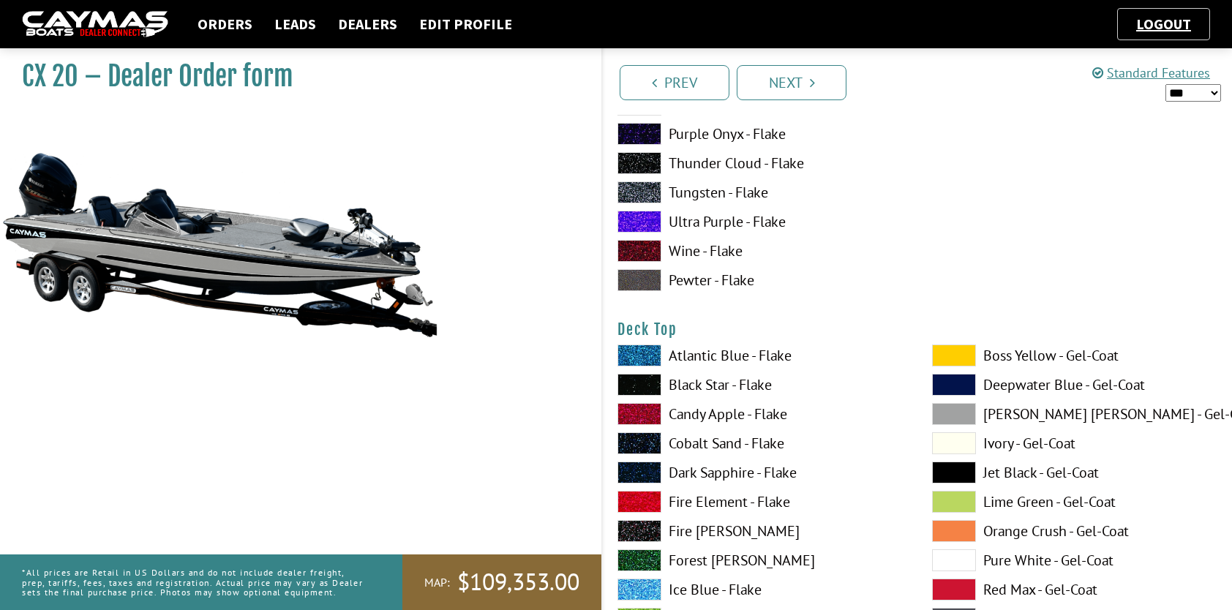
scroll to position [1755, 0]
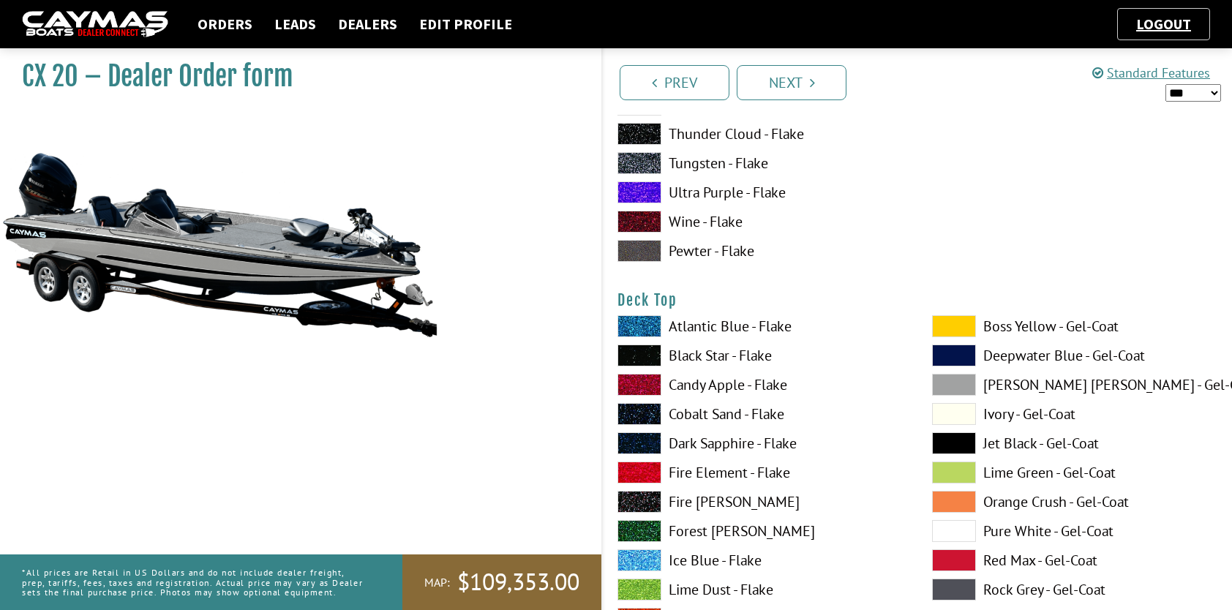
click at [950, 384] on span at bounding box center [954, 385] width 44 height 22
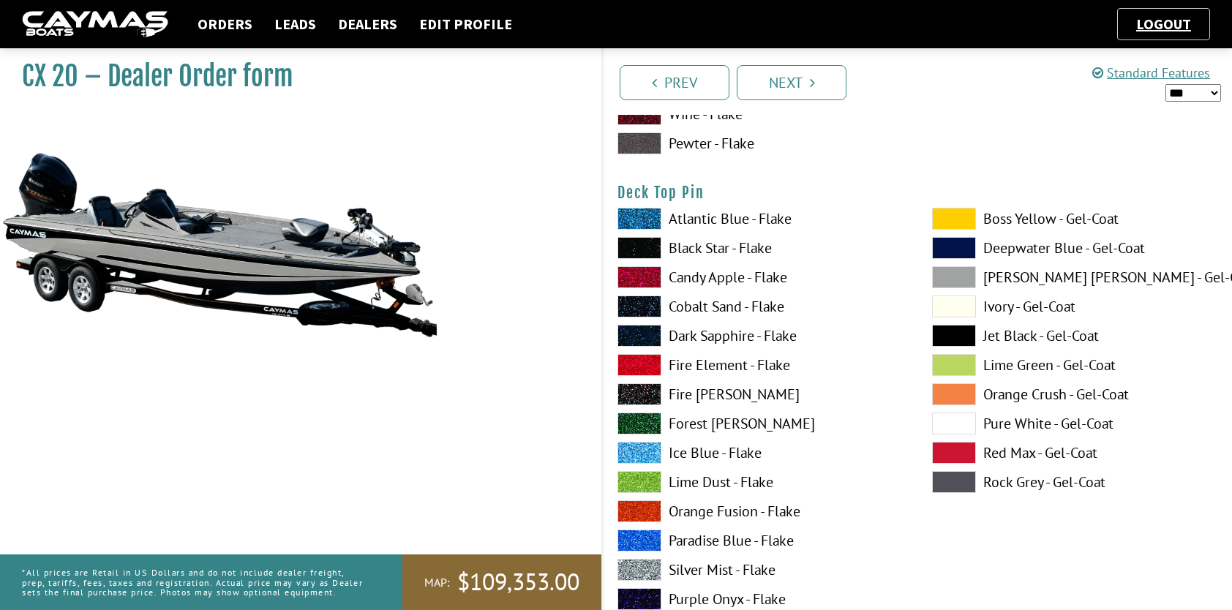
scroll to position [2487, 0]
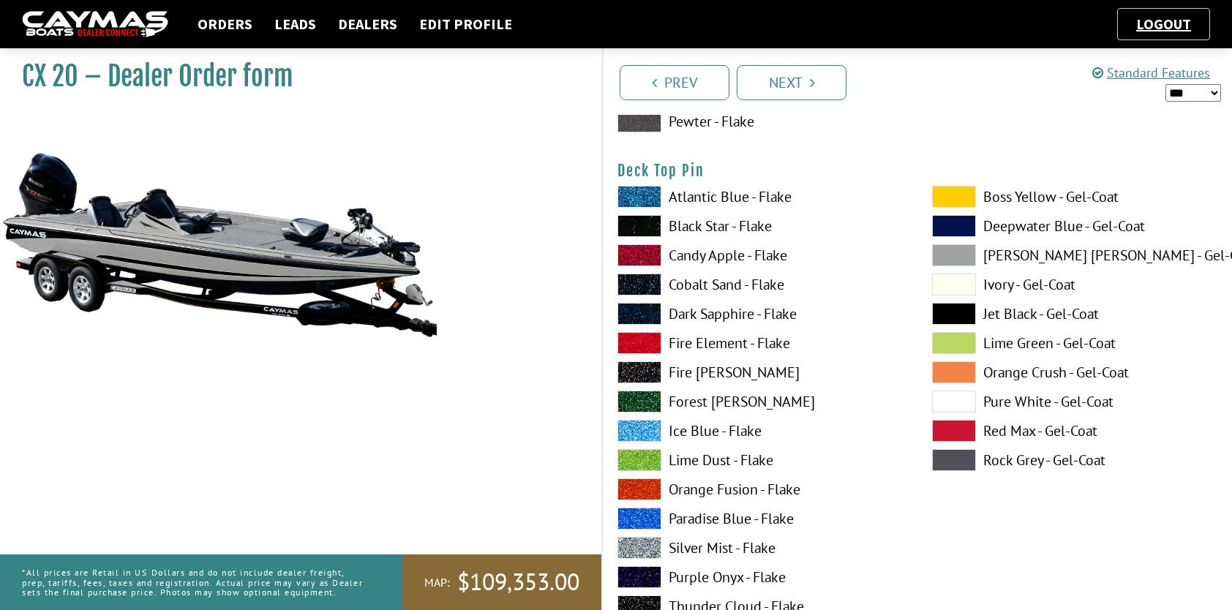
click at [690, 225] on label "Black Star - Flake" at bounding box center [759, 226] width 285 height 22
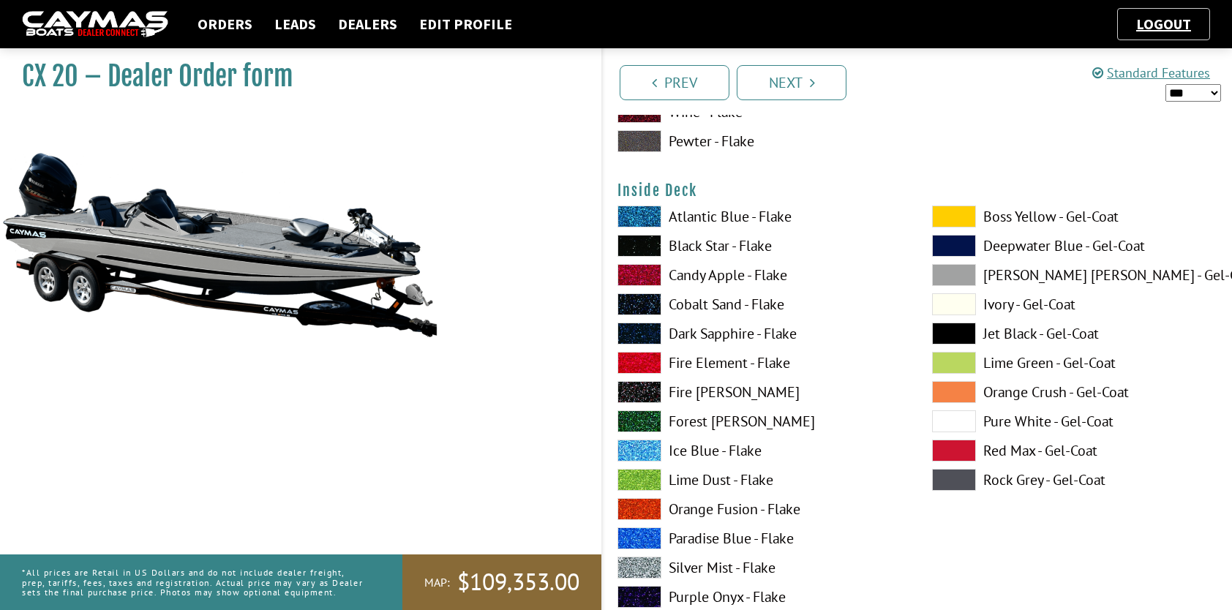
scroll to position [3072, 0]
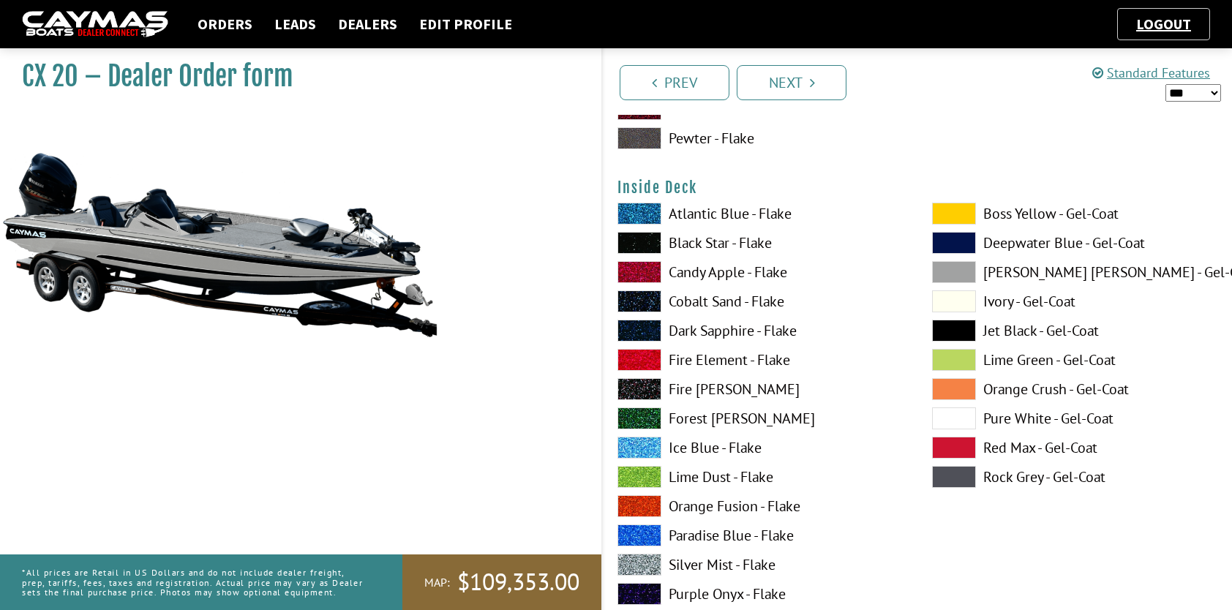
click at [945, 271] on span at bounding box center [954, 272] width 44 height 22
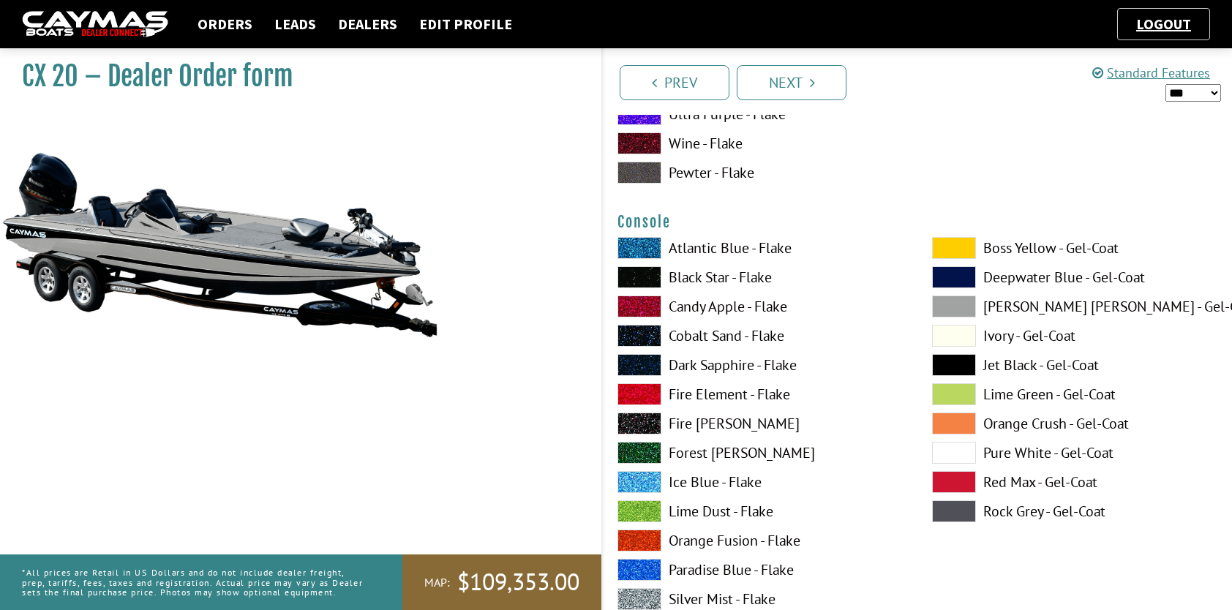
scroll to position [3657, 0]
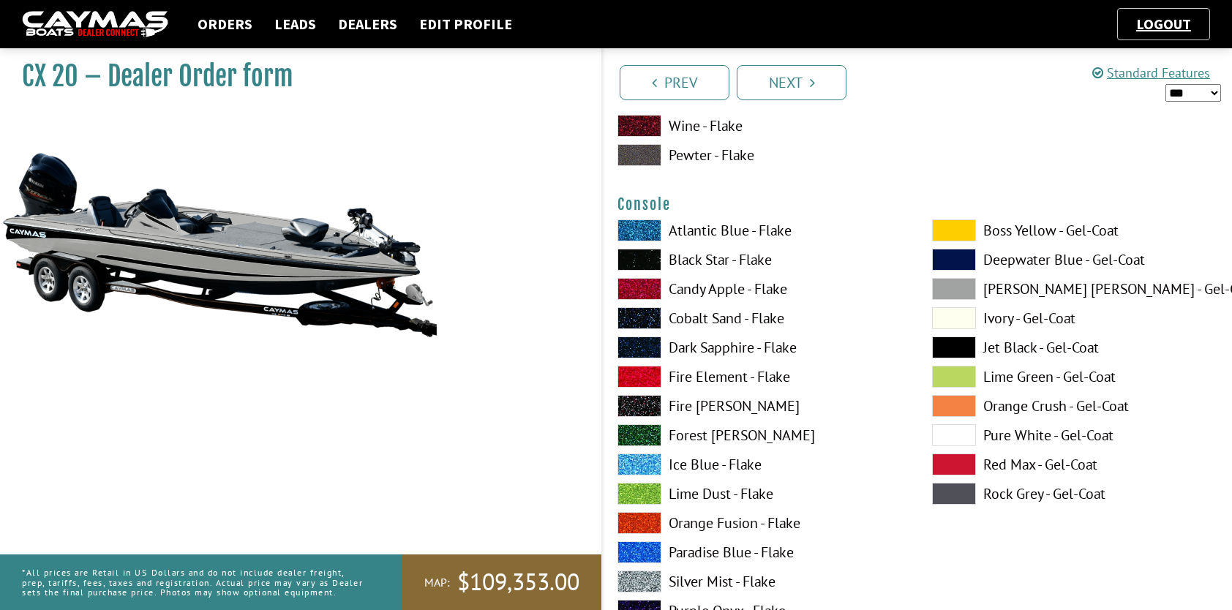
click at [956, 287] on span at bounding box center [954, 289] width 44 height 22
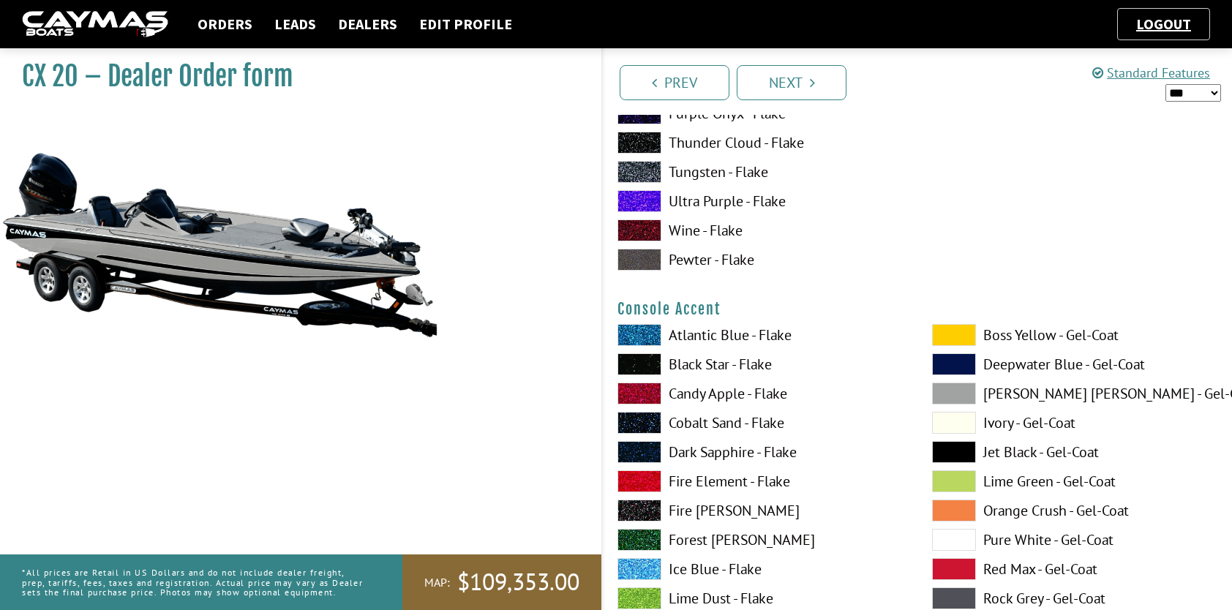
scroll to position [4169, 0]
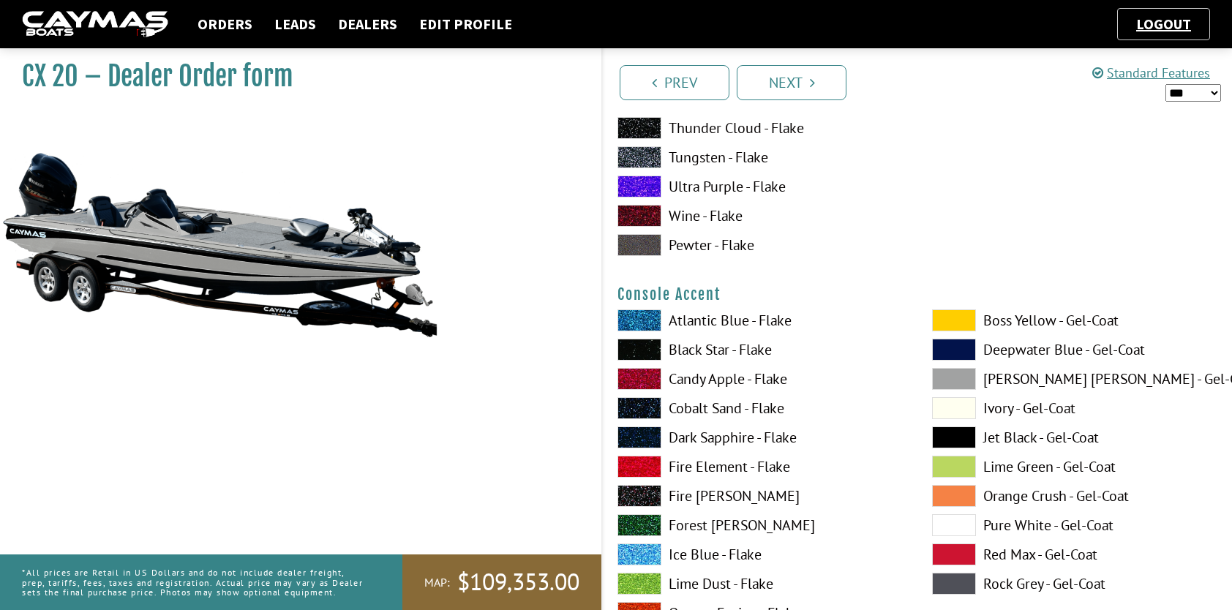
click at [951, 372] on span at bounding box center [954, 379] width 44 height 22
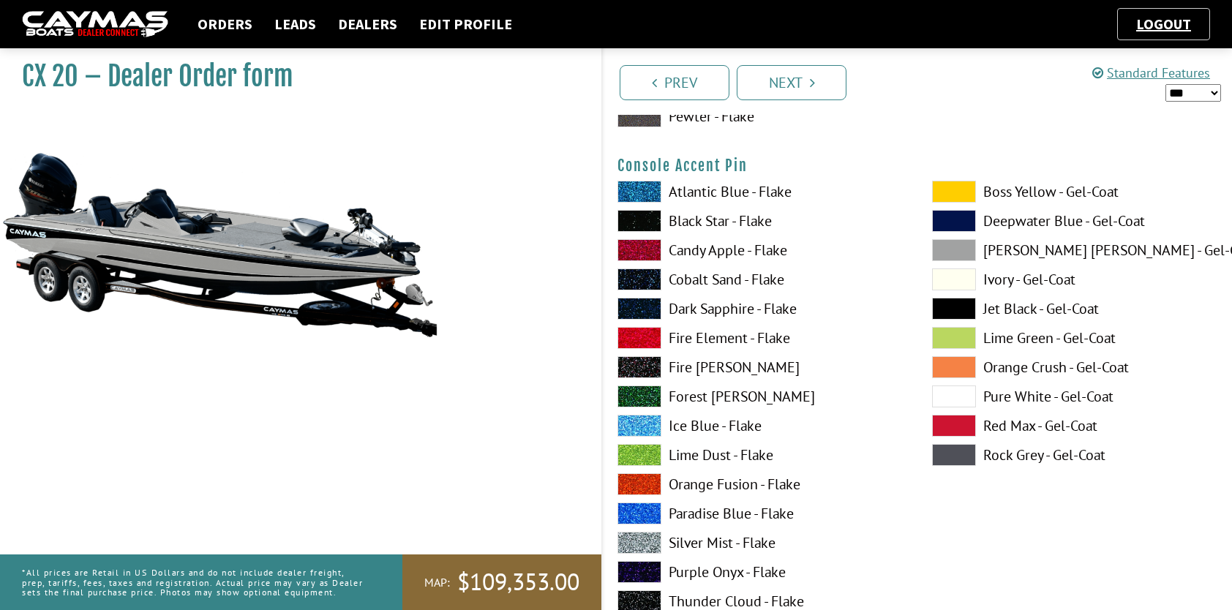
scroll to position [4900, 0]
click at [742, 212] on label "Black Star - Flake" at bounding box center [759, 220] width 285 height 22
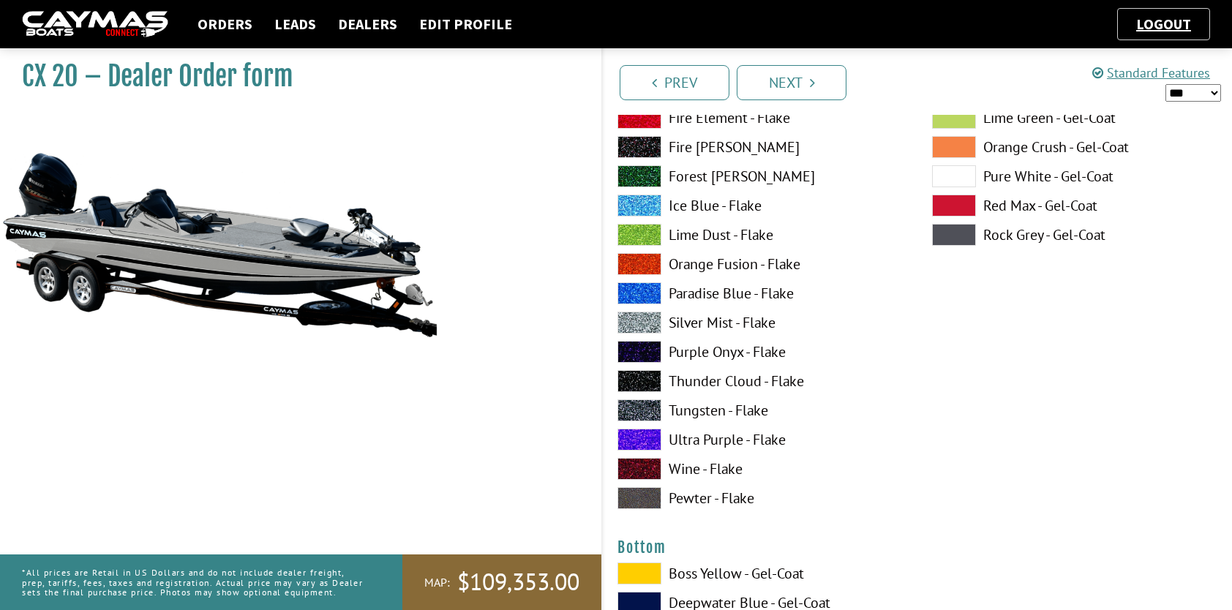
scroll to position [5339, 0]
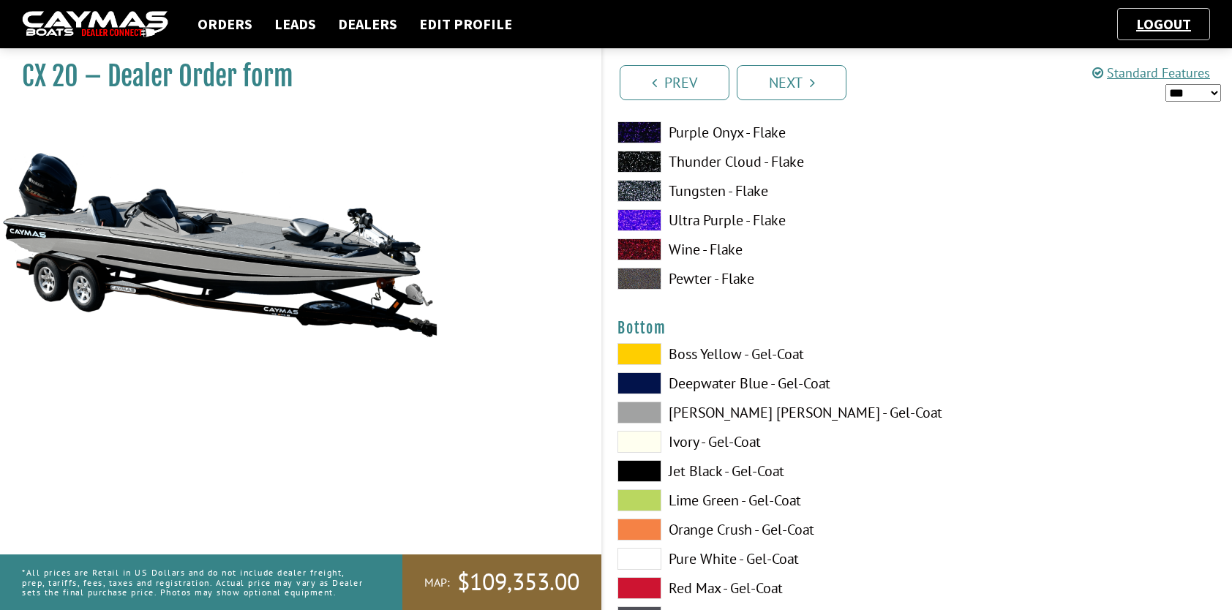
click at [792, 411] on label "[PERSON_NAME] [PERSON_NAME] - Gel-Coat" at bounding box center [759, 413] width 285 height 22
click at [748, 471] on label "Jet Black - Gel-Coat" at bounding box center [759, 471] width 285 height 22
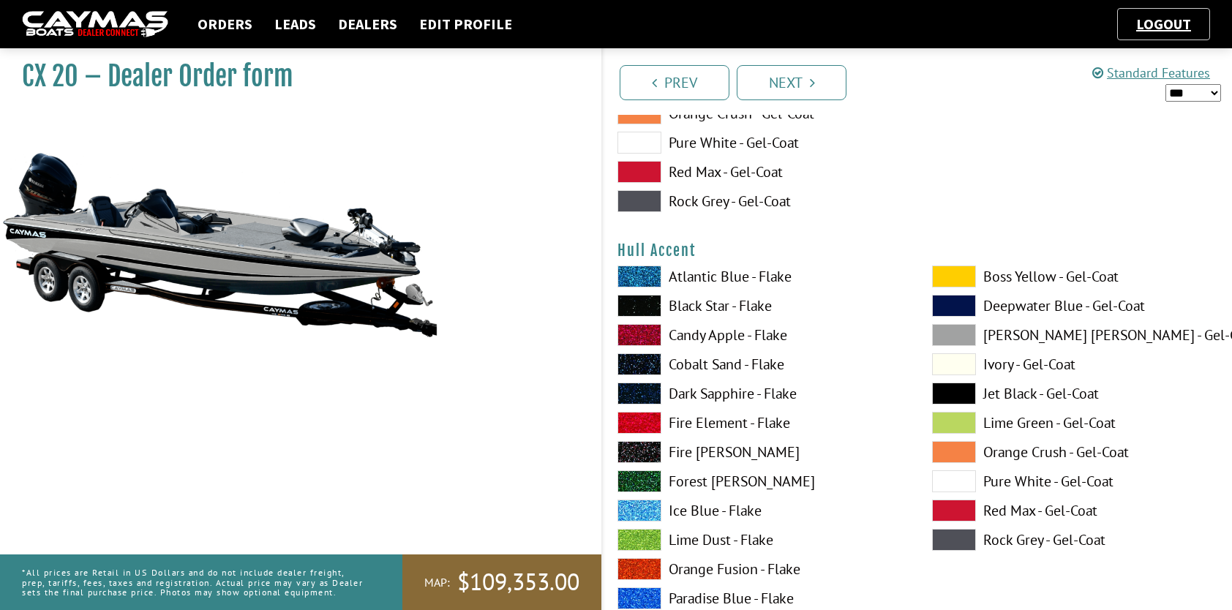
scroll to position [5778, 0]
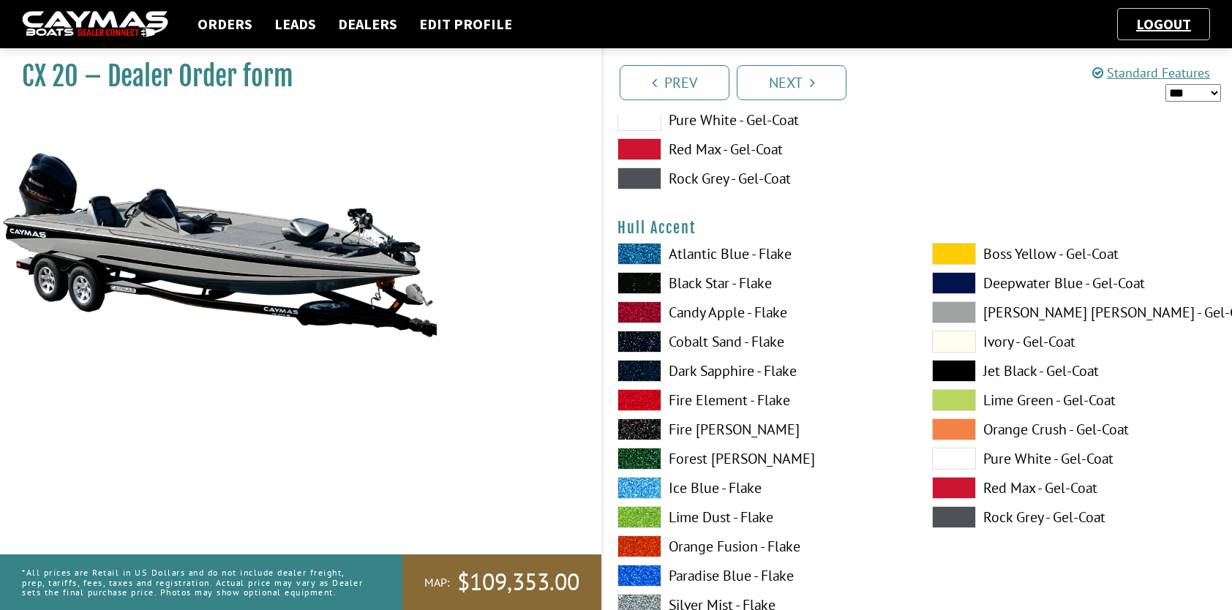
click at [960, 307] on span at bounding box center [954, 312] width 44 height 22
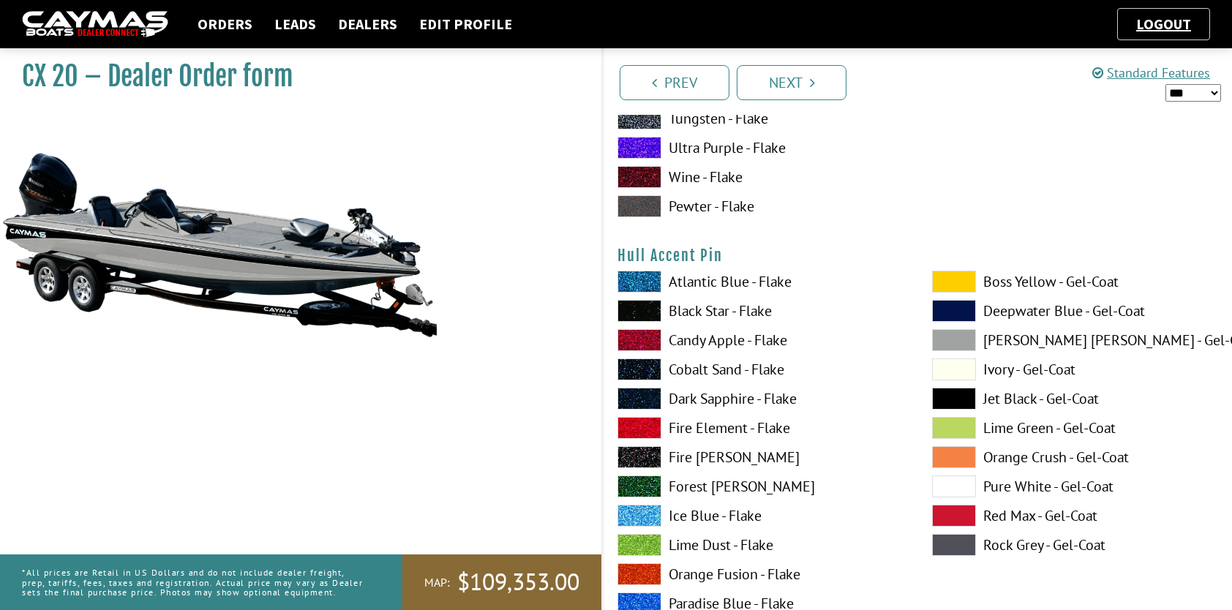
scroll to position [6363, 0]
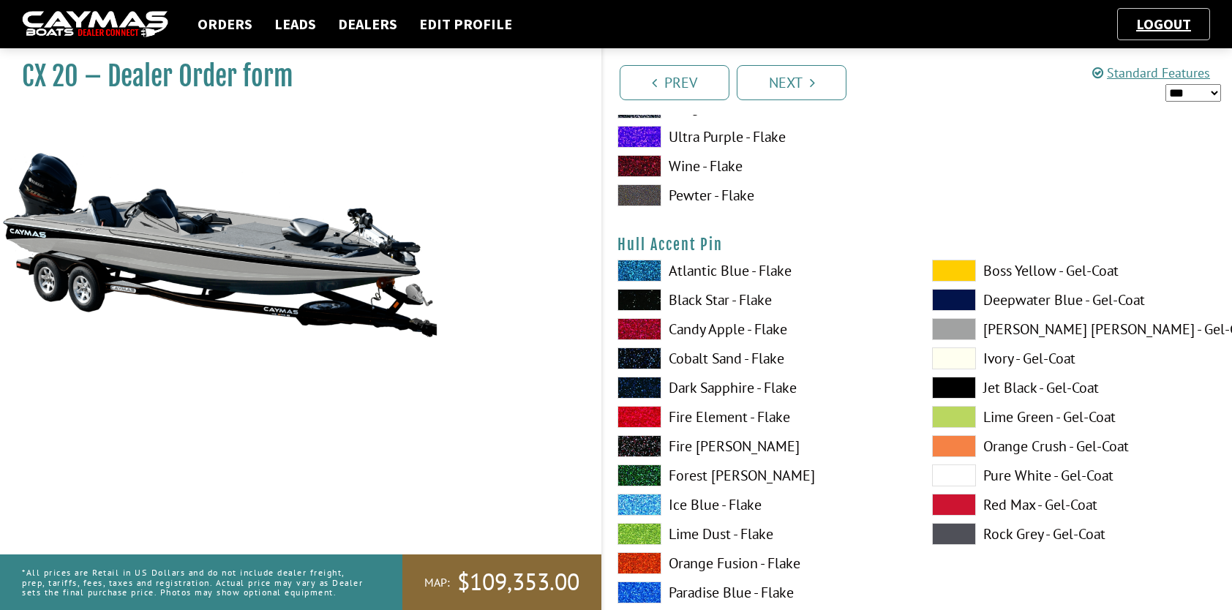
click at [699, 297] on label "Black Star - Flake" at bounding box center [759, 300] width 285 height 22
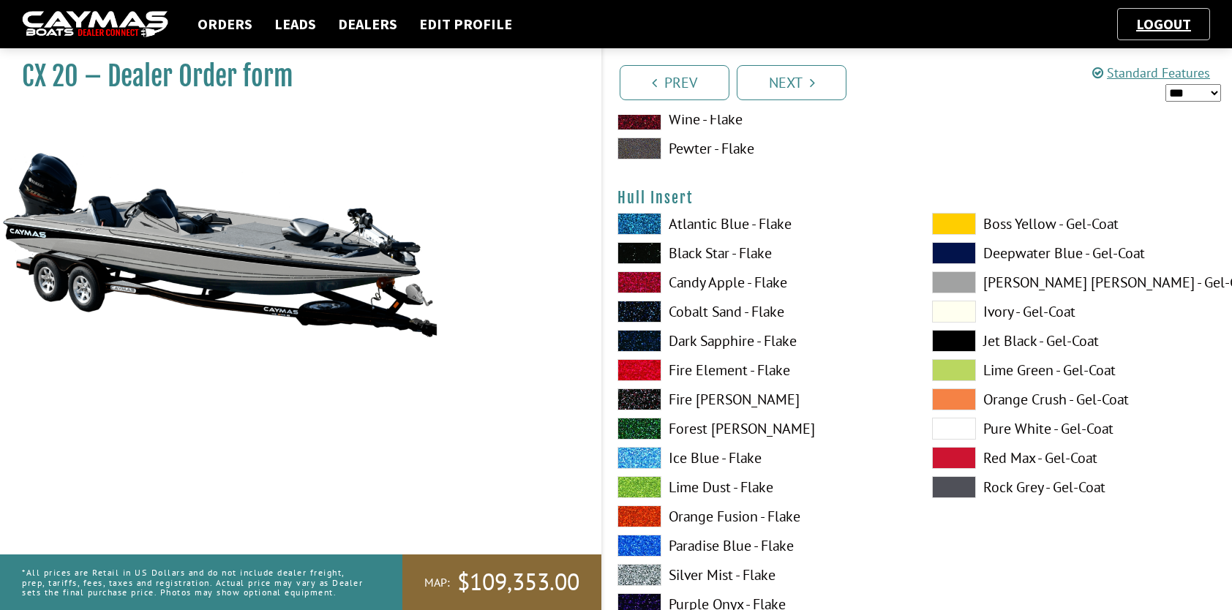
scroll to position [7021, 0]
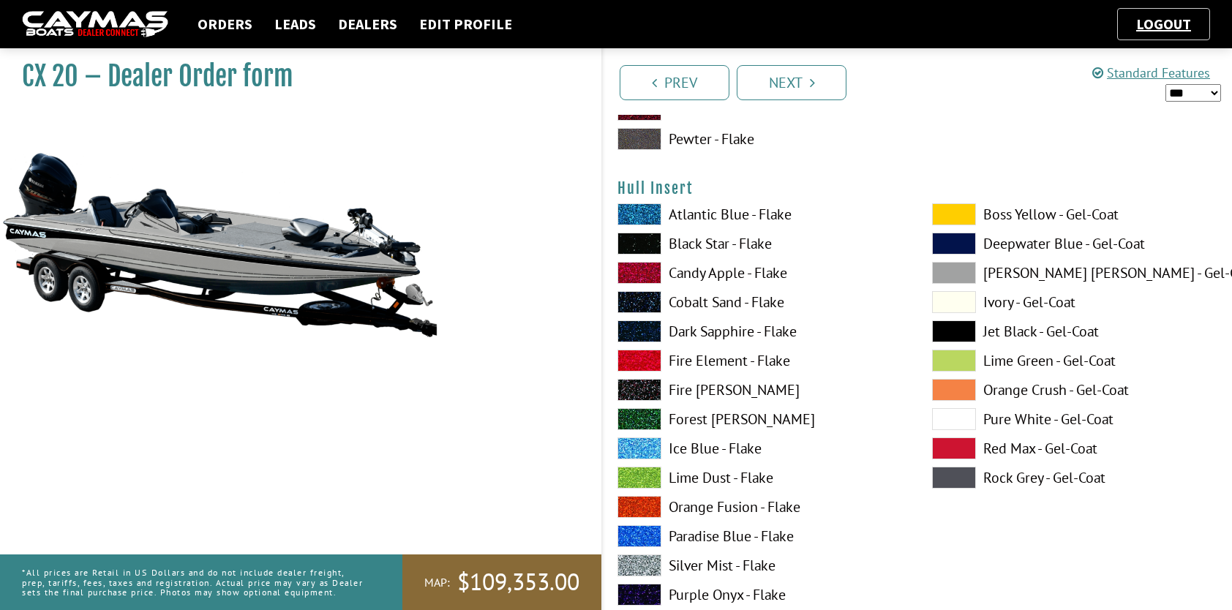
click at [951, 275] on span at bounding box center [954, 273] width 44 height 22
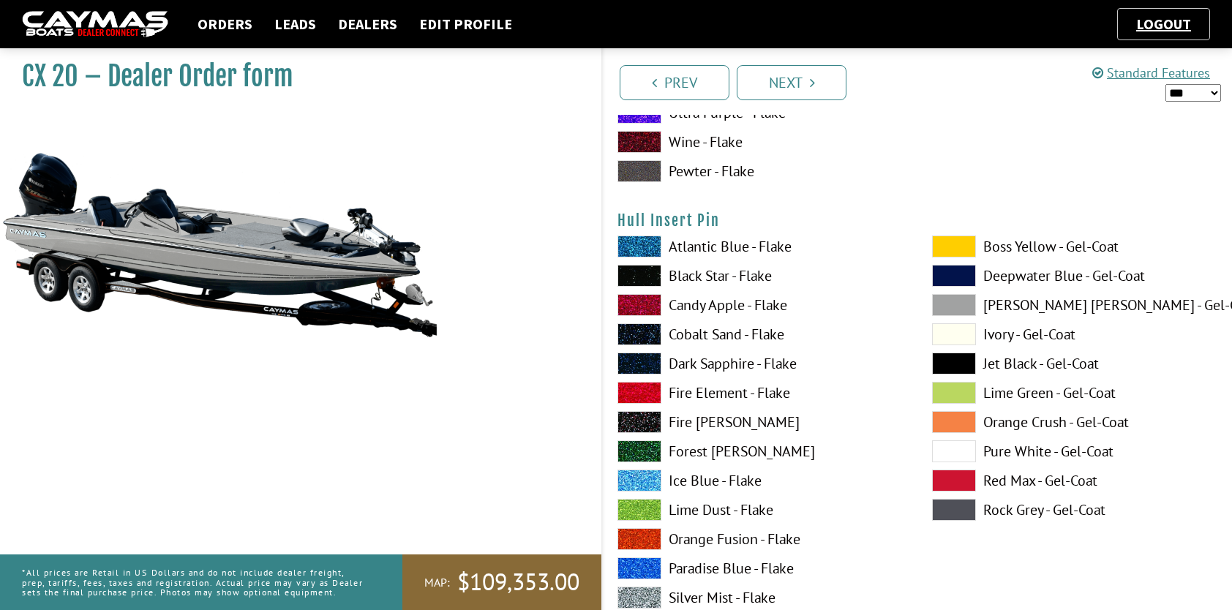
scroll to position [7606, 0]
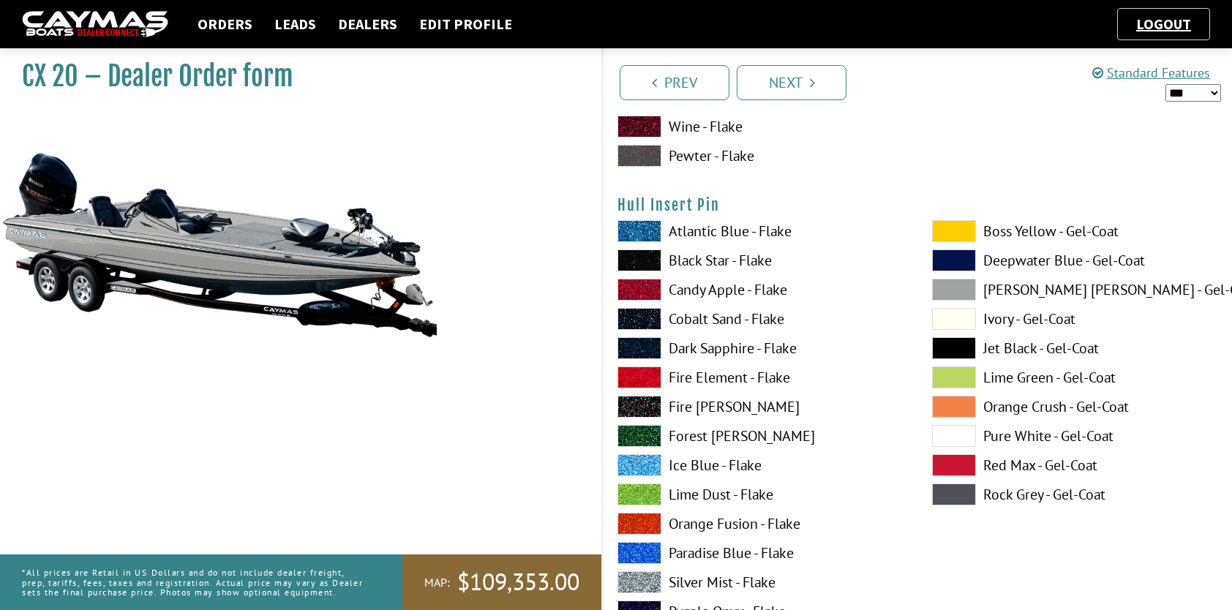
click at [739, 257] on label "Black Star - Flake" at bounding box center [759, 260] width 285 height 22
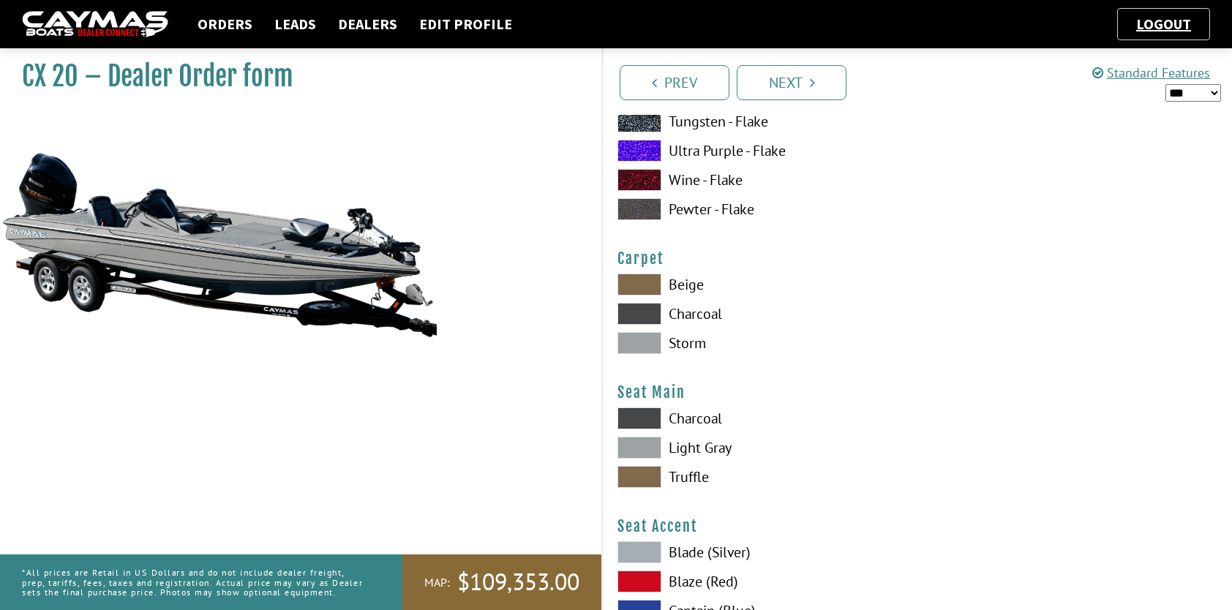
scroll to position [8264, 0]
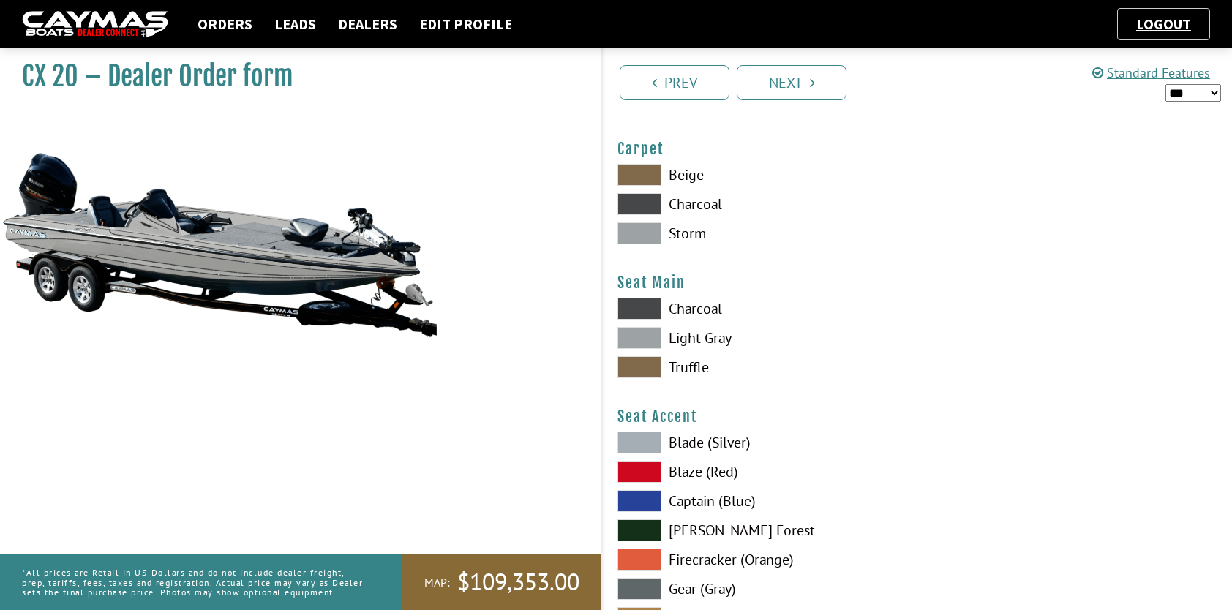
click at [646, 238] on span at bounding box center [639, 233] width 44 height 22
click at [650, 331] on span at bounding box center [639, 338] width 44 height 22
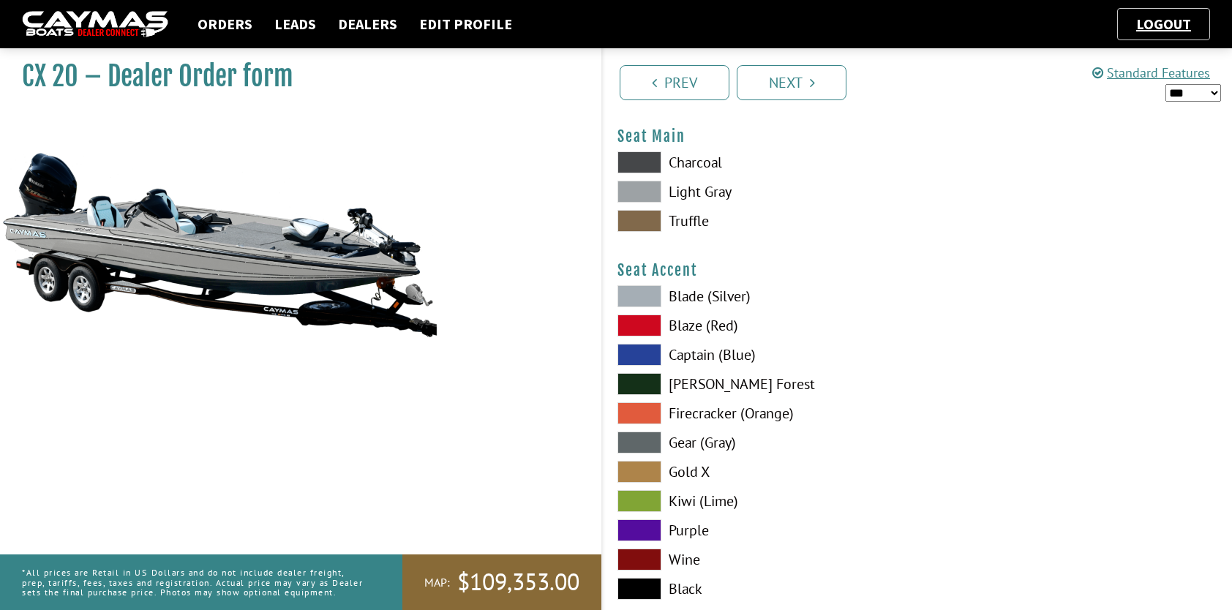
scroll to position [8484, 0]
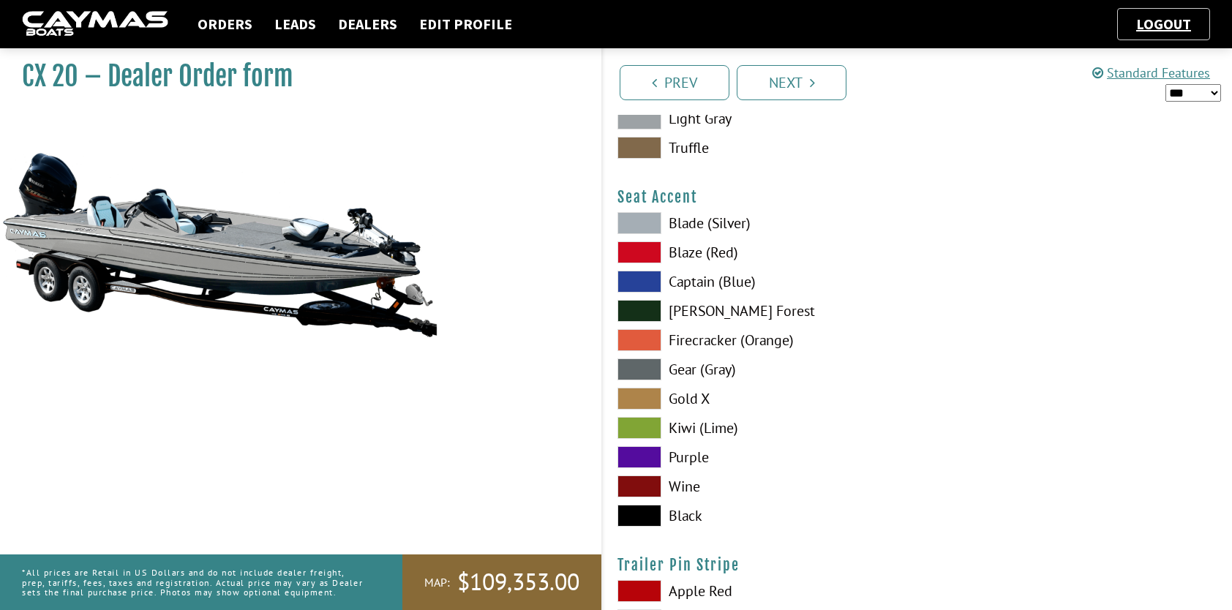
click at [629, 508] on span at bounding box center [639, 516] width 44 height 22
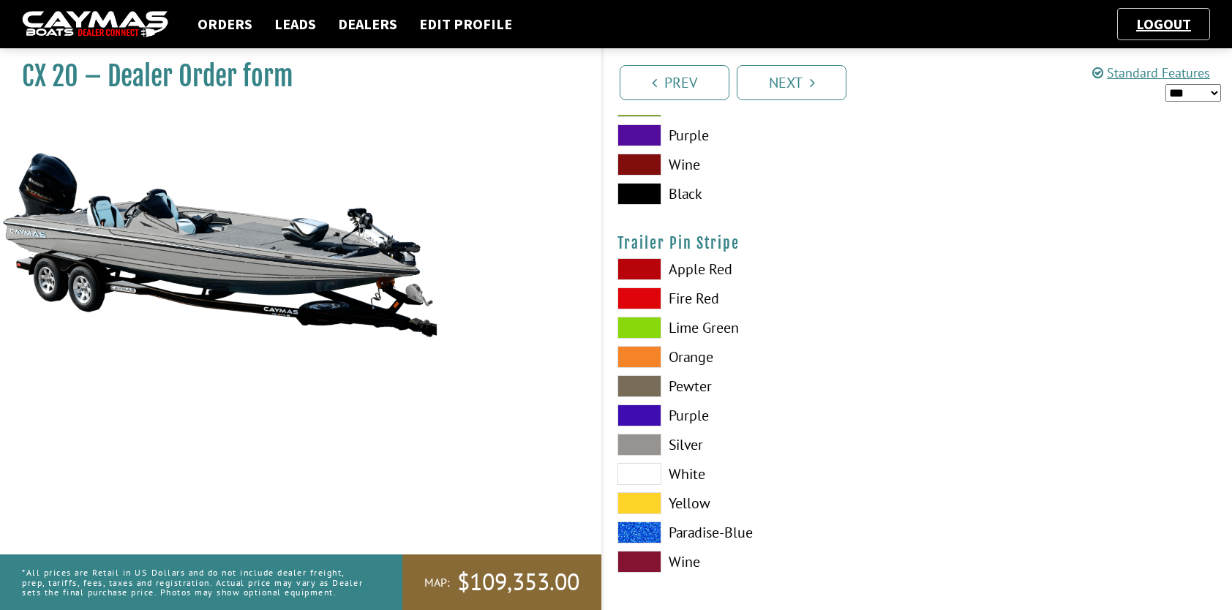
scroll to position [8807, 0]
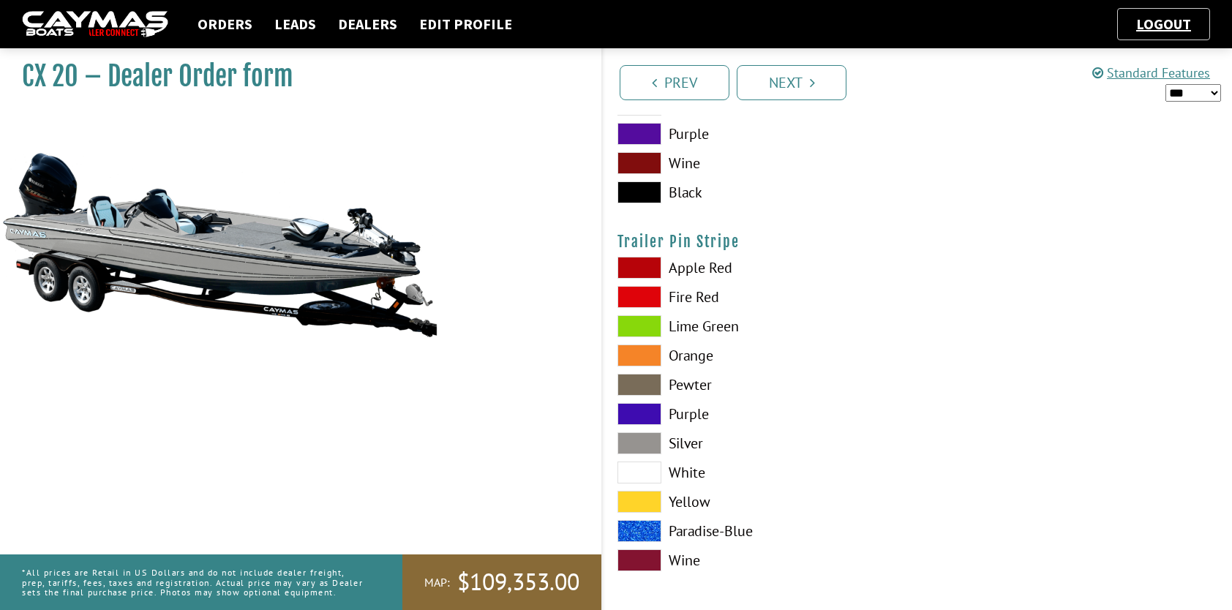
click at [648, 436] on span at bounding box center [639, 443] width 44 height 22
click at [785, 89] on link "Next" at bounding box center [791, 82] width 110 height 35
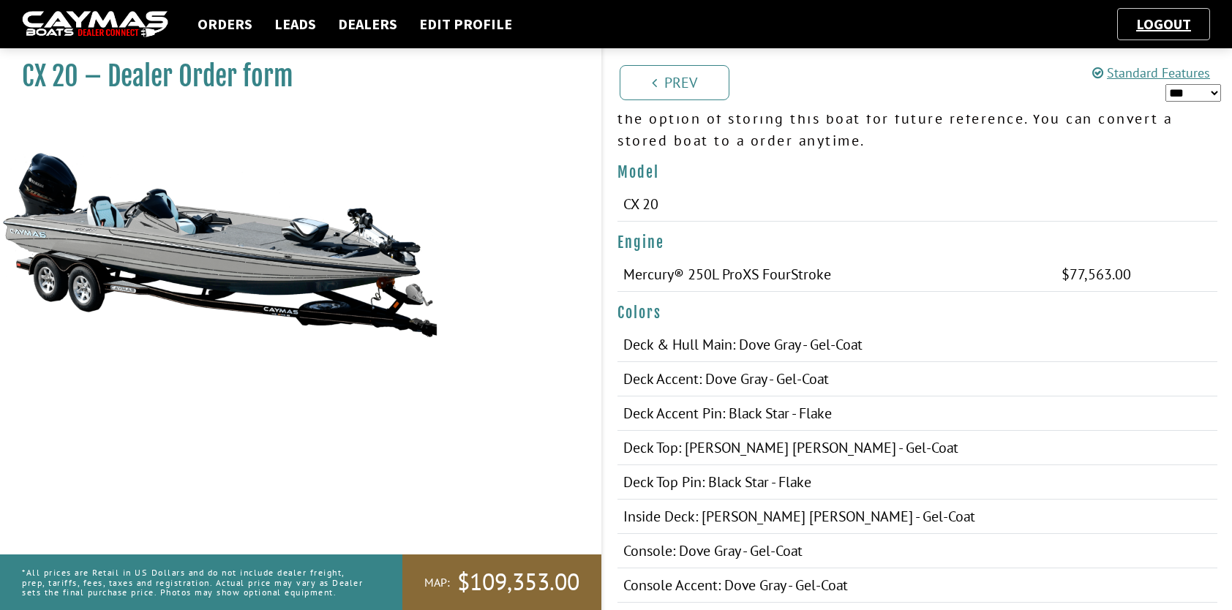
scroll to position [0, 0]
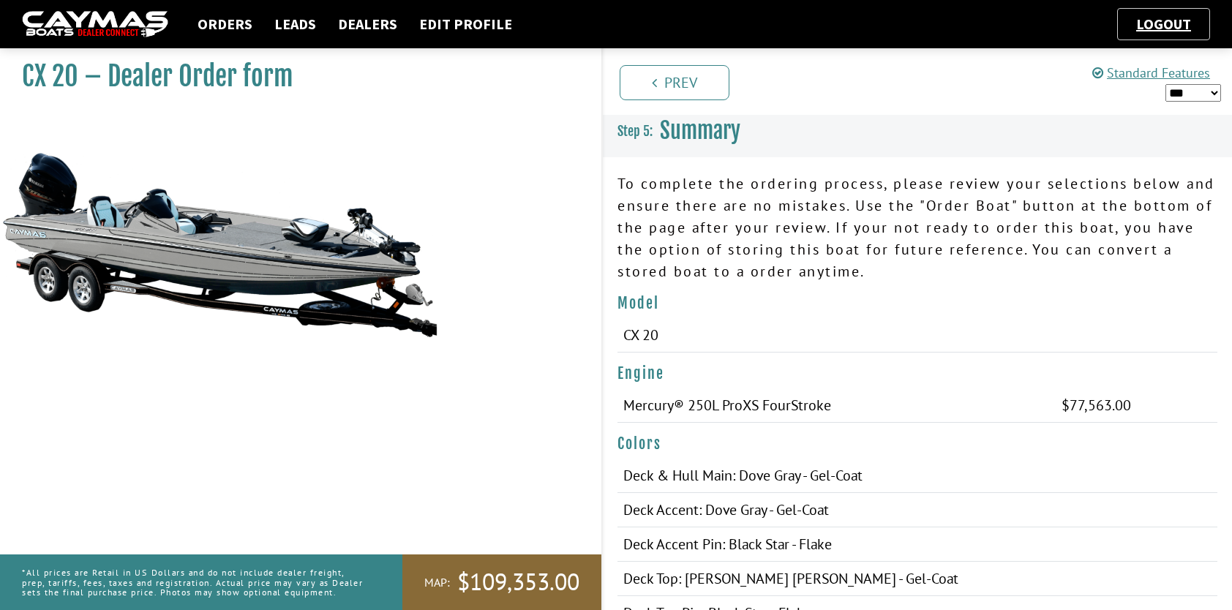
click at [1186, 88] on select "*** ****** ******" at bounding box center [1193, 93] width 56 height 18
select select "*"
click at [1165, 84] on select "*** ****** ******" at bounding box center [1193, 93] width 56 height 18
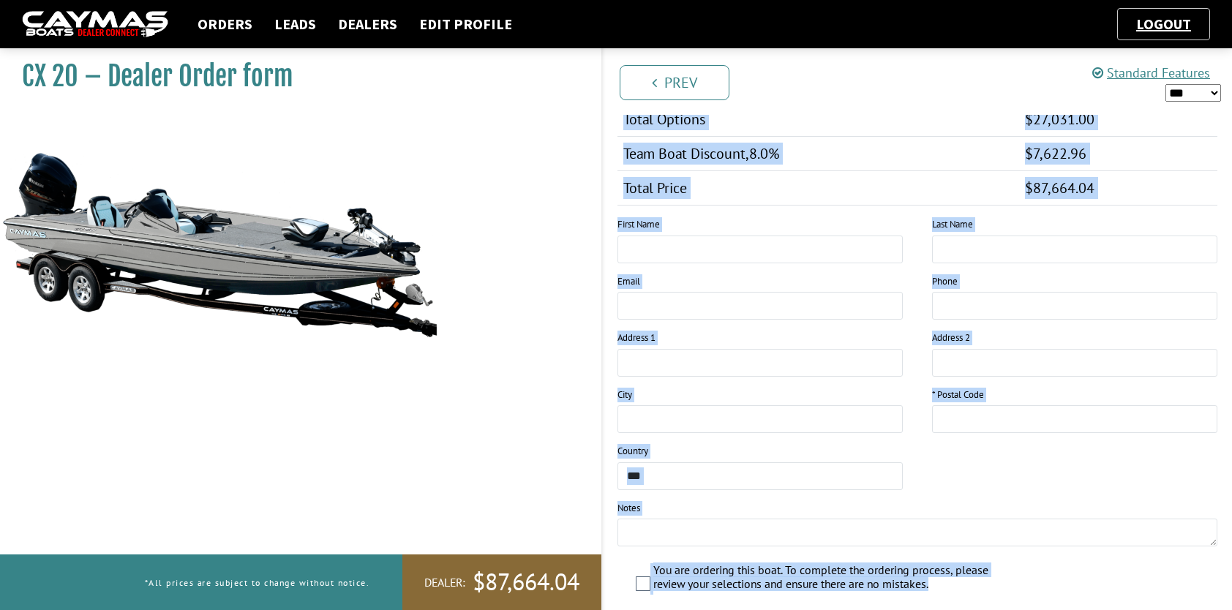
scroll to position [2178, 0]
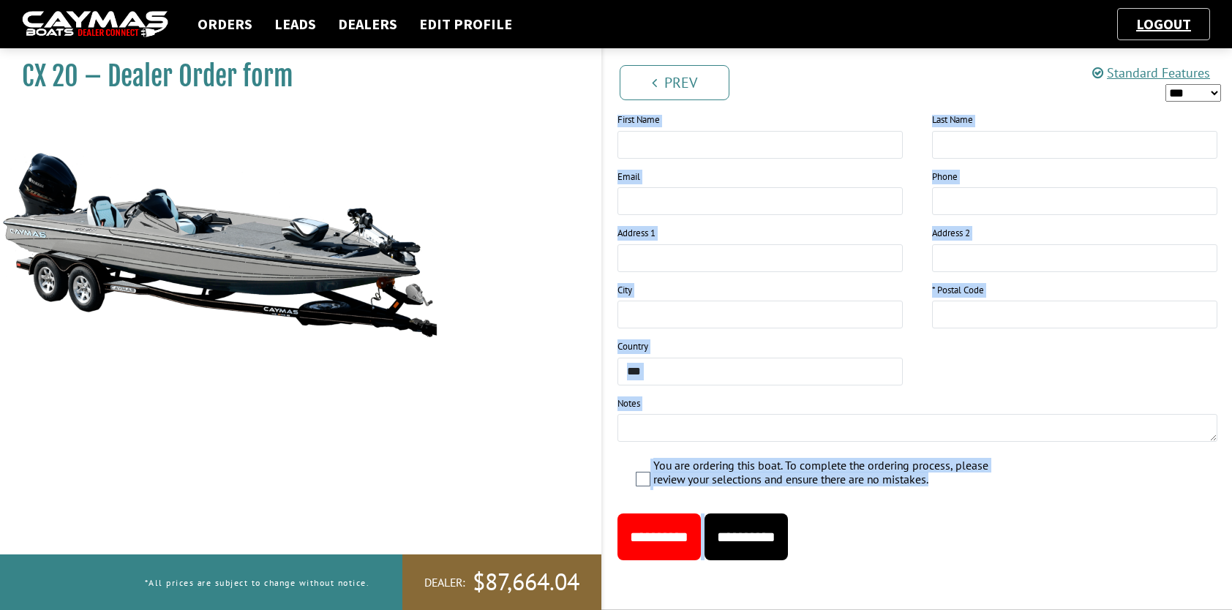
drag, startPoint x: 619, startPoint y: 304, endPoint x: 1037, endPoint y: 91, distance: 469.4
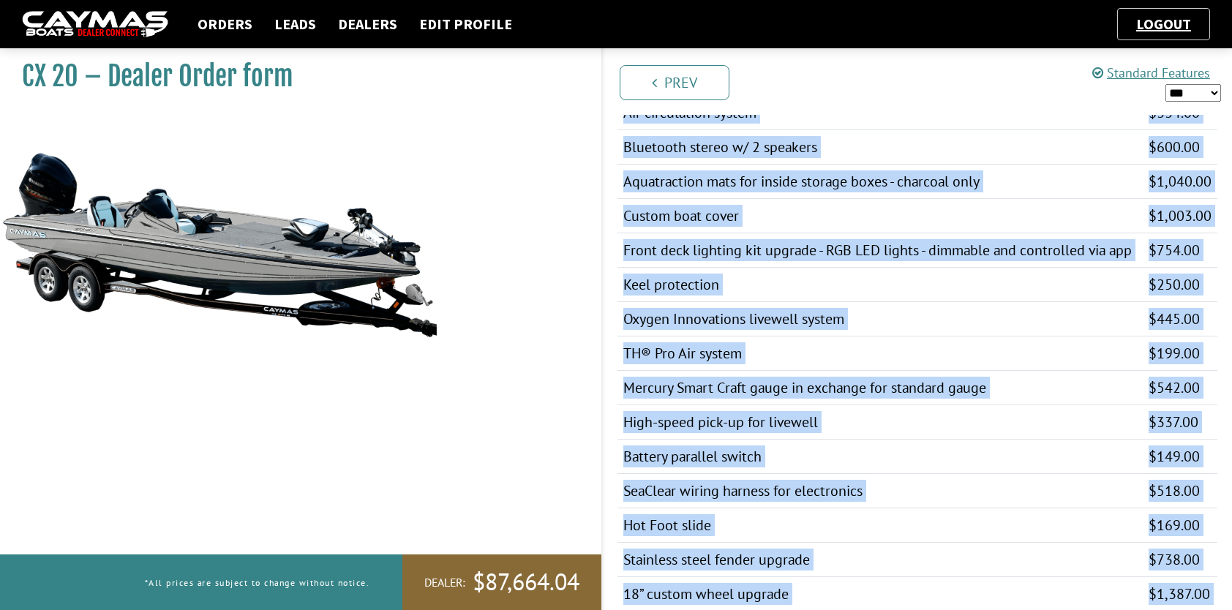
scroll to position [1104, 0]
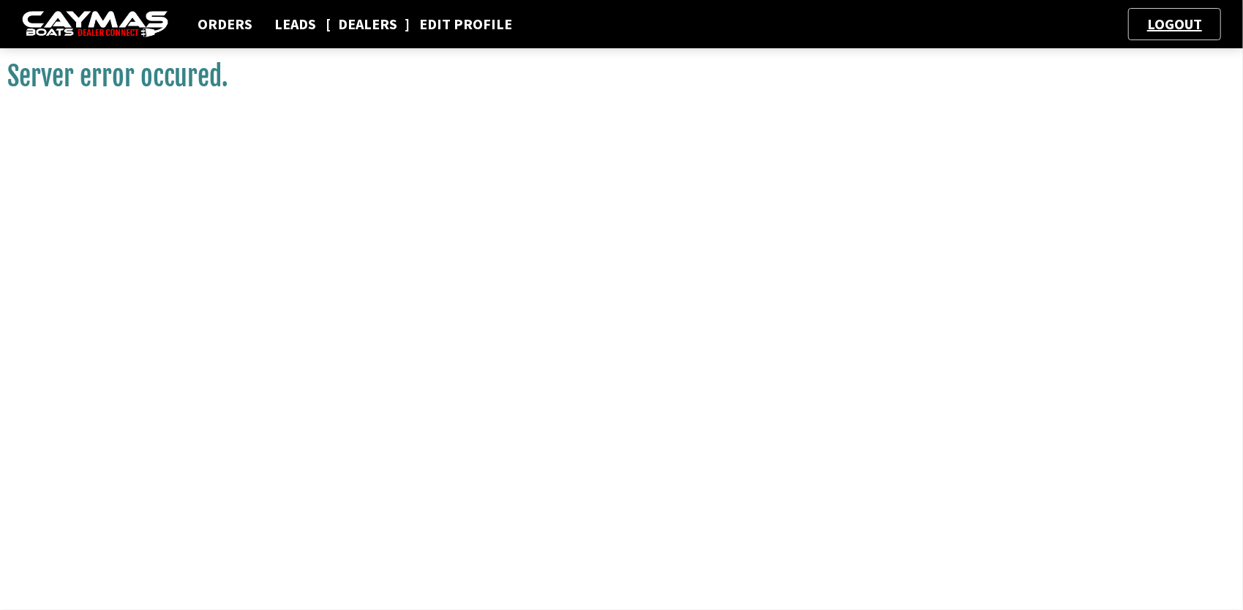
click at [361, 19] on link "Dealers" at bounding box center [368, 24] width 74 height 19
